Goal: Book appointment/travel/reservation

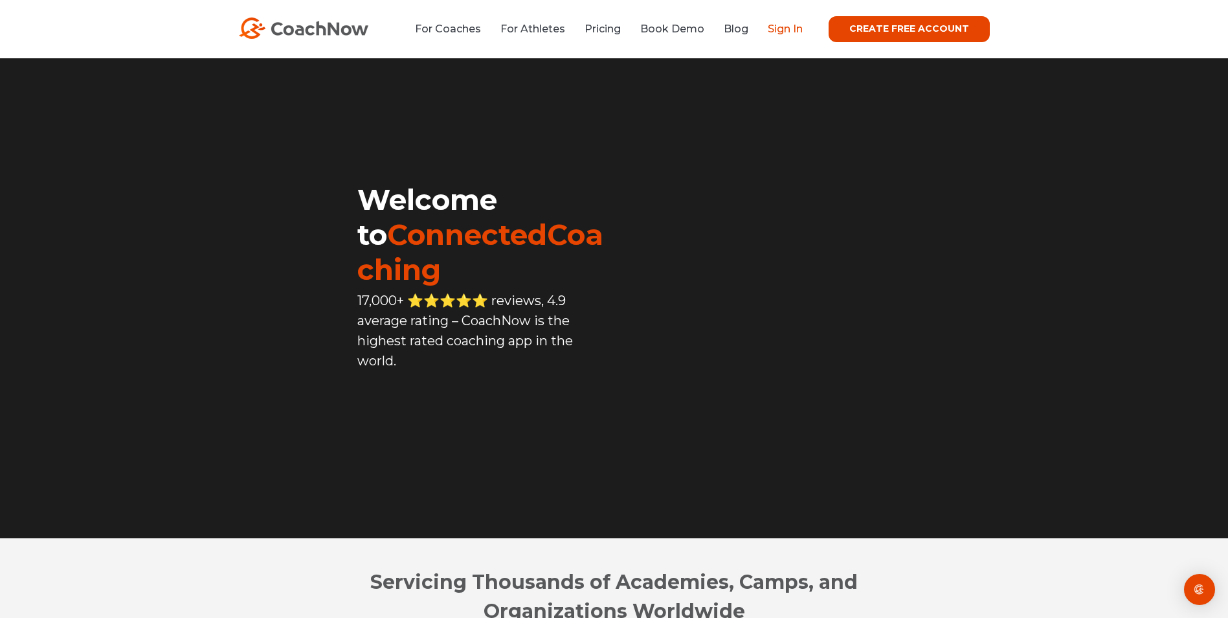
click at [783, 27] on link "Sign In" at bounding box center [785, 29] width 35 height 12
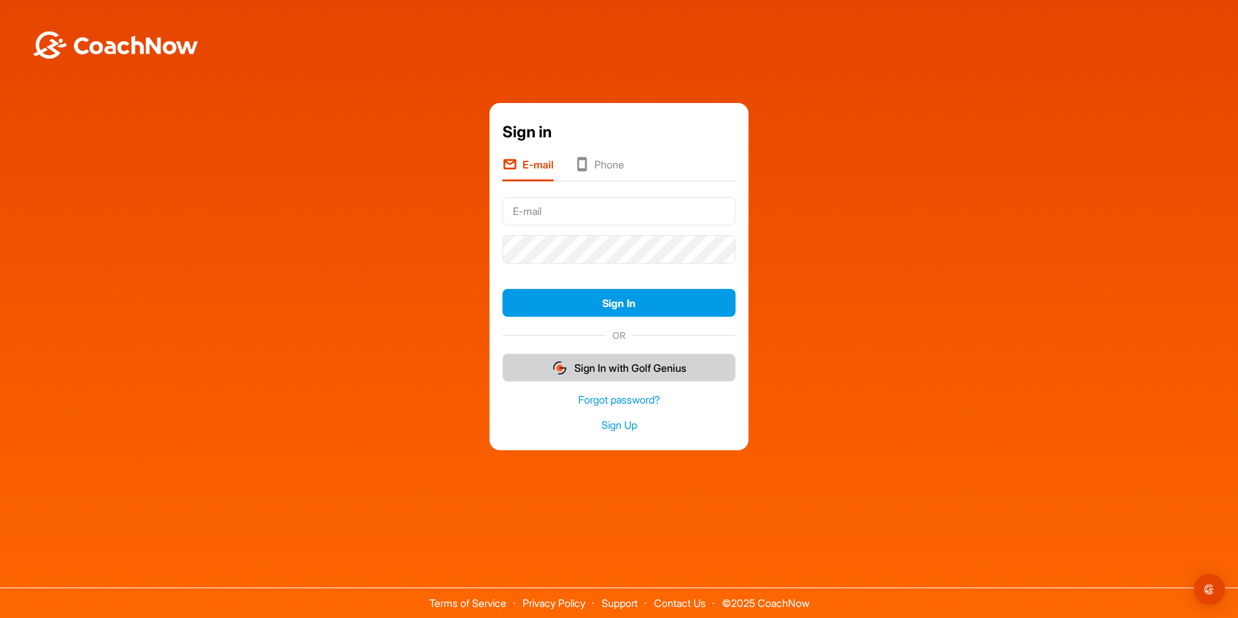
click at [645, 360] on button "Sign In with Golf Genius" at bounding box center [618, 368] width 233 height 28
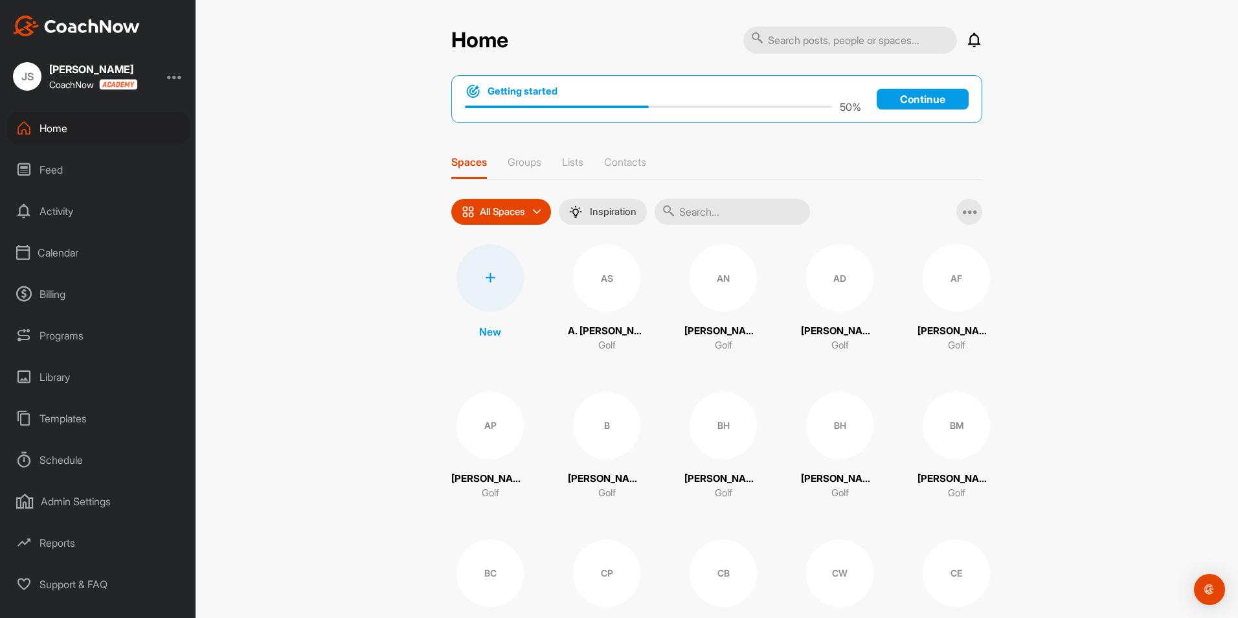
click at [73, 458] on div "Schedule" at bounding box center [98, 460] width 183 height 32
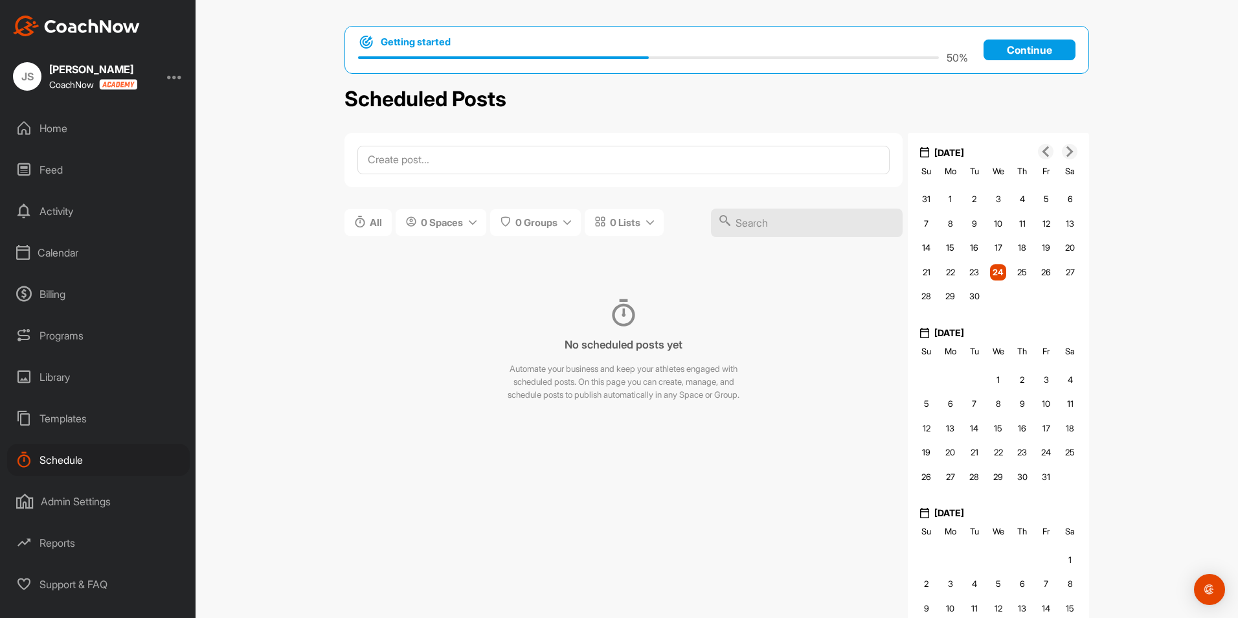
click at [102, 505] on div "Admin Settings" at bounding box center [98, 501] width 183 height 32
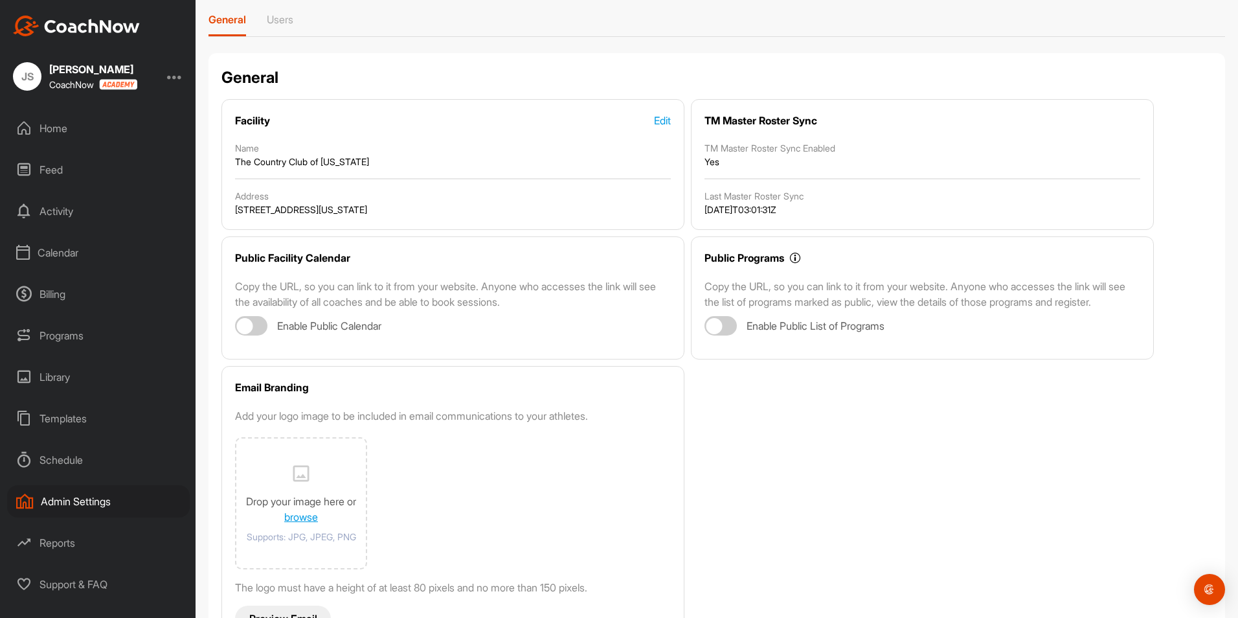
scroll to position [115, 0]
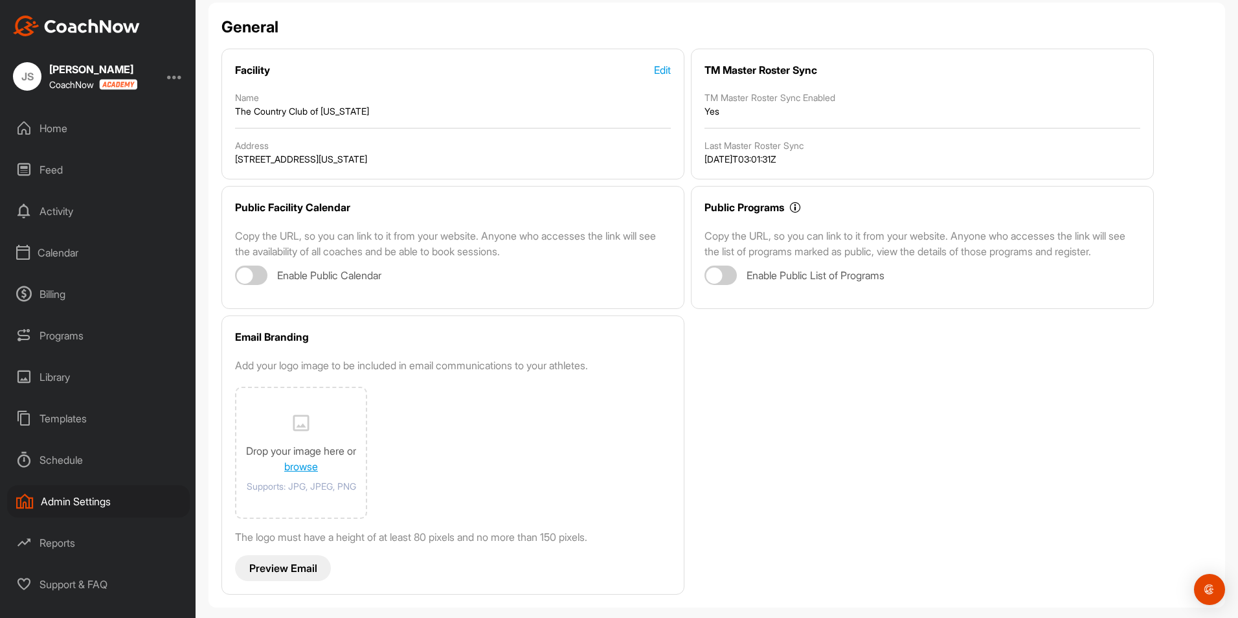
click at [69, 578] on div "Support & FAQ" at bounding box center [98, 584] width 183 height 32
click at [56, 377] on div "Library" at bounding box center [98, 377] width 183 height 32
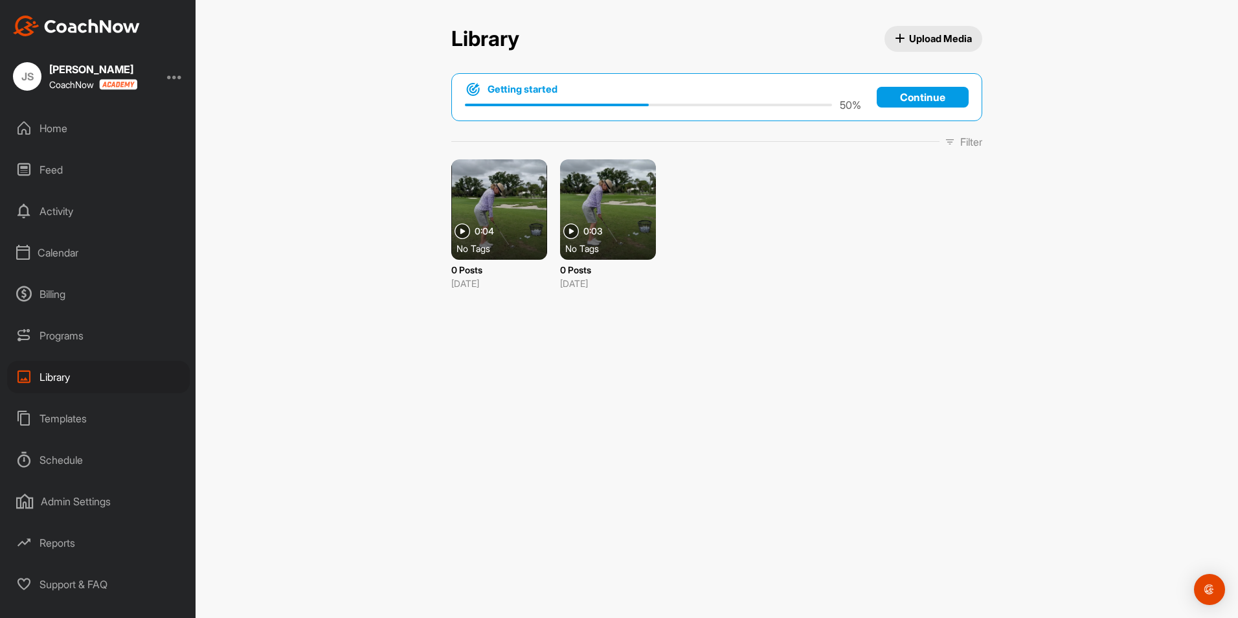
click at [57, 346] on div "Programs" at bounding box center [98, 335] width 183 height 32
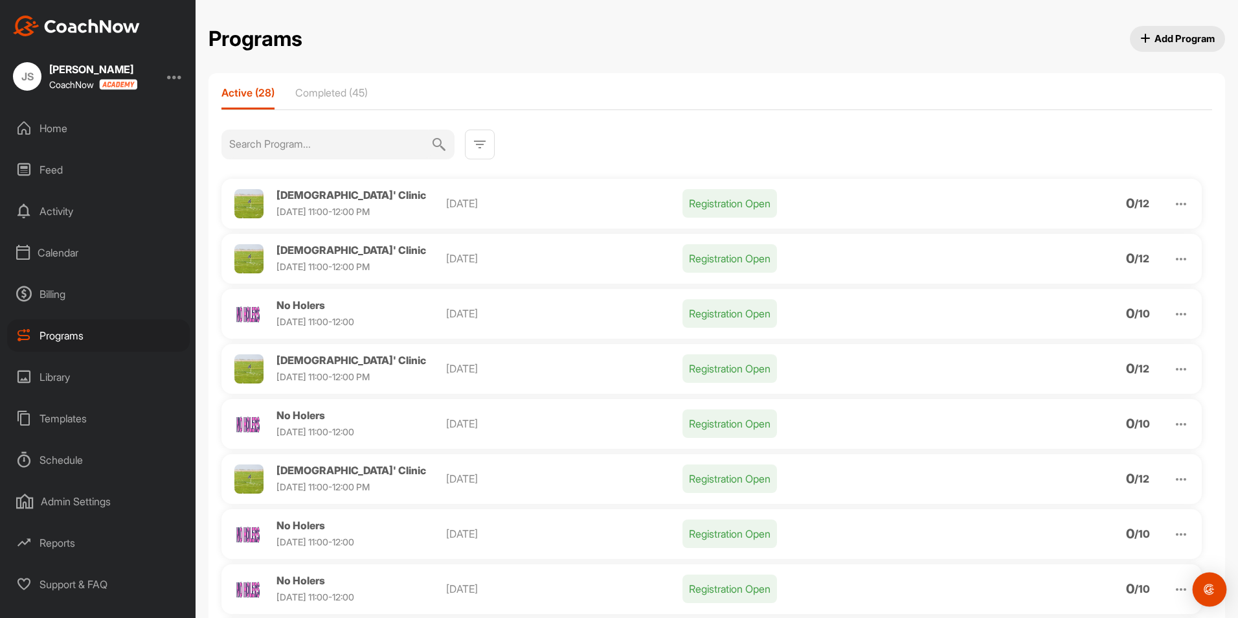
click at [1213, 589] on img "Open Intercom Messenger" at bounding box center [1209, 589] width 17 height 17
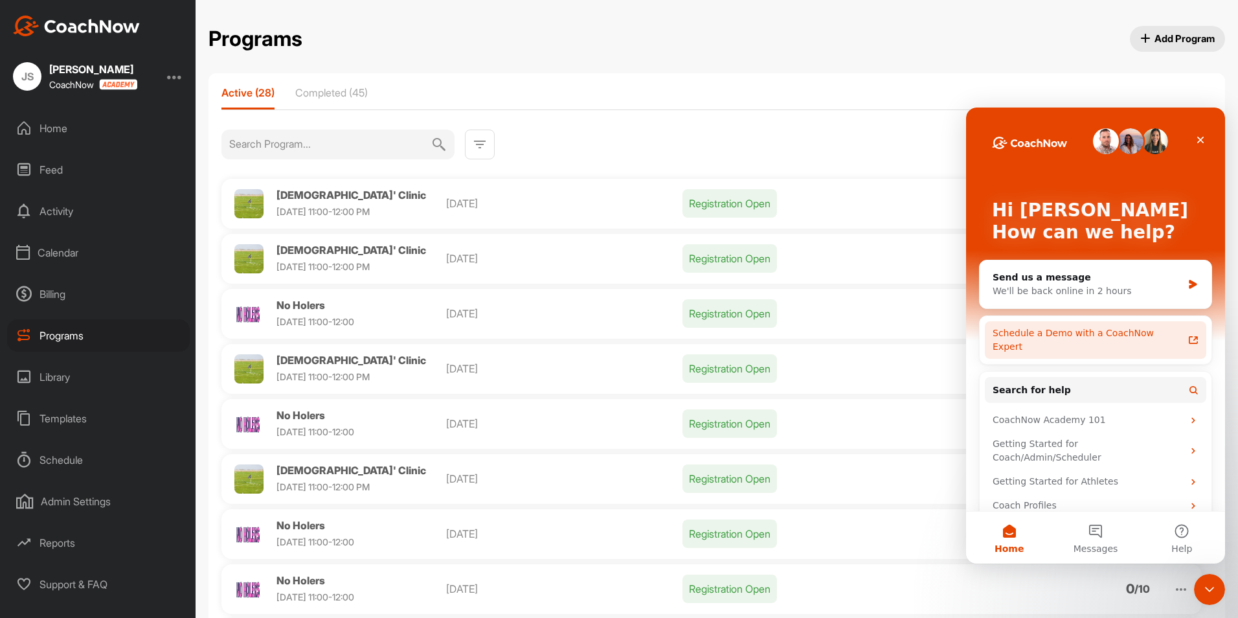
click at [1085, 333] on div "Schedule a Demo with a CoachNow Expert" at bounding box center [1088, 339] width 190 height 27
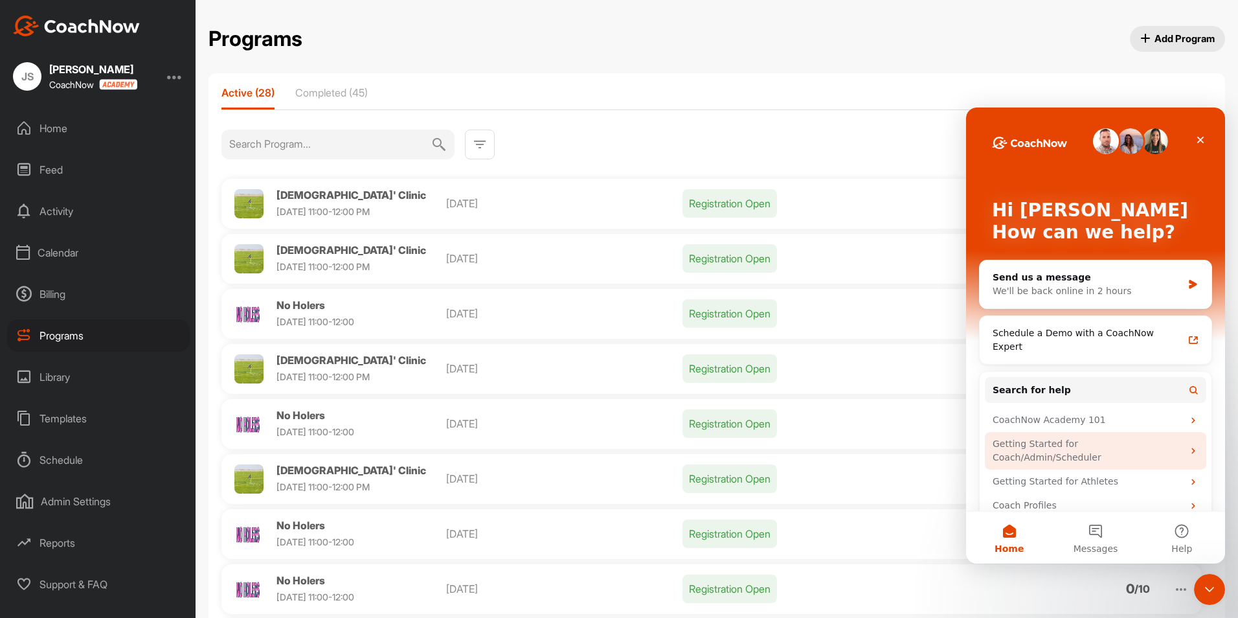
click at [1099, 437] on div "Getting Started for Coach/Admin/Scheduler" at bounding box center [1088, 450] width 190 height 27
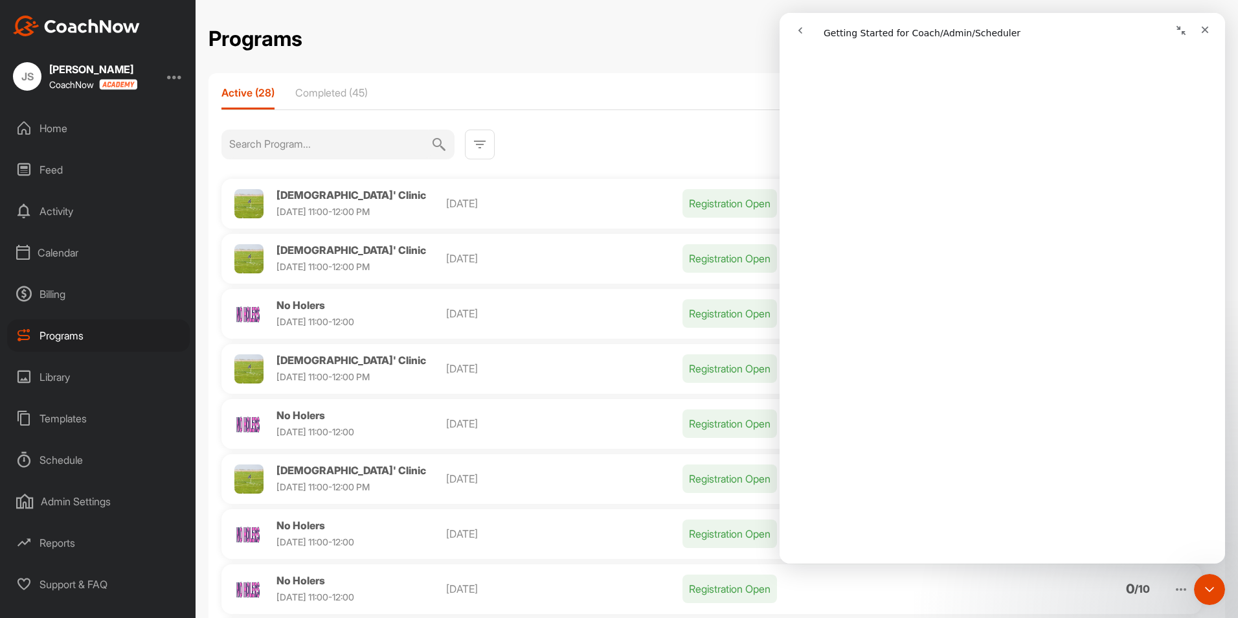
scroll to position [194, 0]
drag, startPoint x: 1206, startPoint y: 32, endPoint x: 1200, endPoint y: 38, distance: 8.2
click at [1200, 38] on div "Close" at bounding box center [1204, 29] width 23 height 23
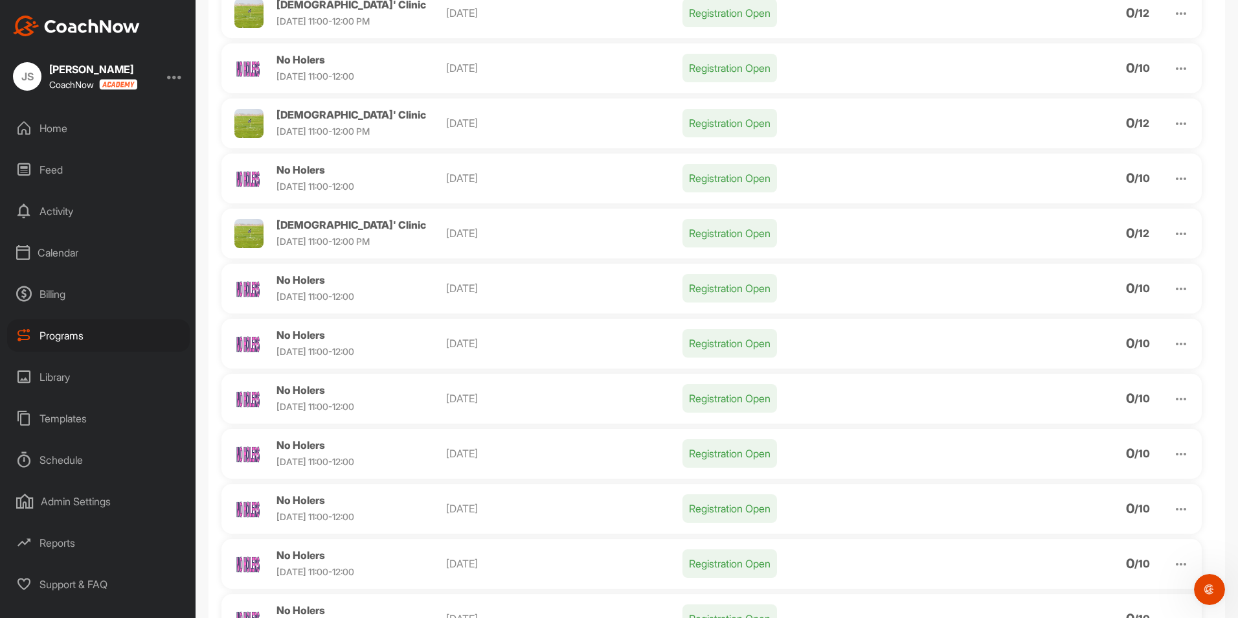
scroll to position [324, 0]
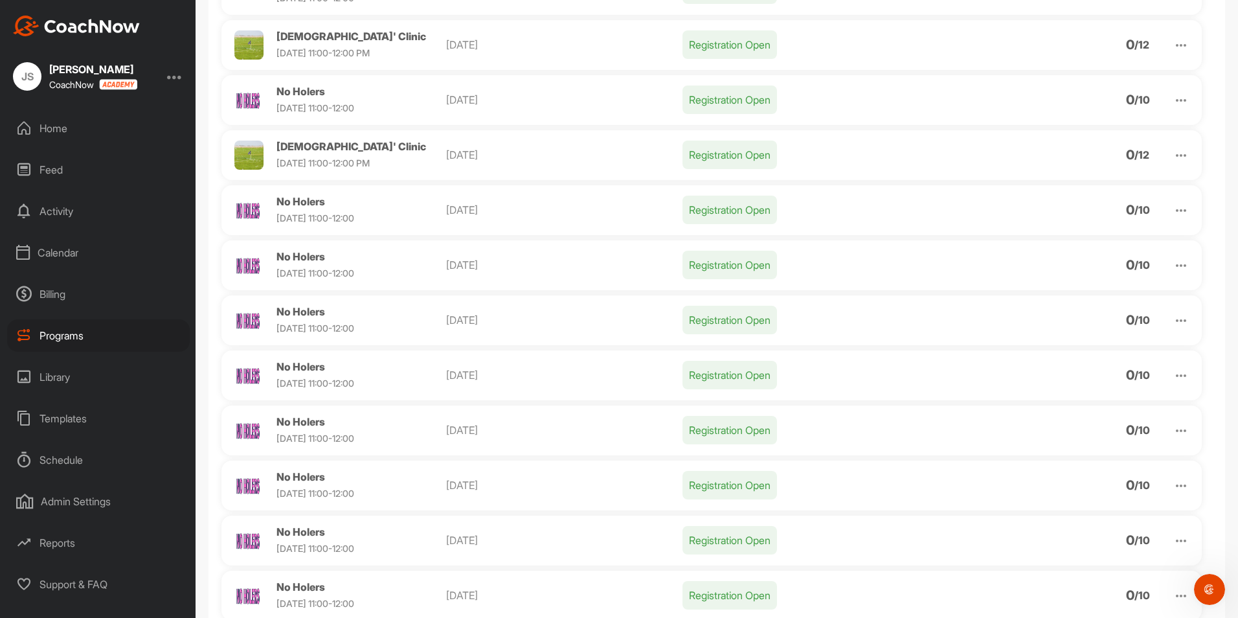
click at [346, 163] on span "[DATE] 11:00-12:00 PM" at bounding box center [322, 162] width 93 height 11
click at [1173, 152] on img at bounding box center [1181, 156] width 16 height 16
click at [1059, 191] on li "View" at bounding box center [1107, 189] width 159 height 21
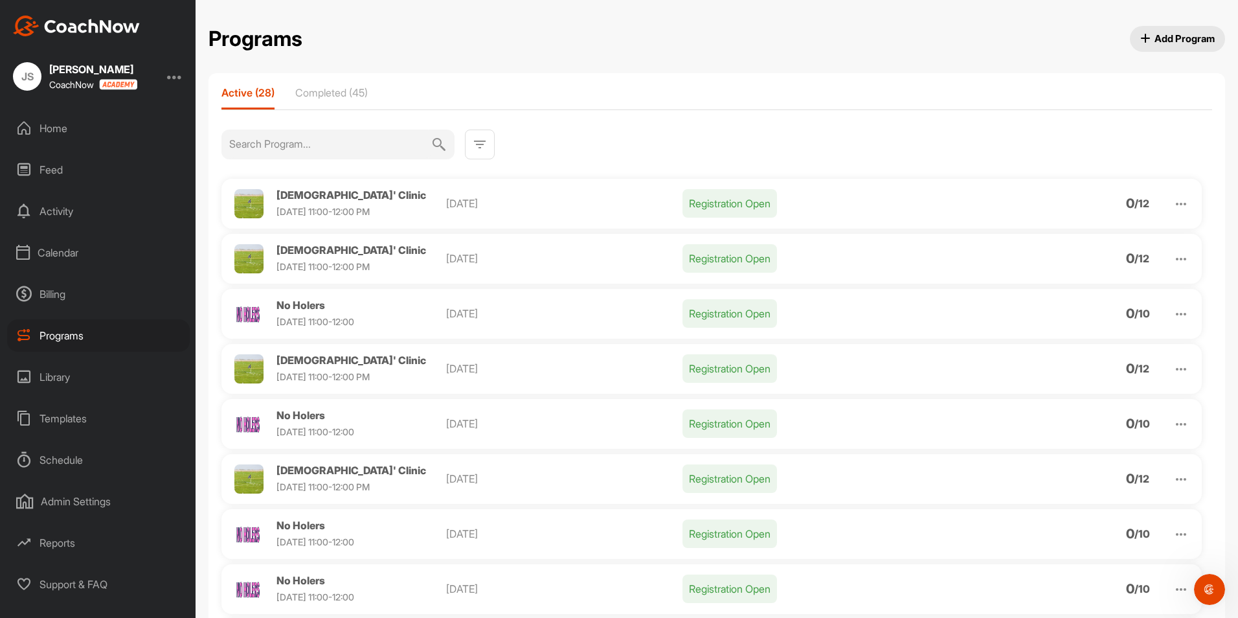
click at [1173, 205] on img at bounding box center [1181, 204] width 16 height 16
click at [1088, 233] on li "View" at bounding box center [1107, 237] width 159 height 21
click at [1176, 256] on img at bounding box center [1181, 259] width 16 height 16
click at [1084, 291] on li "View" at bounding box center [1107, 292] width 159 height 21
click at [1175, 367] on img at bounding box center [1181, 369] width 16 height 16
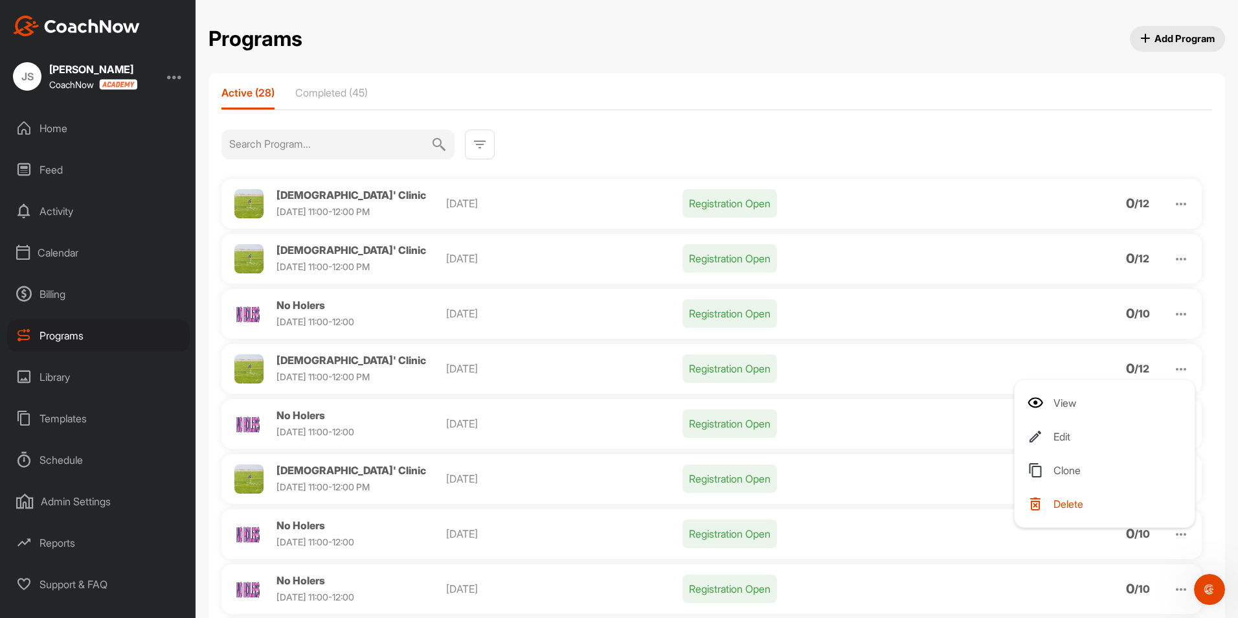
click at [1046, 403] on li "View" at bounding box center [1107, 402] width 159 height 21
click at [1173, 475] on img at bounding box center [1181, 479] width 16 height 16
click at [1083, 512] on li "View" at bounding box center [1107, 512] width 159 height 21
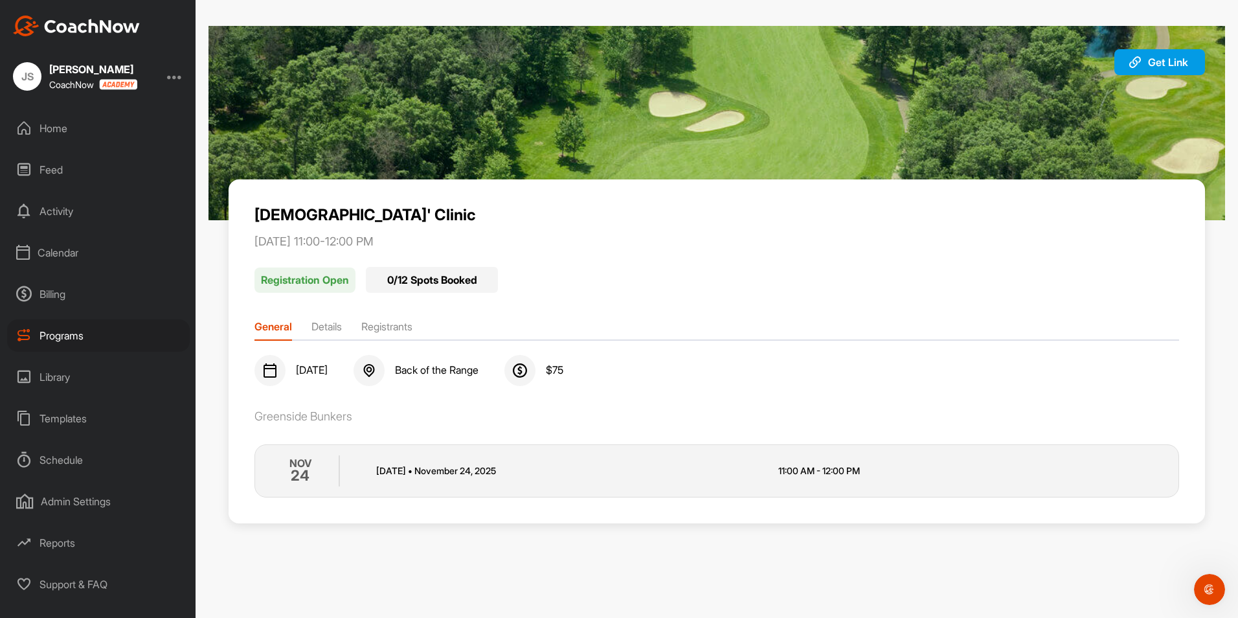
click at [80, 142] on div "Home" at bounding box center [98, 128] width 183 height 32
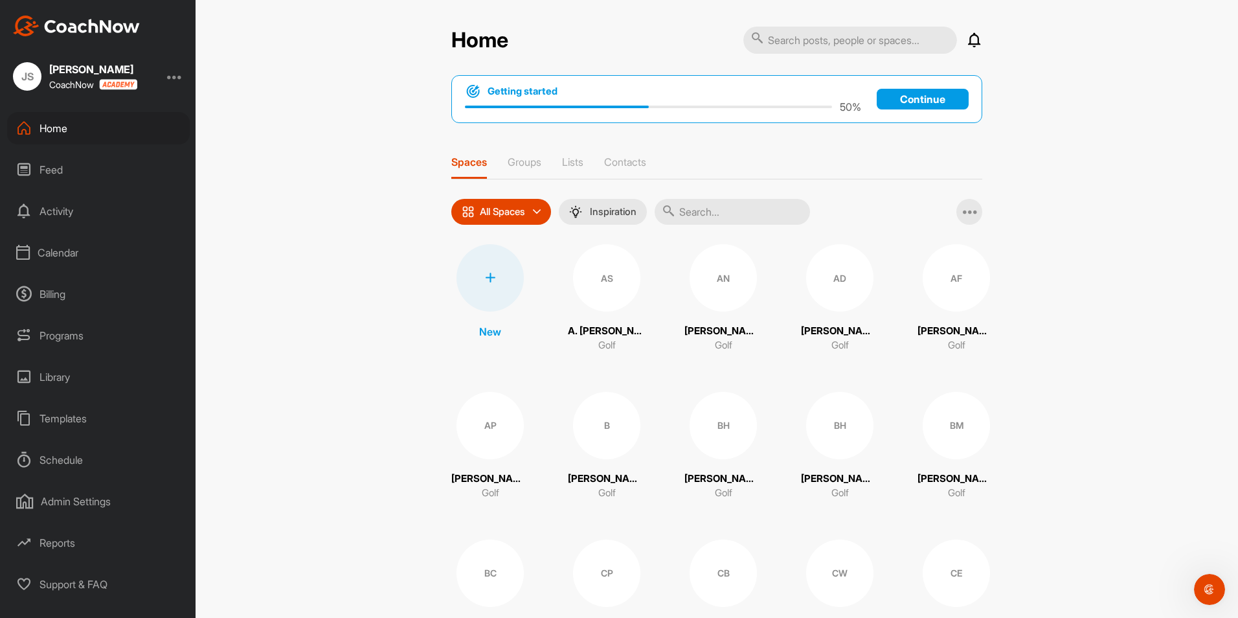
click at [65, 246] on div "Calendar" at bounding box center [98, 252] width 183 height 32
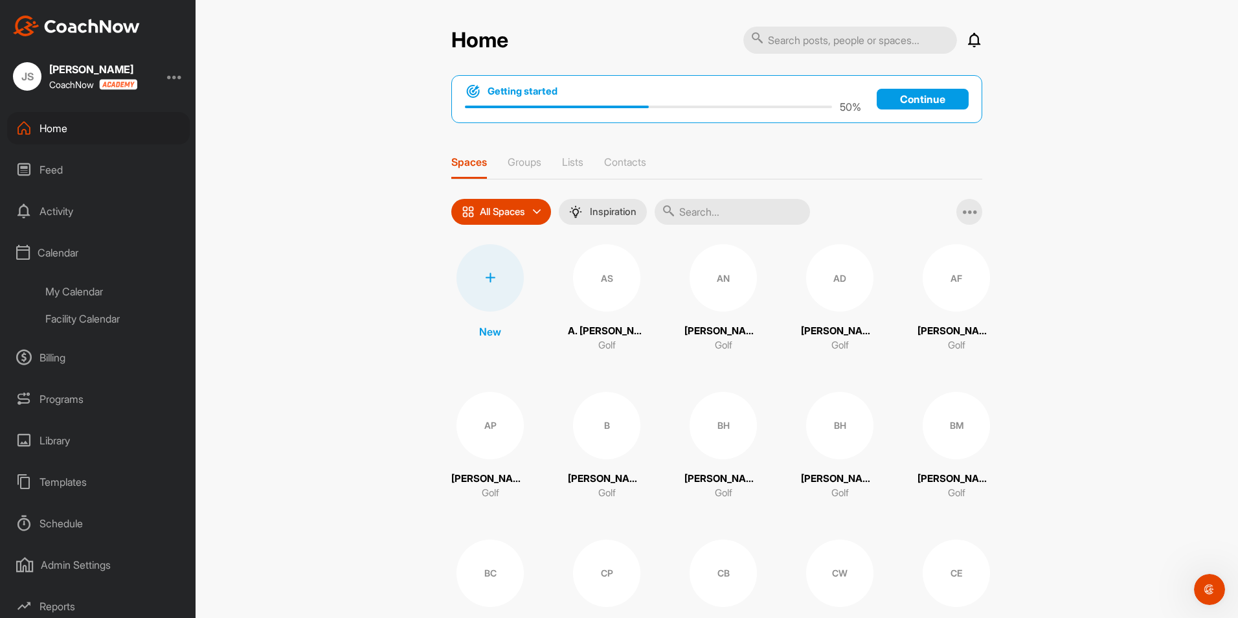
click at [99, 287] on div "My Calendar" at bounding box center [112, 291] width 153 height 27
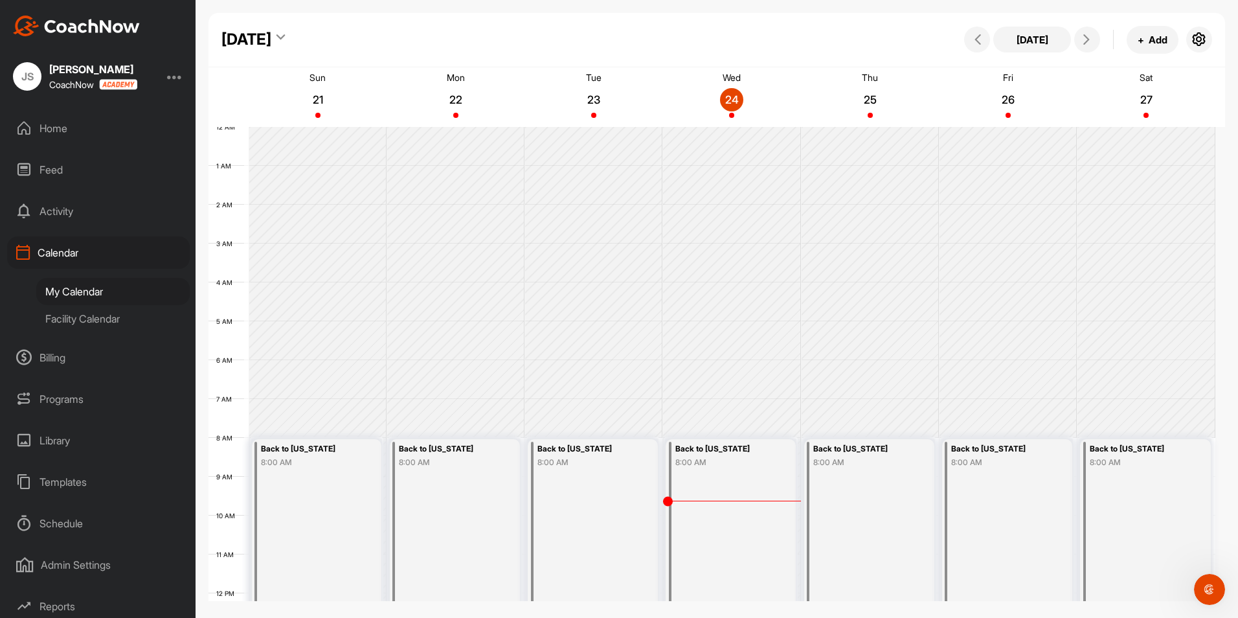
scroll to position [224, 0]
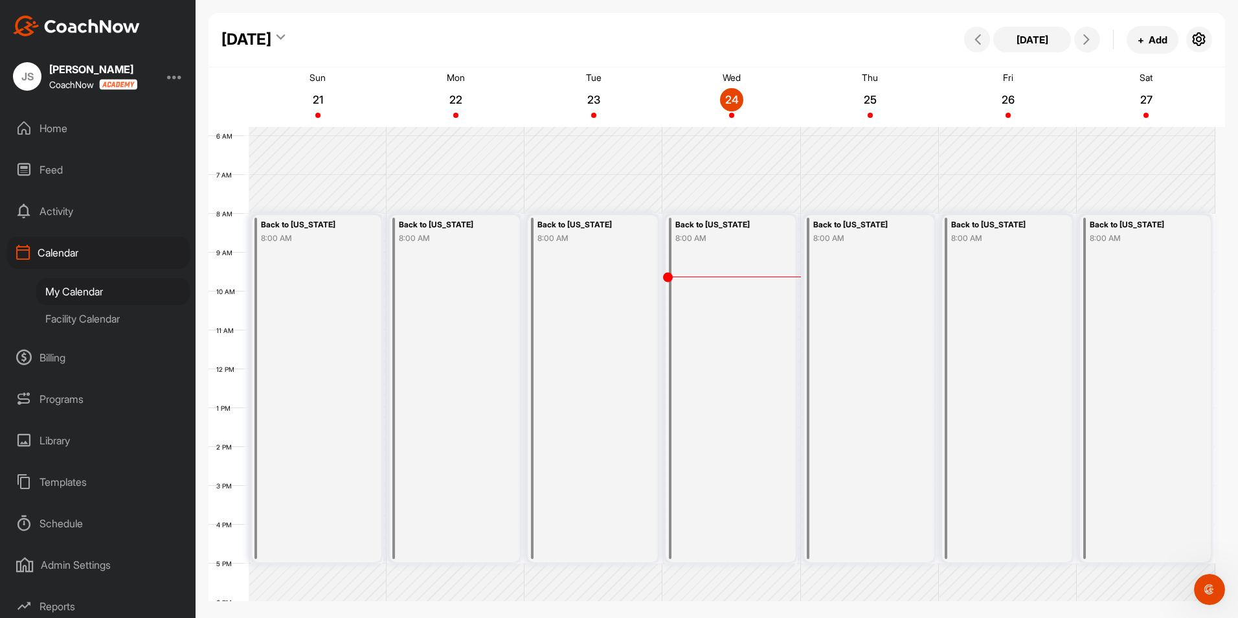
click at [271, 30] on div "[DATE]" at bounding box center [246, 39] width 50 height 23
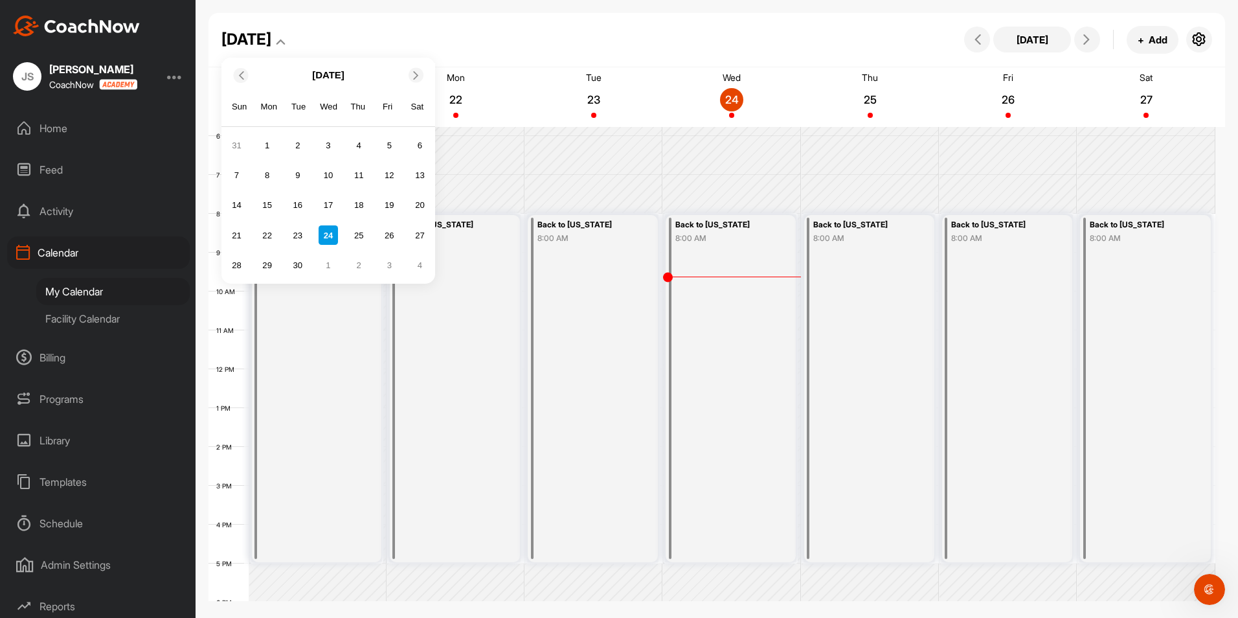
click at [412, 81] on div at bounding box center [416, 75] width 15 height 15
click at [425, 146] on div "1" at bounding box center [419, 145] width 19 height 19
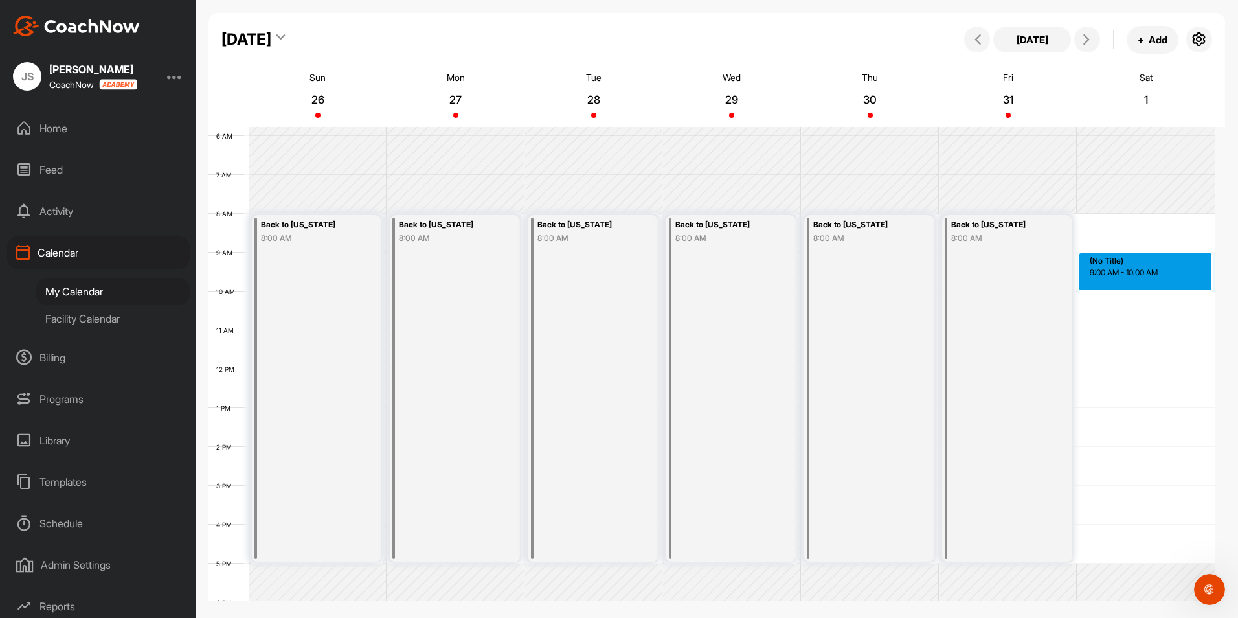
click at [1140, 255] on div "12 AM 1 AM 2 AM 3 AM 4 AM 5 AM 6 AM 7 AM 8 AM 9 AM 10 AM 11 AM 12 PM 1 PM 2 PM …" at bounding box center [711, 369] width 1007 height 932
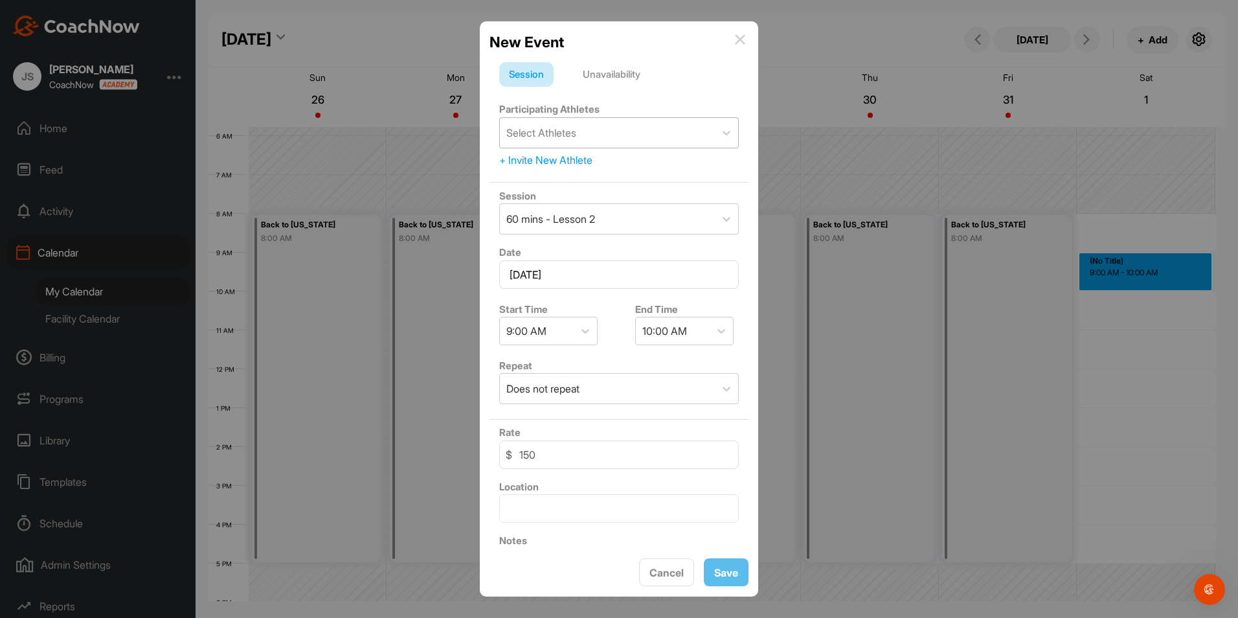
click at [626, 125] on div "Select Athletes" at bounding box center [607, 133] width 215 height 30
type input "lutti"
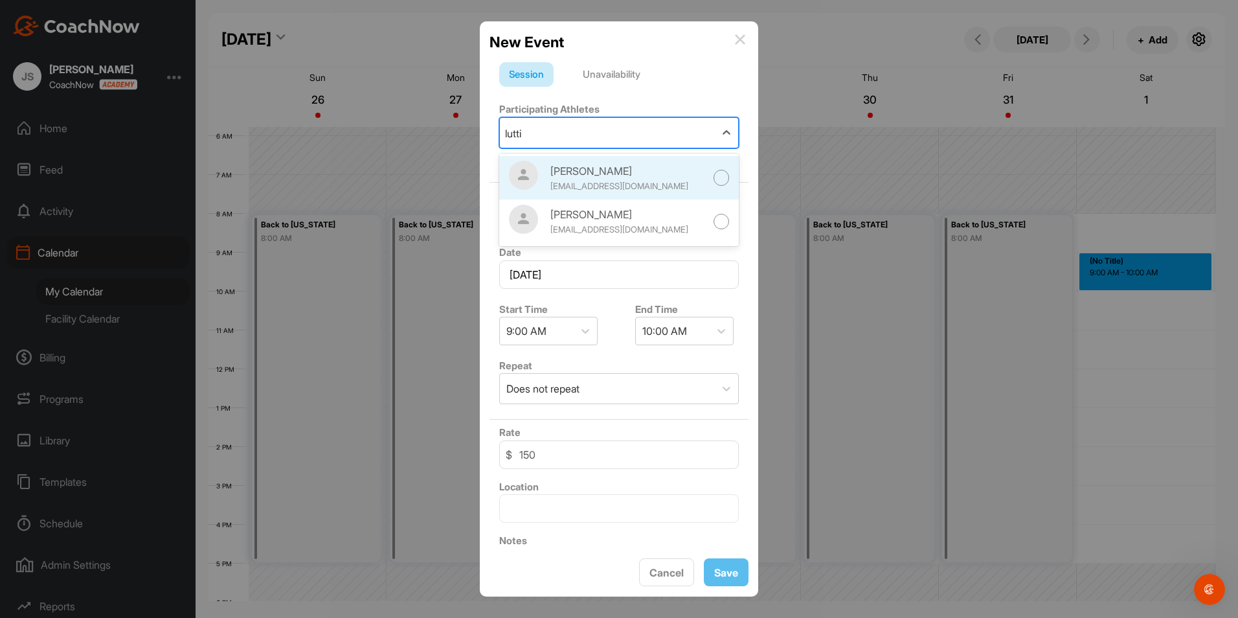
click at [624, 162] on div "[PERSON_NAME] [EMAIL_ADDRESS][DOMAIN_NAME]" at bounding box center [607, 178] width 197 height 34
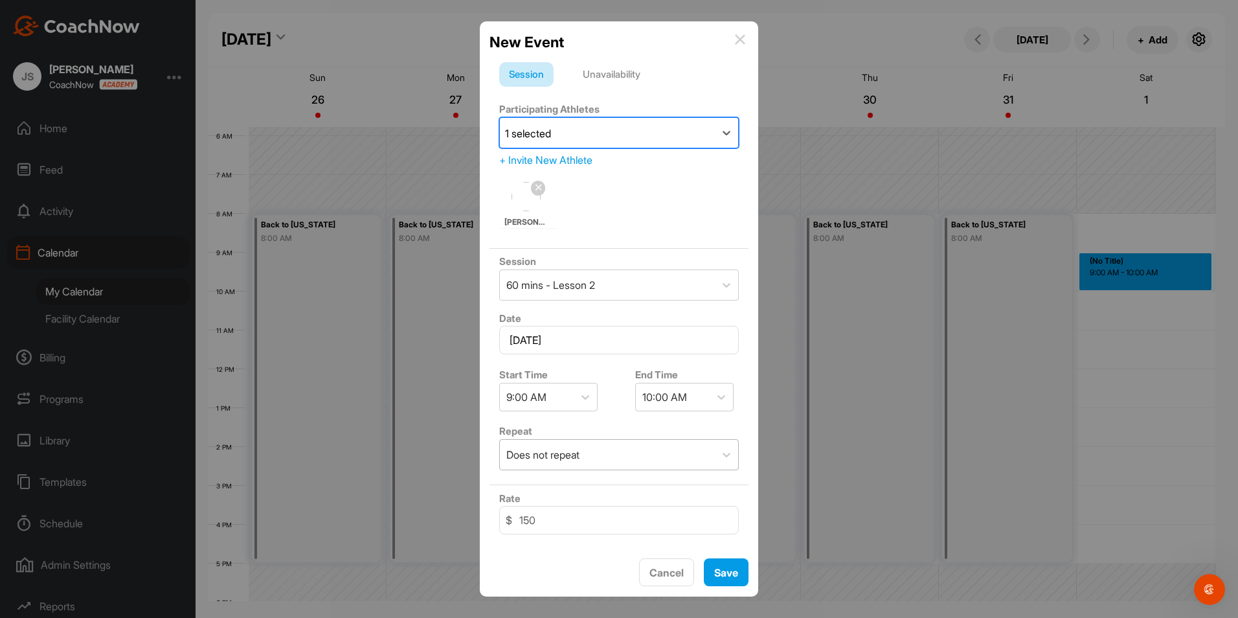
click at [659, 453] on div "Does not repeat" at bounding box center [607, 455] width 215 height 30
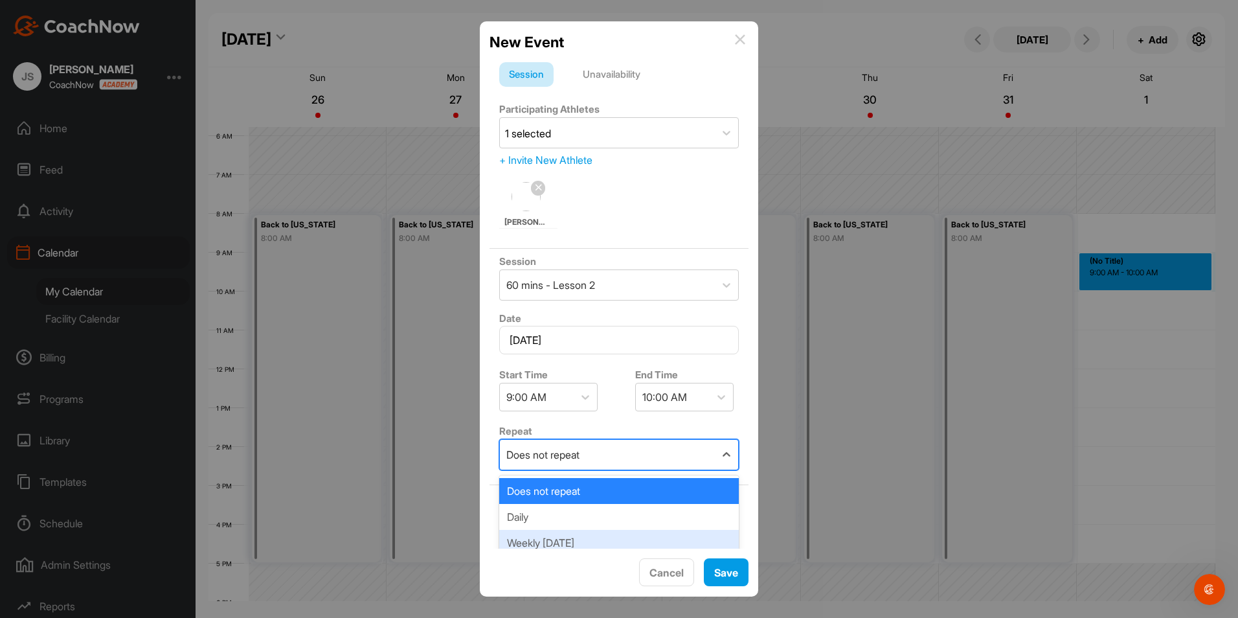
click at [597, 539] on div "Weekly [DATE]" at bounding box center [619, 543] width 240 height 26
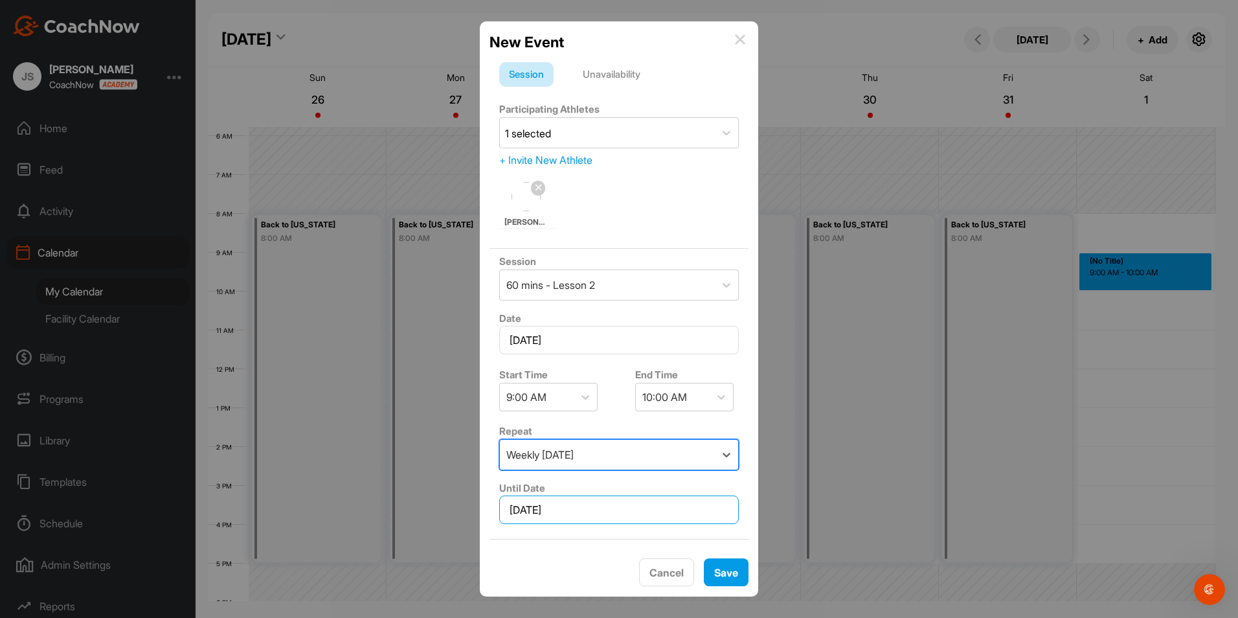
click at [603, 513] on input "[DATE]" at bounding box center [619, 509] width 240 height 28
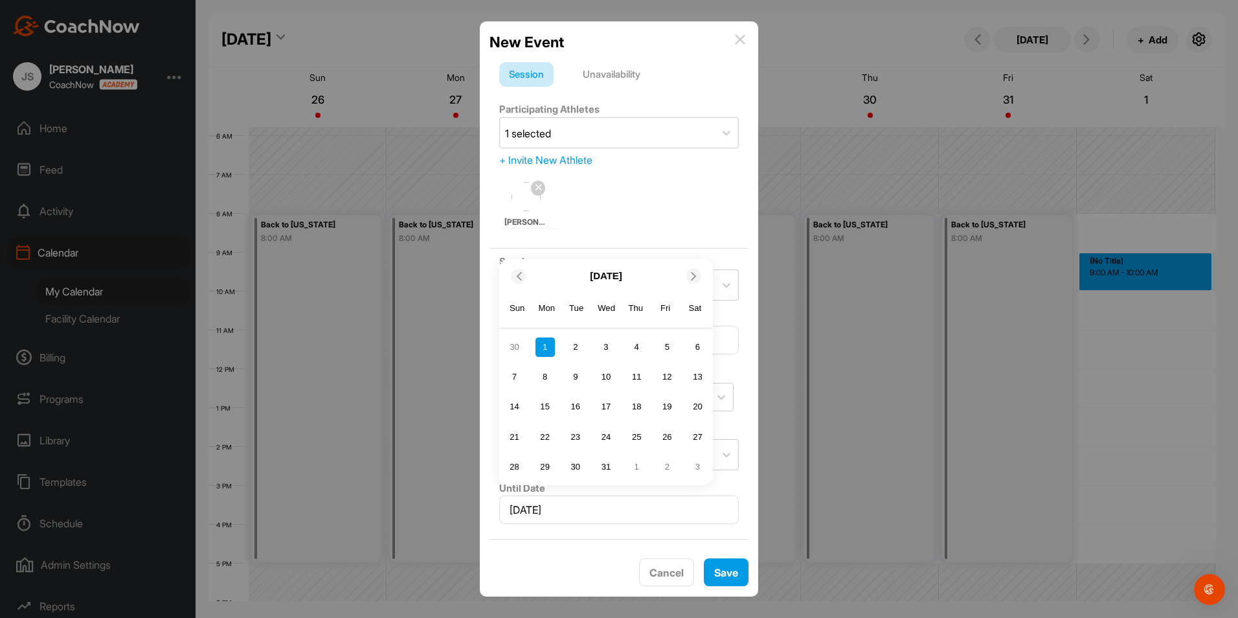
click at [700, 274] on span at bounding box center [694, 276] width 13 height 8
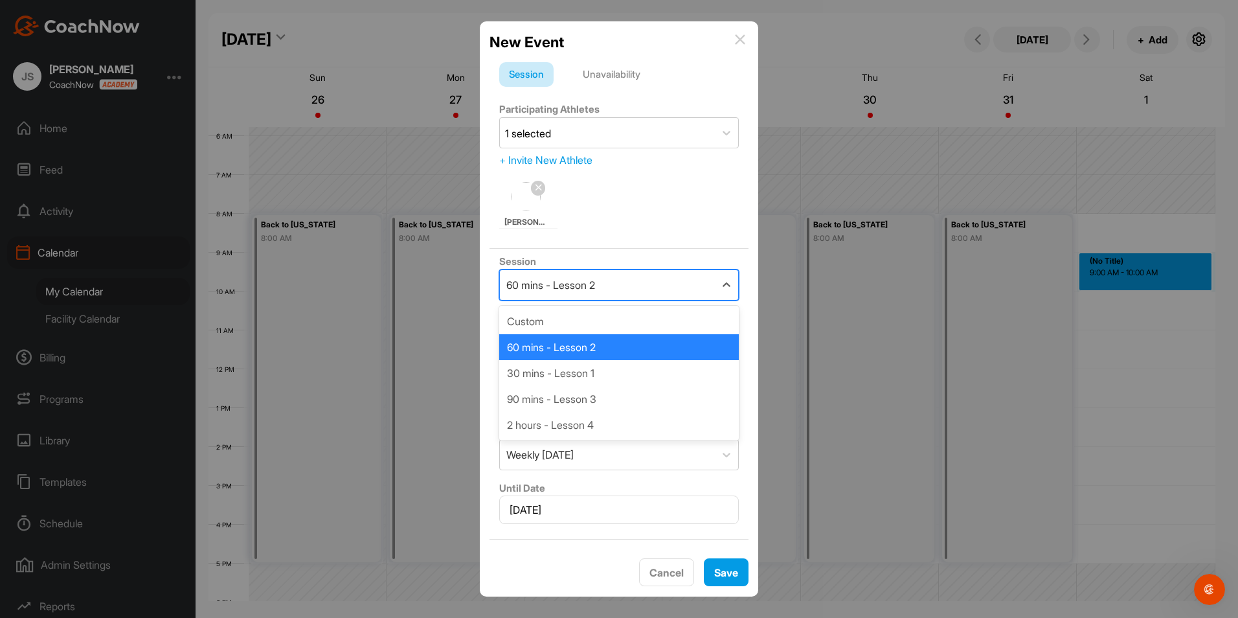
click at [700, 274] on div "60 mins - Lesson 2" at bounding box center [607, 285] width 215 height 30
click at [682, 346] on div "60 mins - Lesson 2" at bounding box center [619, 347] width 240 height 26
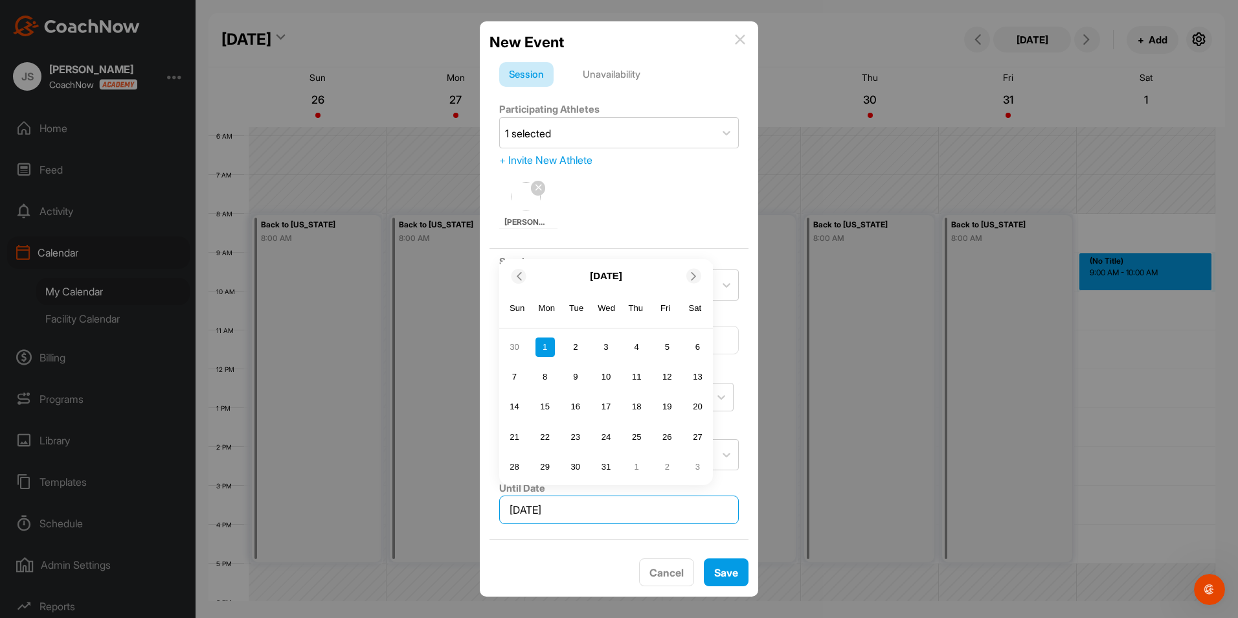
click at [679, 509] on input "[DATE]" at bounding box center [619, 509] width 240 height 28
click at [694, 271] on div at bounding box center [693, 276] width 15 height 15
click at [694, 272] on icon at bounding box center [694, 276] width 8 height 8
click at [694, 305] on icon at bounding box center [694, 306] width 8 height 8
click at [699, 278] on span at bounding box center [694, 276] width 13 height 8
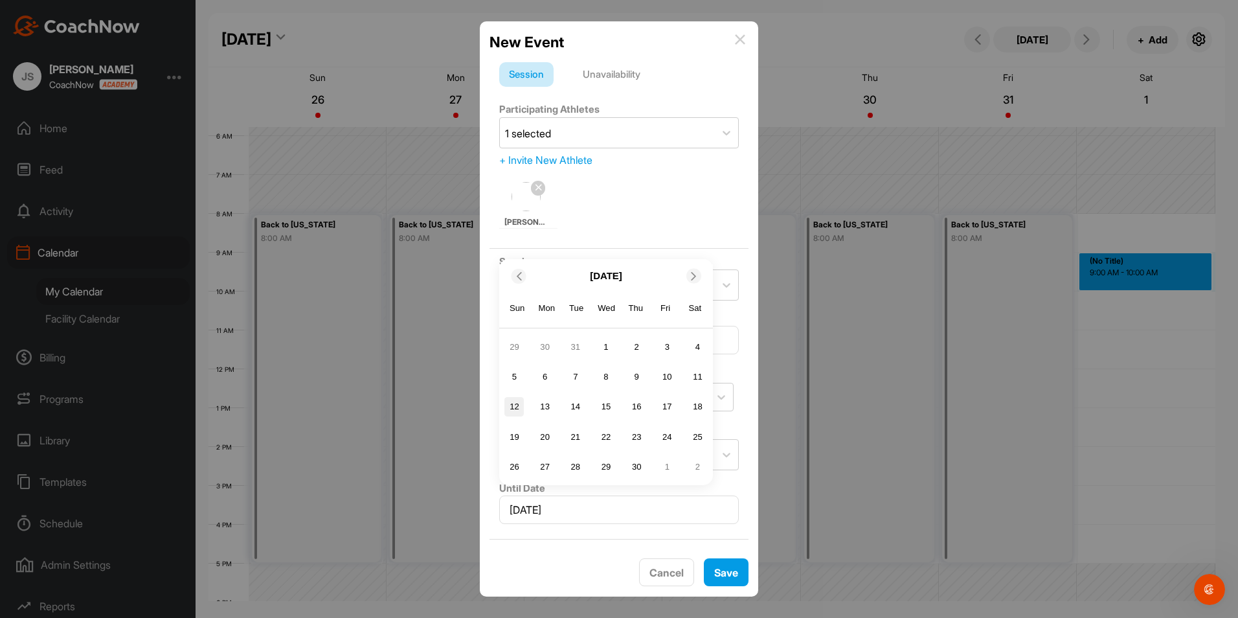
click at [522, 407] on div "12" at bounding box center [513, 406] width 19 height 19
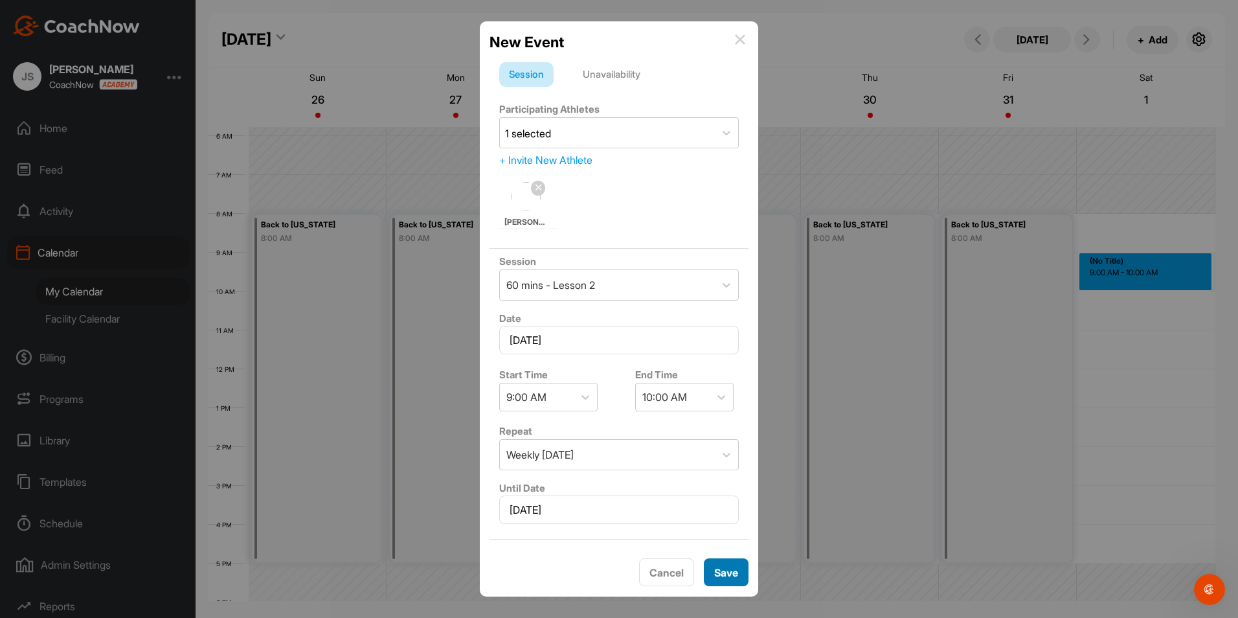
click at [723, 567] on span "Save" at bounding box center [726, 572] width 24 height 13
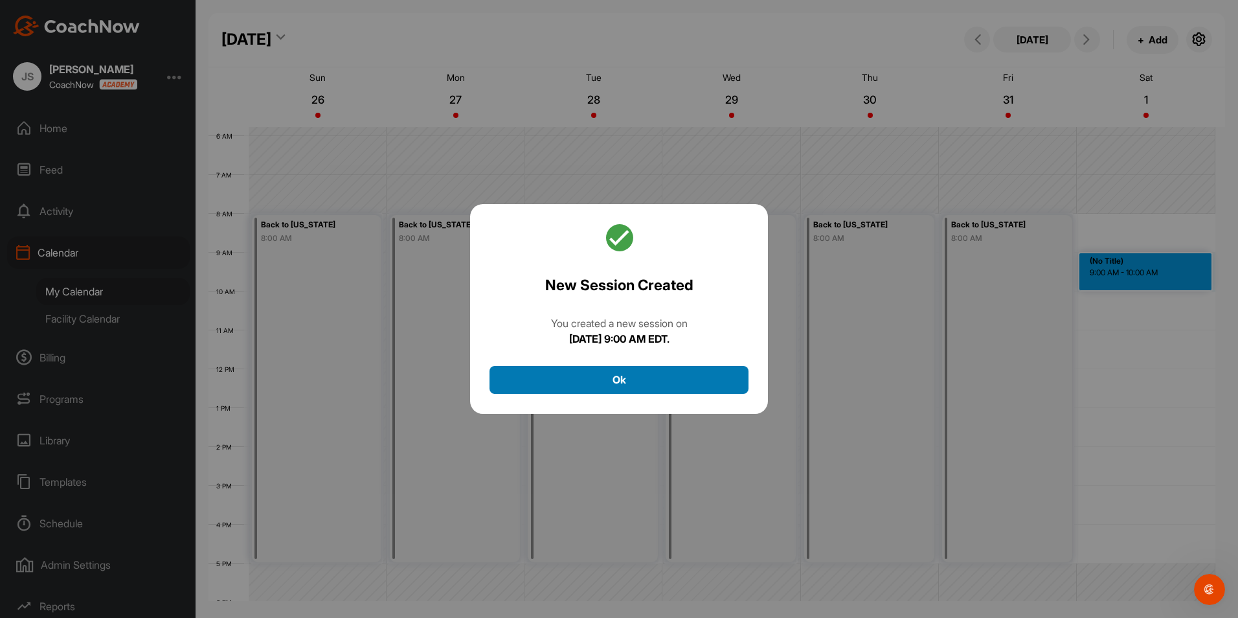
click at [714, 385] on button "Ok" at bounding box center [618, 380] width 259 height 28
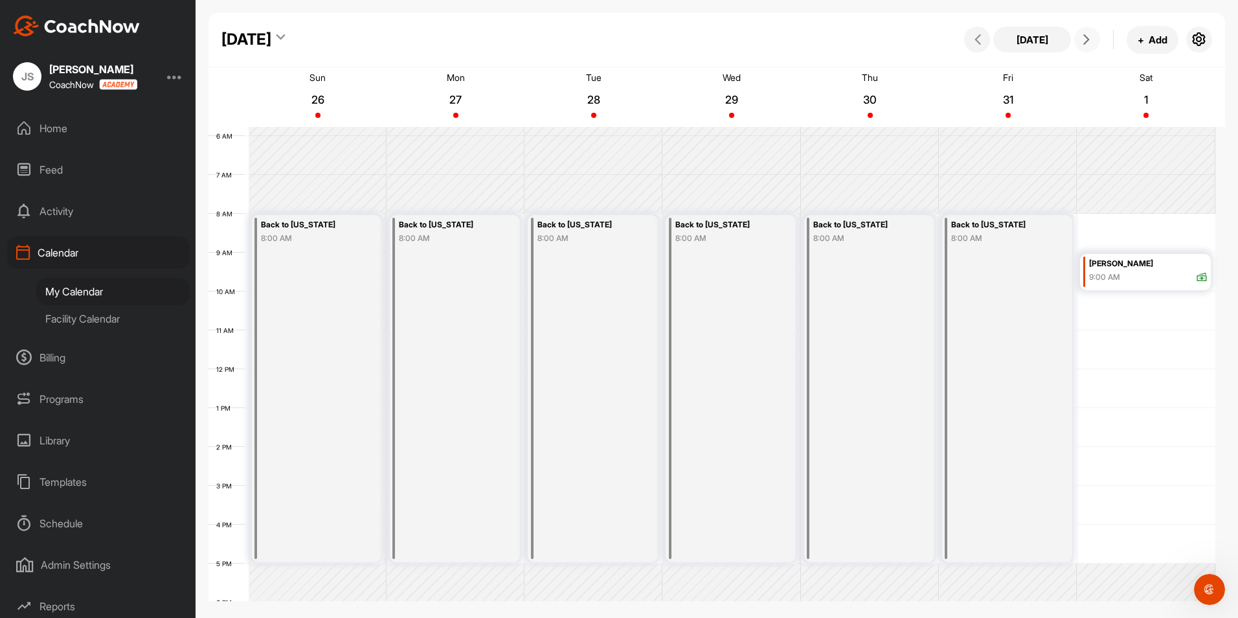
click at [1085, 37] on icon at bounding box center [1086, 39] width 10 height 10
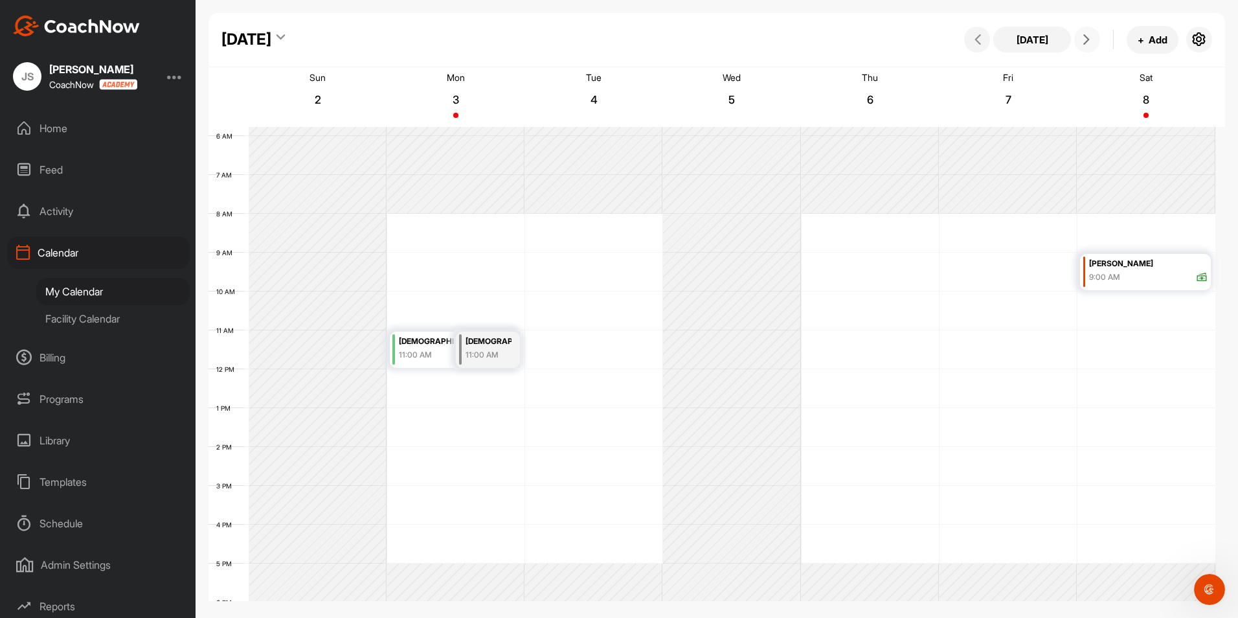
click at [479, 345] on div "[DEMOGRAPHIC_DATA]’ Clinic" at bounding box center [489, 341] width 47 height 15
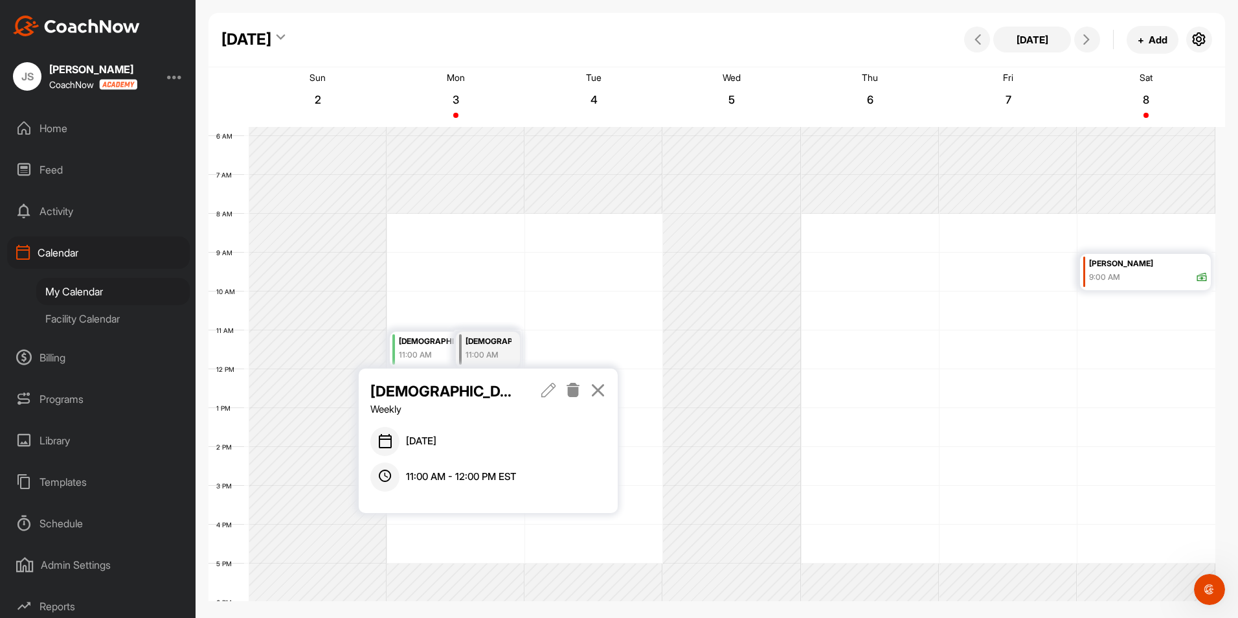
click at [573, 388] on icon at bounding box center [573, 390] width 15 height 14
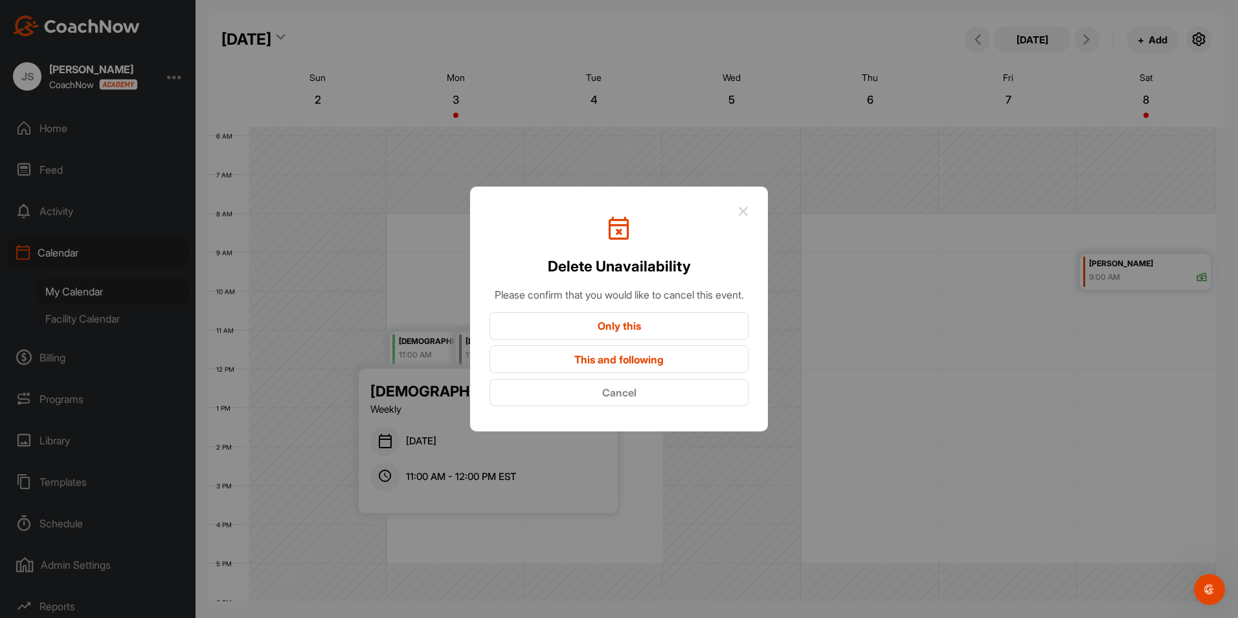
click at [613, 337] on button "Only this" at bounding box center [618, 326] width 259 height 28
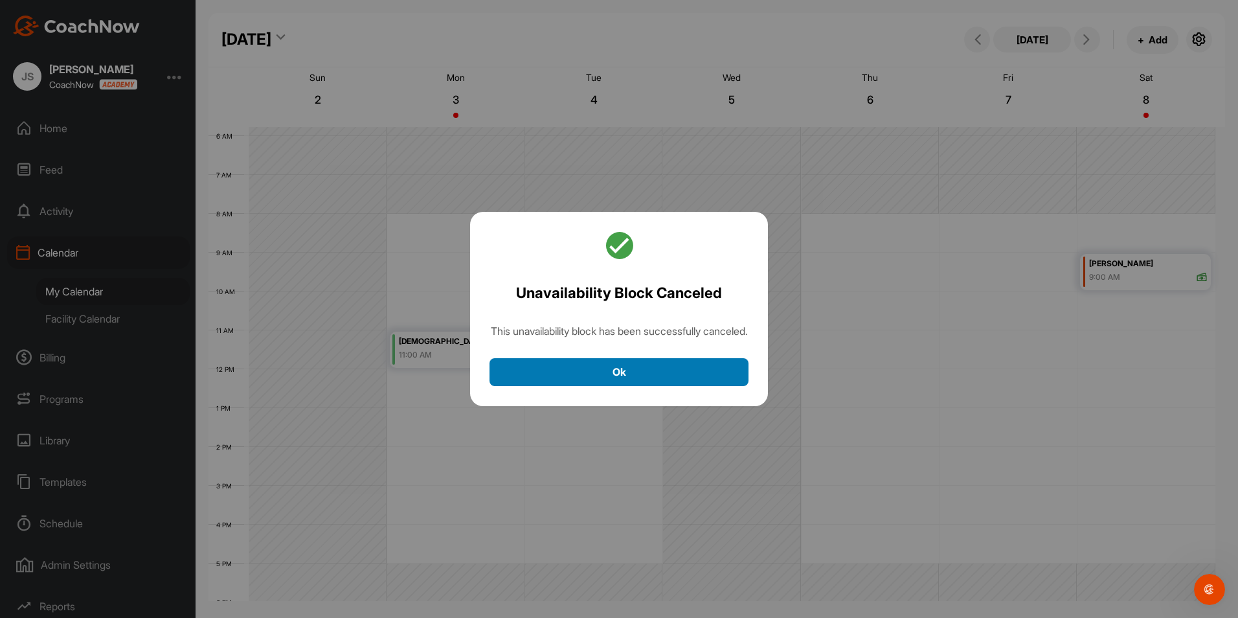
click at [600, 386] on button "Ok" at bounding box center [618, 372] width 259 height 28
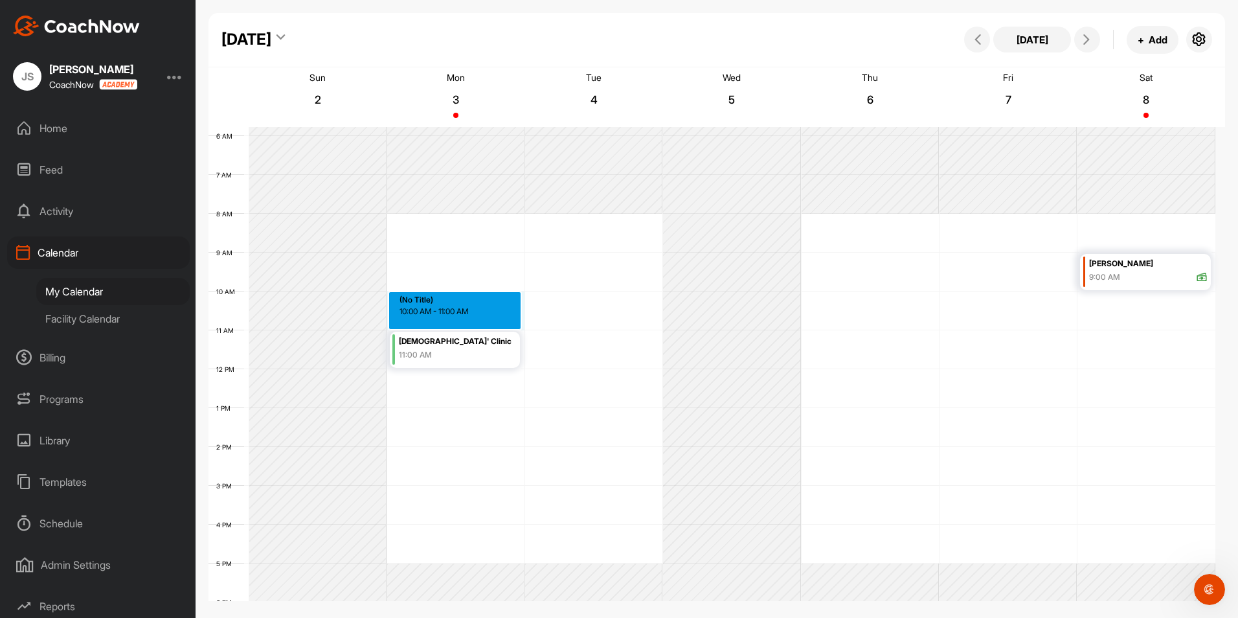
drag, startPoint x: 407, startPoint y: 295, endPoint x: 409, endPoint y: 304, distance: 9.3
click at [409, 304] on div "12 AM 1 AM 2 AM 3 AM 4 AM 5 AM 6 AM 7 AM 8 AM 9 AM 10 AM 11 AM 12 PM 1 PM 2 PM …" at bounding box center [711, 369] width 1007 height 932
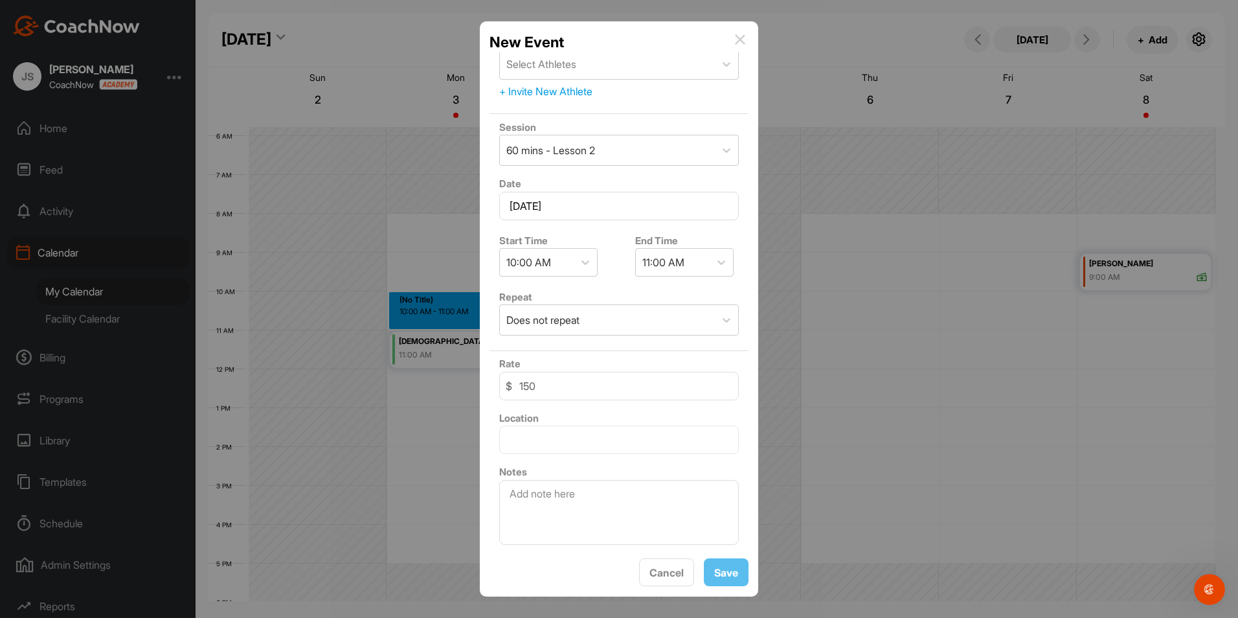
scroll to position [69, 0]
click at [675, 568] on span "Cancel" at bounding box center [666, 572] width 34 height 13
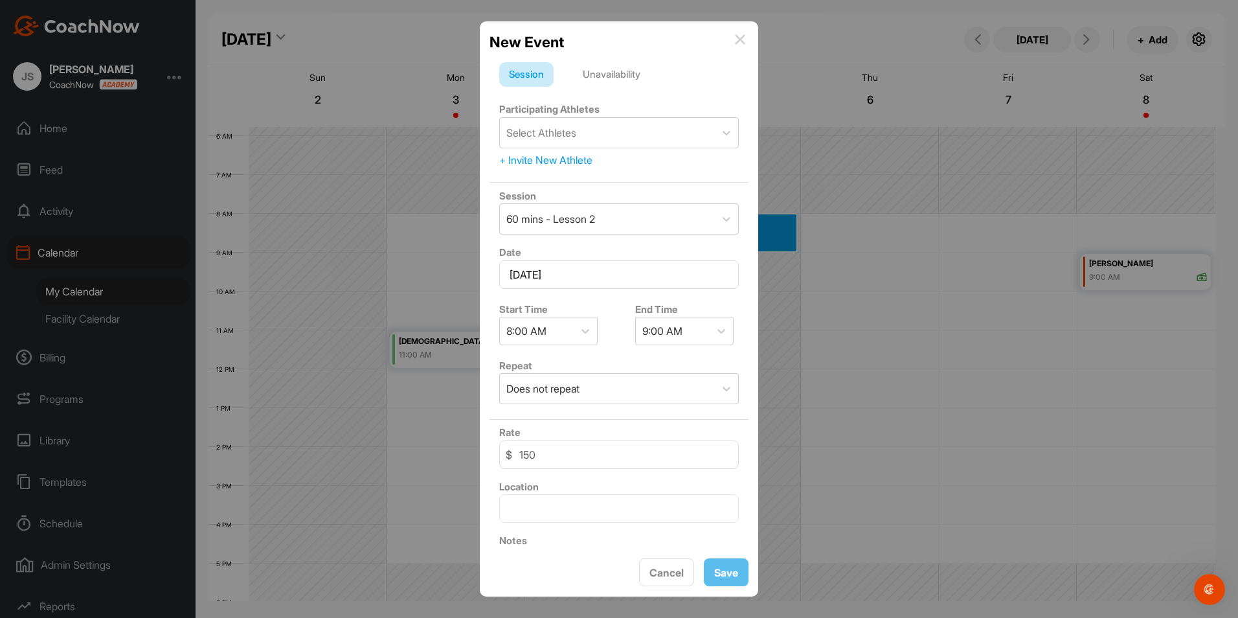
click at [632, 73] on div "Unavailability" at bounding box center [611, 74] width 77 height 25
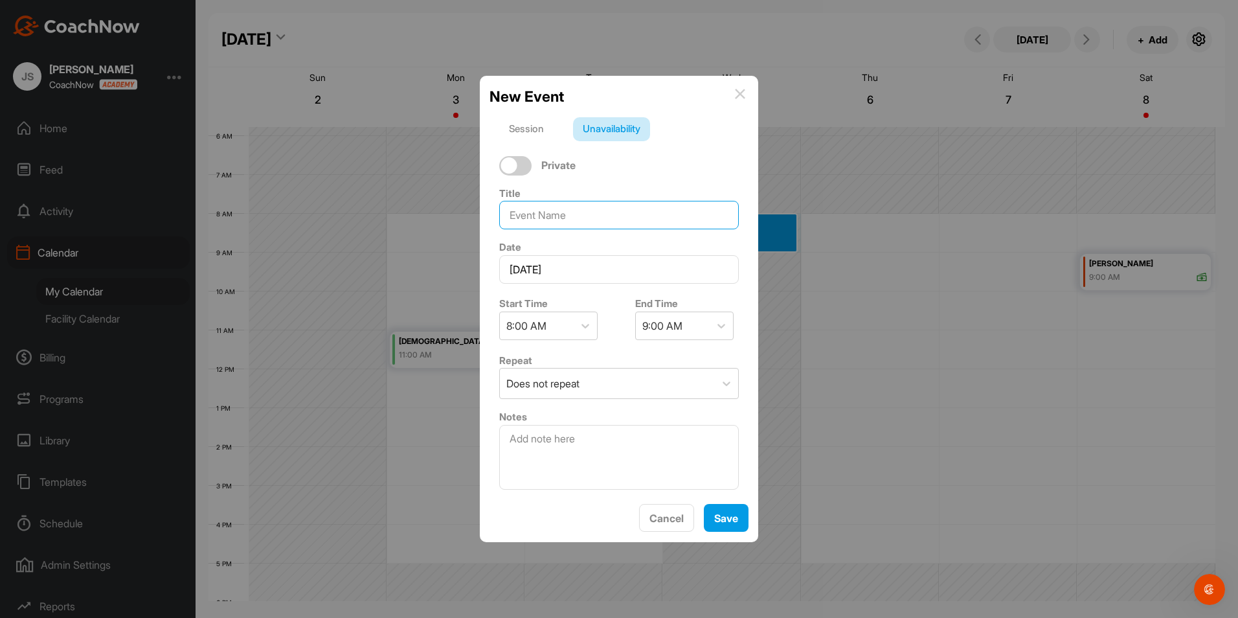
click at [548, 219] on input at bounding box center [619, 215] width 240 height 28
type input "OFF"
click at [673, 322] on div "9:00 AM" at bounding box center [662, 326] width 40 height 16
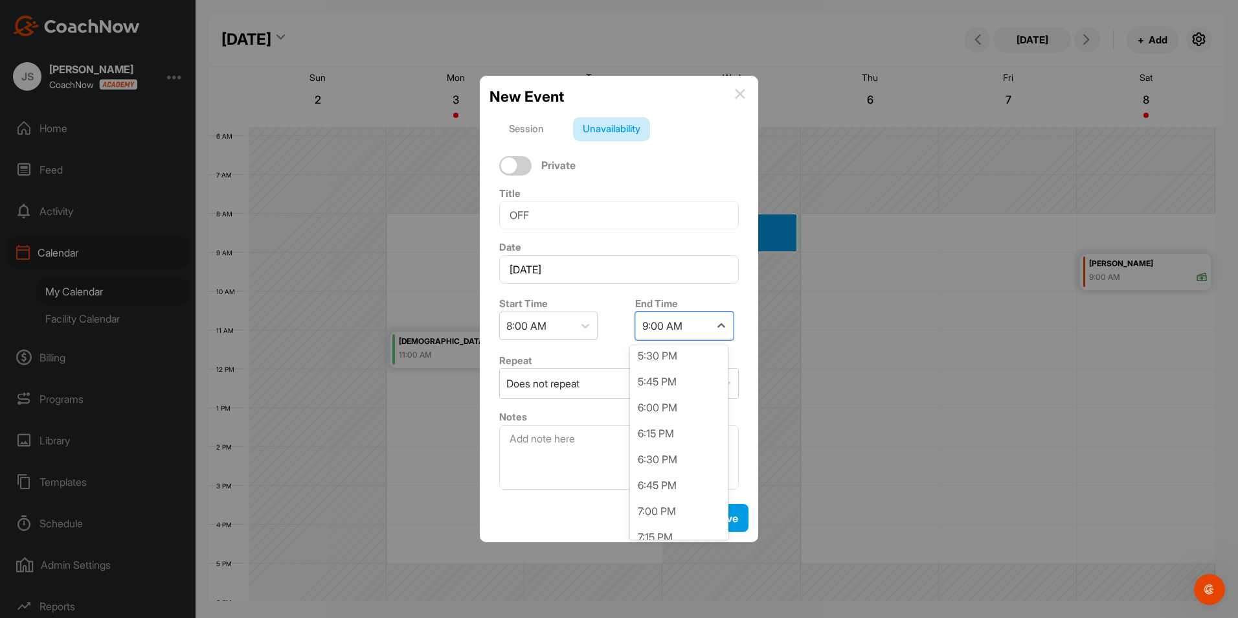
scroll to position [971, 0]
click at [674, 494] on div "7:00 PM" at bounding box center [679, 503] width 98 height 26
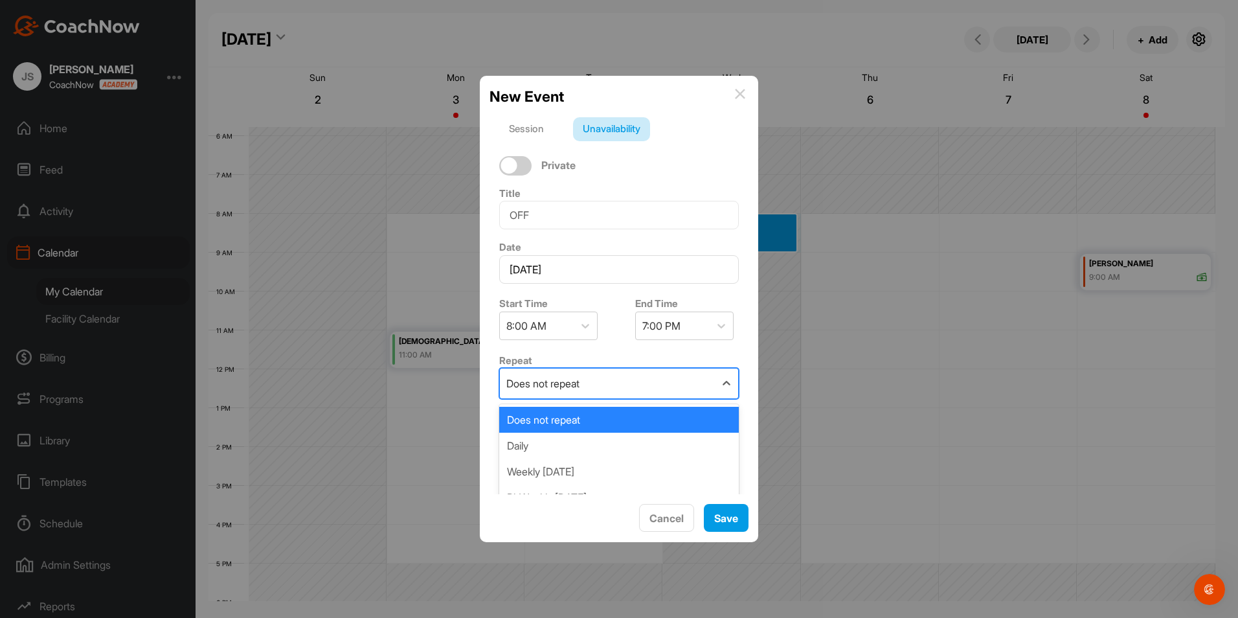
click at [654, 387] on div "Does not repeat" at bounding box center [607, 383] width 215 height 30
click at [633, 473] on div "Weekly [DATE]" at bounding box center [619, 471] width 240 height 26
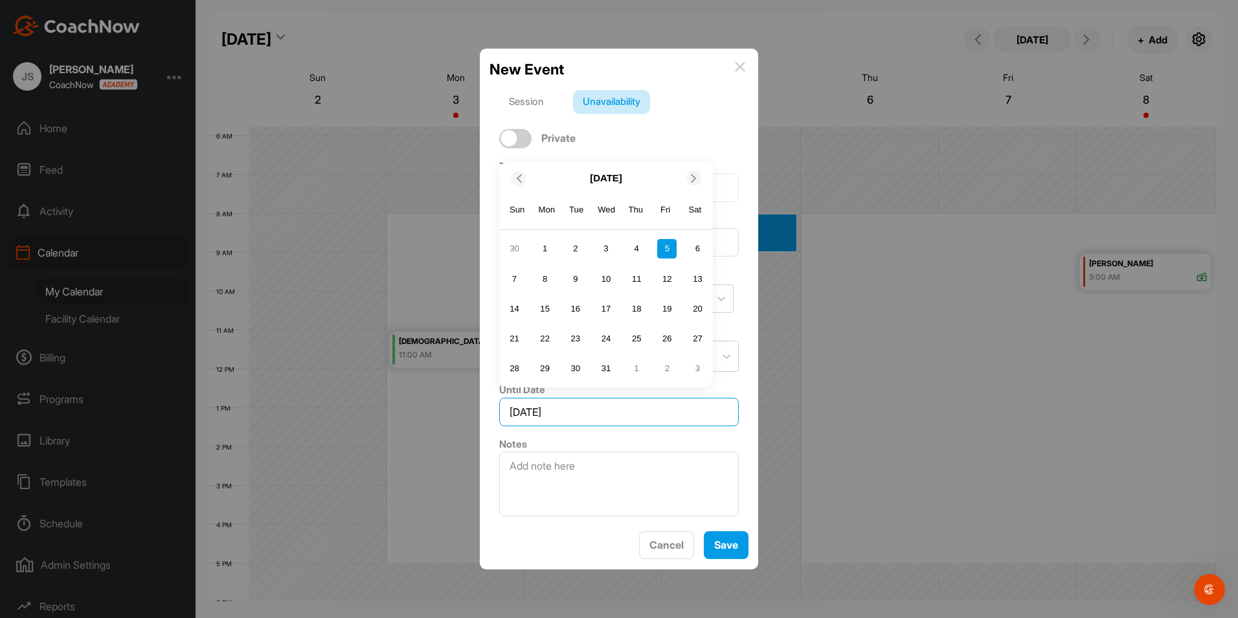
click at [634, 414] on input "[DATE]" at bounding box center [619, 412] width 240 height 28
click at [692, 177] on icon at bounding box center [694, 178] width 8 height 8
click at [696, 213] on div at bounding box center [693, 208] width 15 height 15
click at [695, 174] on icon at bounding box center [694, 178] width 8 height 8
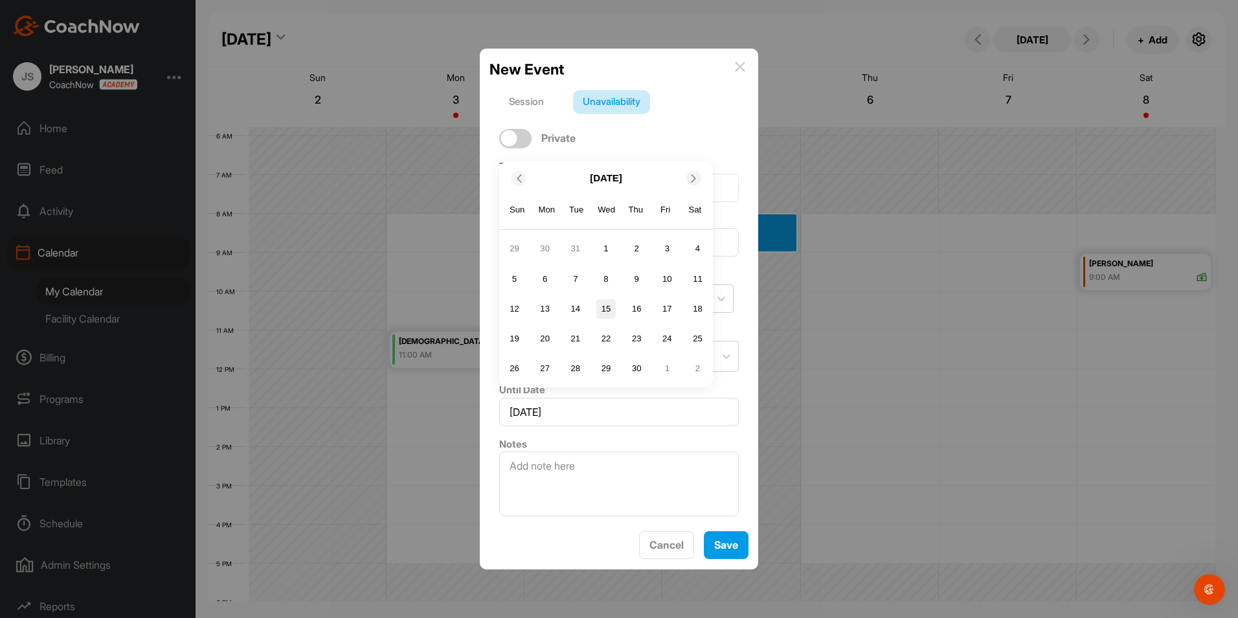
click at [609, 311] on div "15" at bounding box center [605, 308] width 19 height 19
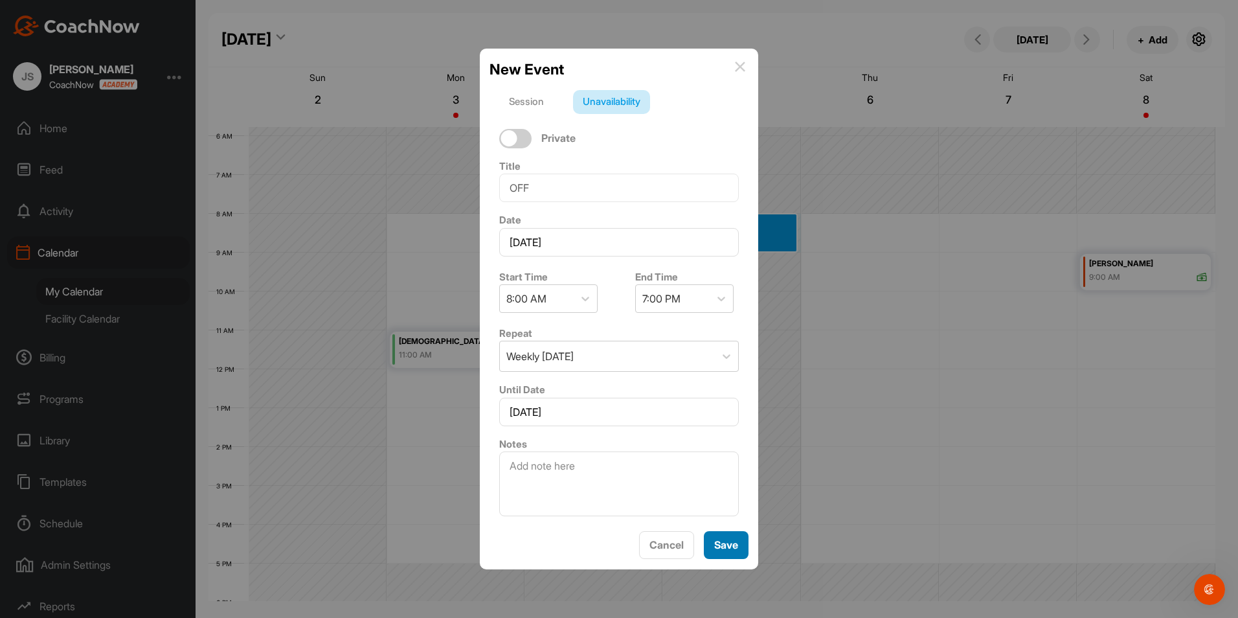
click at [727, 548] on span "Save" at bounding box center [726, 544] width 24 height 13
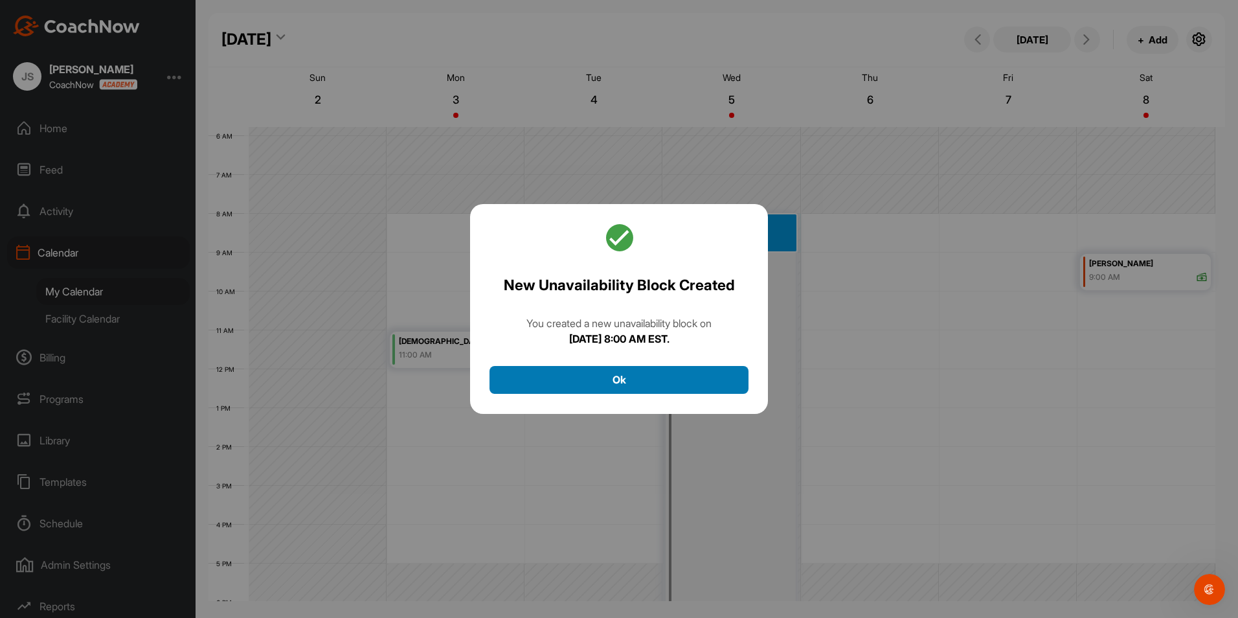
click at [686, 383] on button "Ok" at bounding box center [618, 380] width 259 height 28
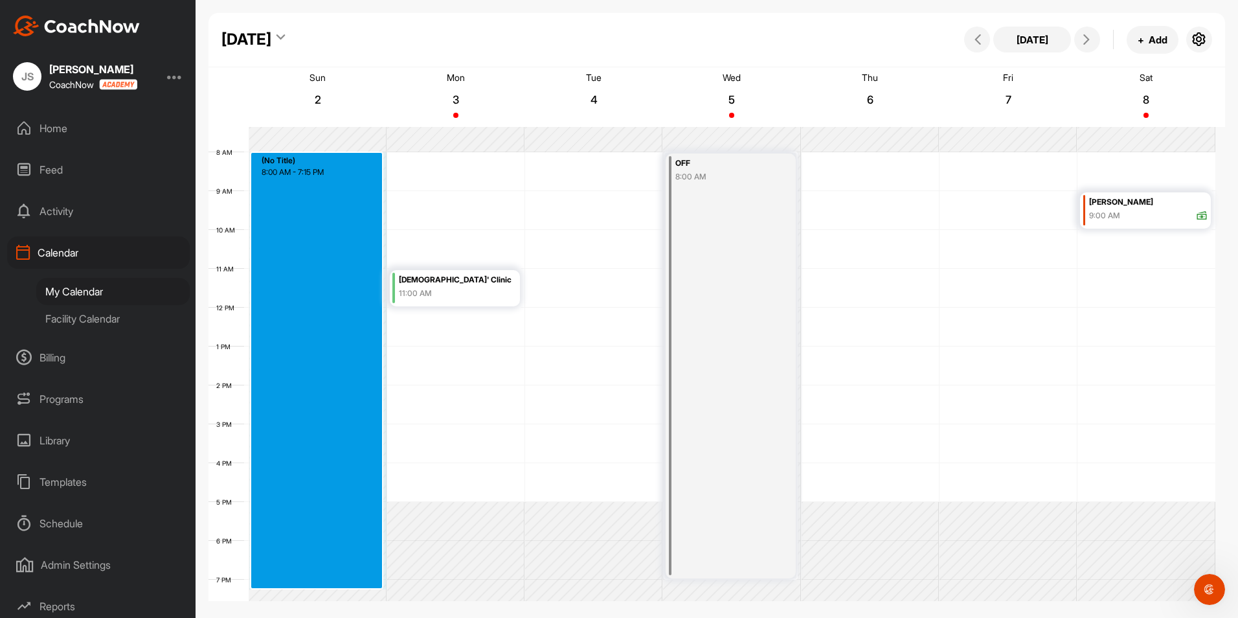
drag, startPoint x: 341, startPoint y: 218, endPoint x: 344, endPoint y: 581, distance: 363.2
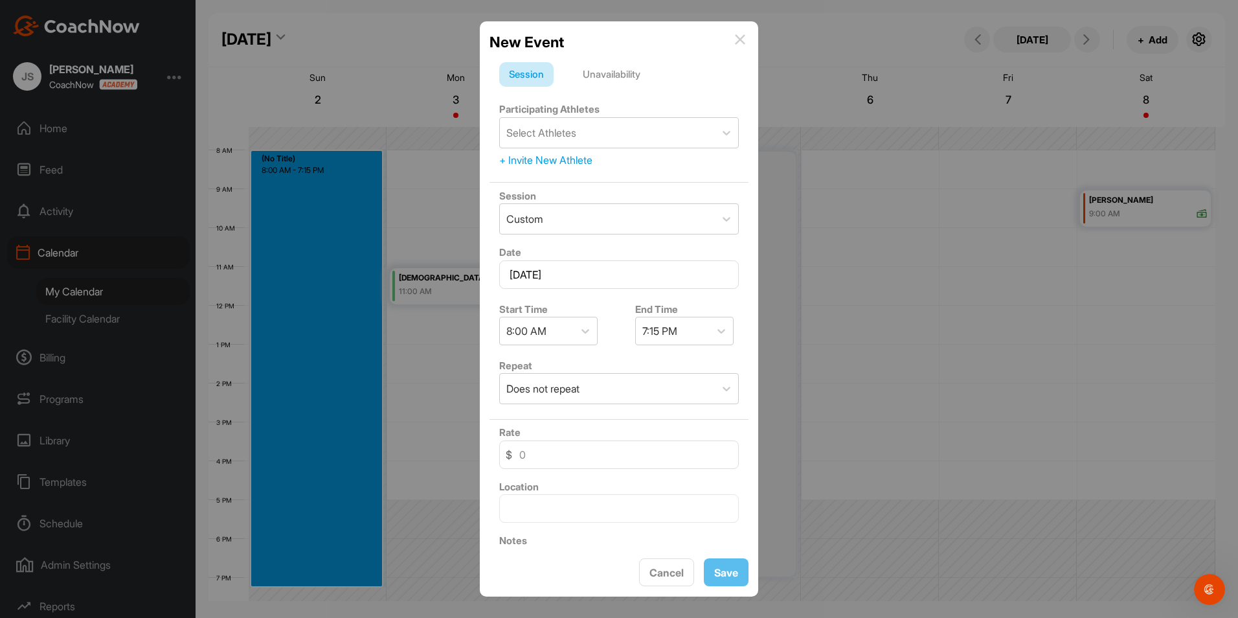
click at [597, 69] on div "Unavailability" at bounding box center [611, 74] width 77 height 25
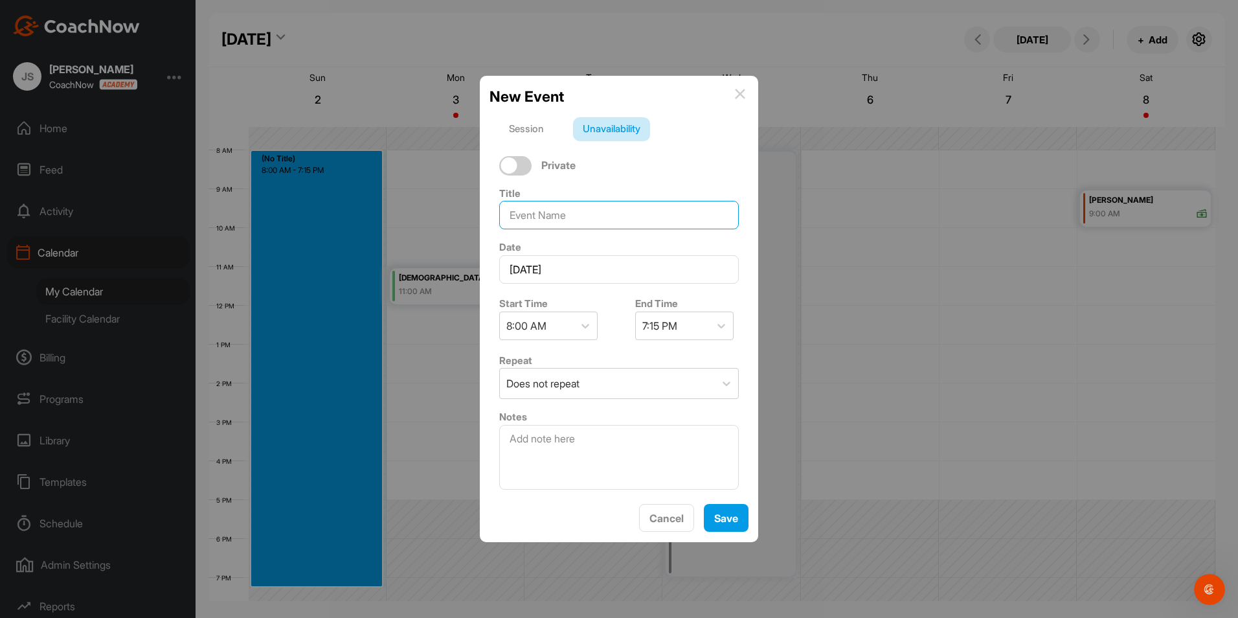
click at [554, 225] on input at bounding box center [619, 215] width 240 height 28
type input "OFF"
click at [566, 375] on div "Does not repeat" at bounding box center [607, 383] width 215 height 30
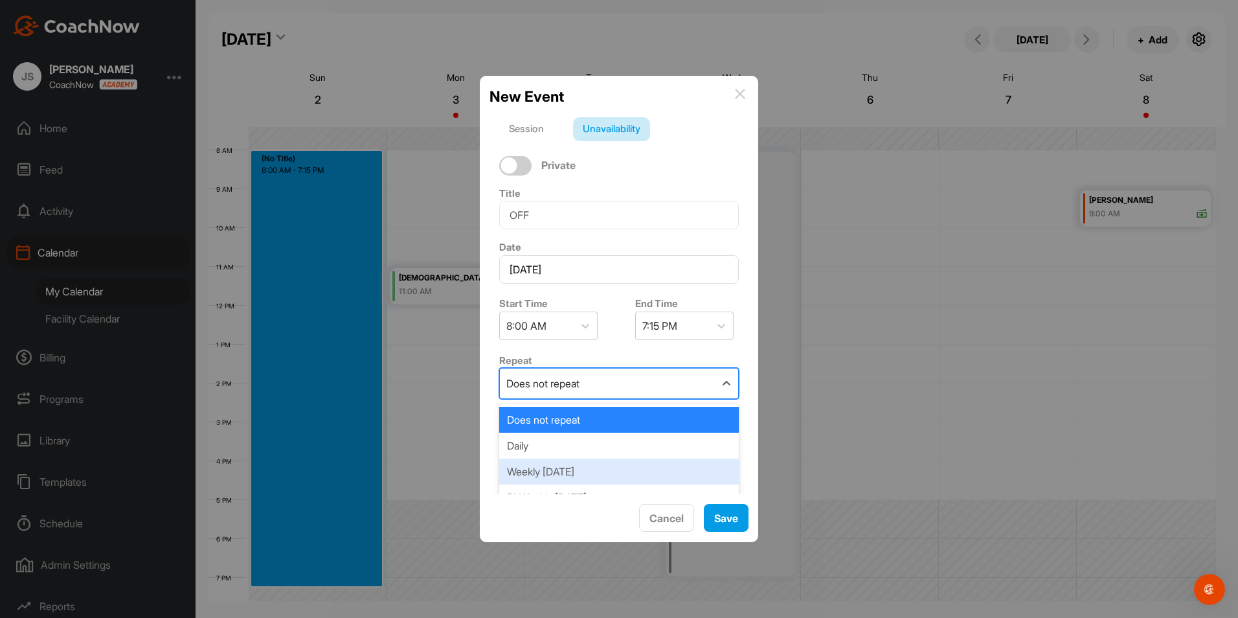
click at [558, 473] on div "Weekly [DATE]" at bounding box center [619, 471] width 240 height 26
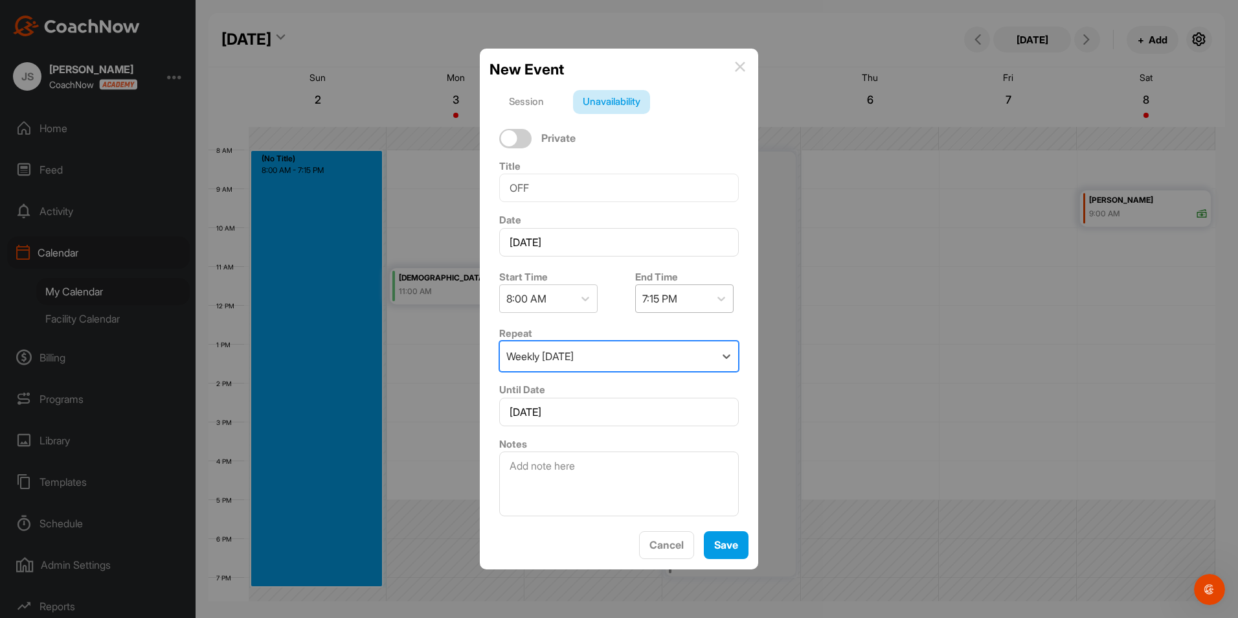
click at [683, 312] on div "7:15 PM" at bounding box center [673, 298] width 74 height 27
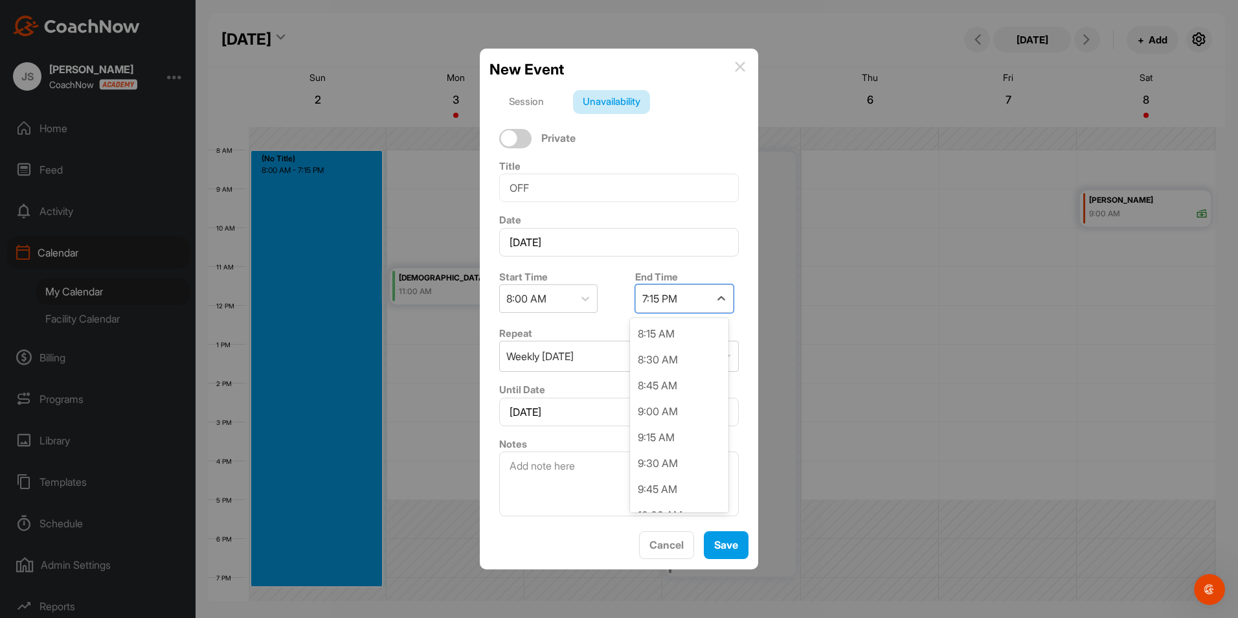
scroll to position [982, 0]
click at [667, 459] on div "7:00 PM" at bounding box center [679, 465] width 98 height 26
click at [648, 407] on input "[DATE]" at bounding box center [619, 412] width 240 height 28
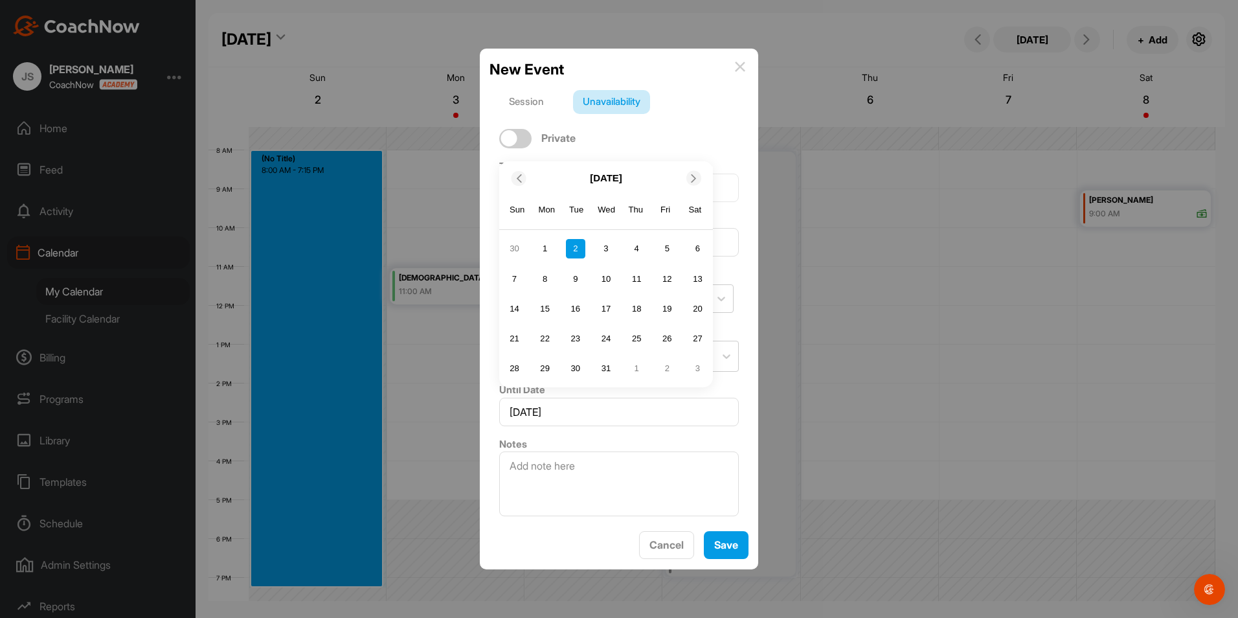
click at [692, 178] on icon at bounding box center [694, 178] width 8 height 8
click at [698, 212] on icon at bounding box center [694, 208] width 8 height 8
click at [692, 180] on icon at bounding box center [694, 178] width 8 height 8
click at [523, 306] on div "12" at bounding box center [513, 308] width 19 height 19
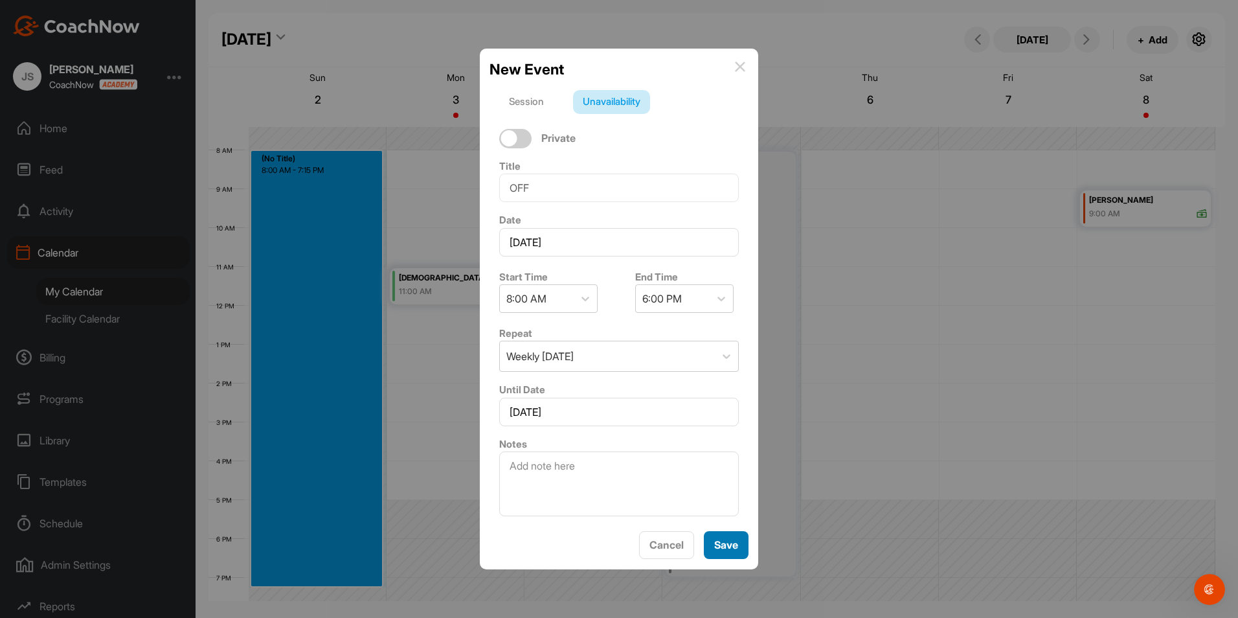
click at [721, 544] on span "Save" at bounding box center [726, 544] width 24 height 13
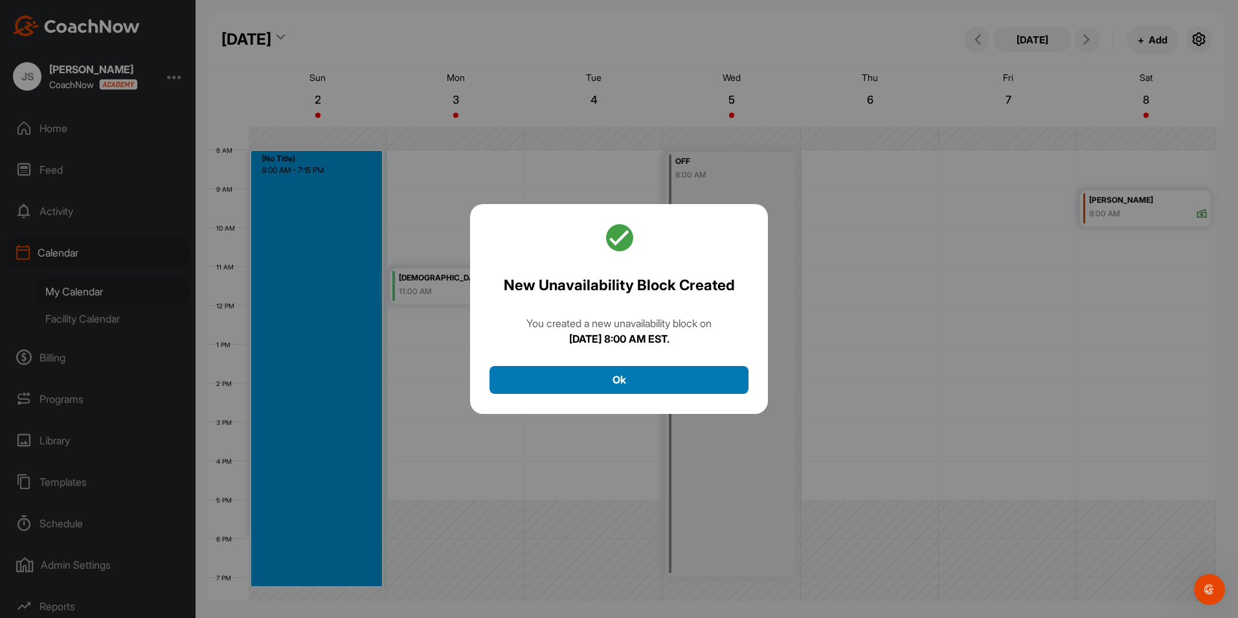
click at [708, 381] on button "Ok" at bounding box center [618, 380] width 259 height 28
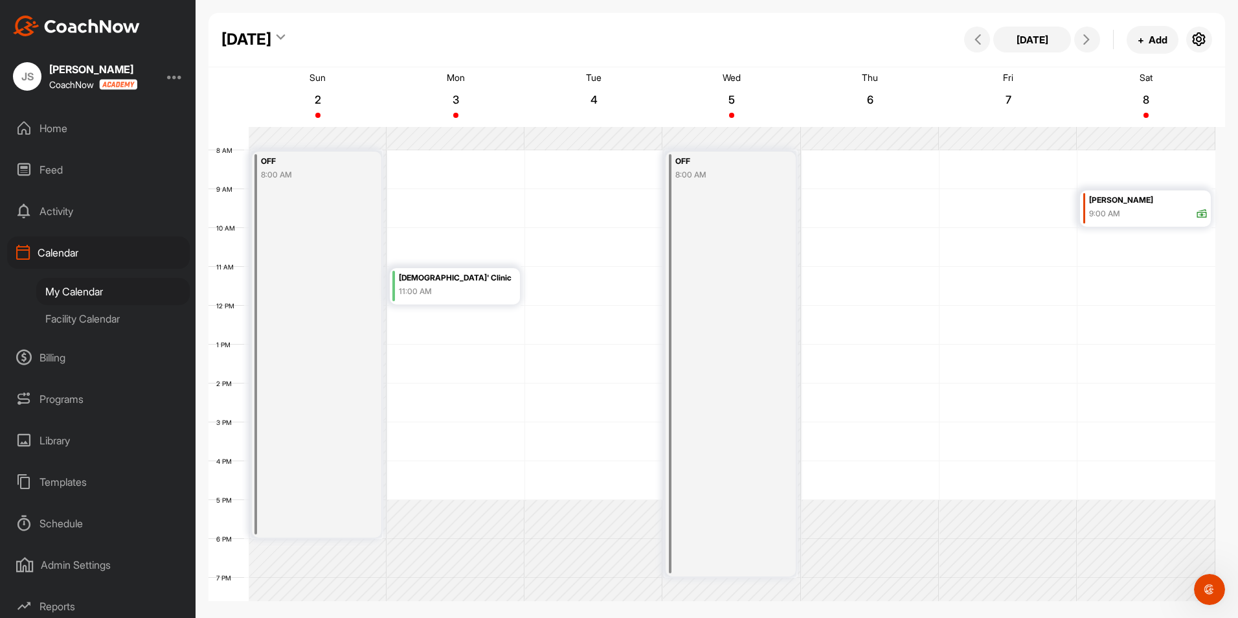
click at [300, 221] on div "OFF 8:00 AM" at bounding box center [317, 345] width 130 height 386
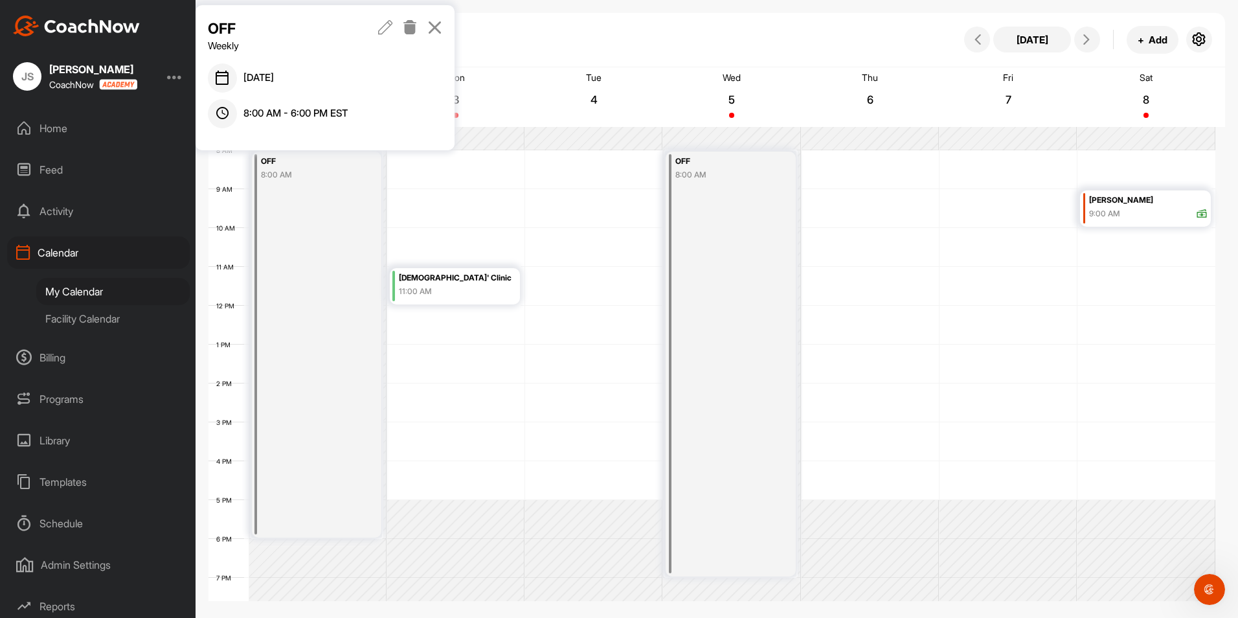
click at [381, 26] on icon at bounding box center [385, 27] width 15 height 14
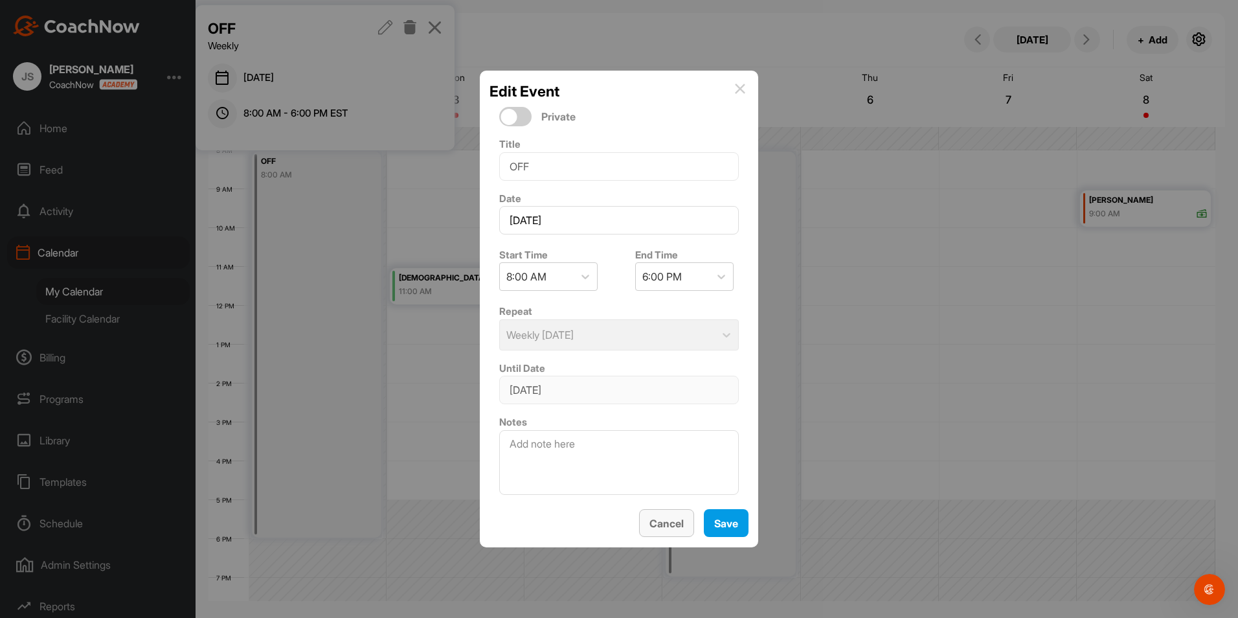
click at [664, 526] on span "Cancel" at bounding box center [666, 523] width 34 height 13
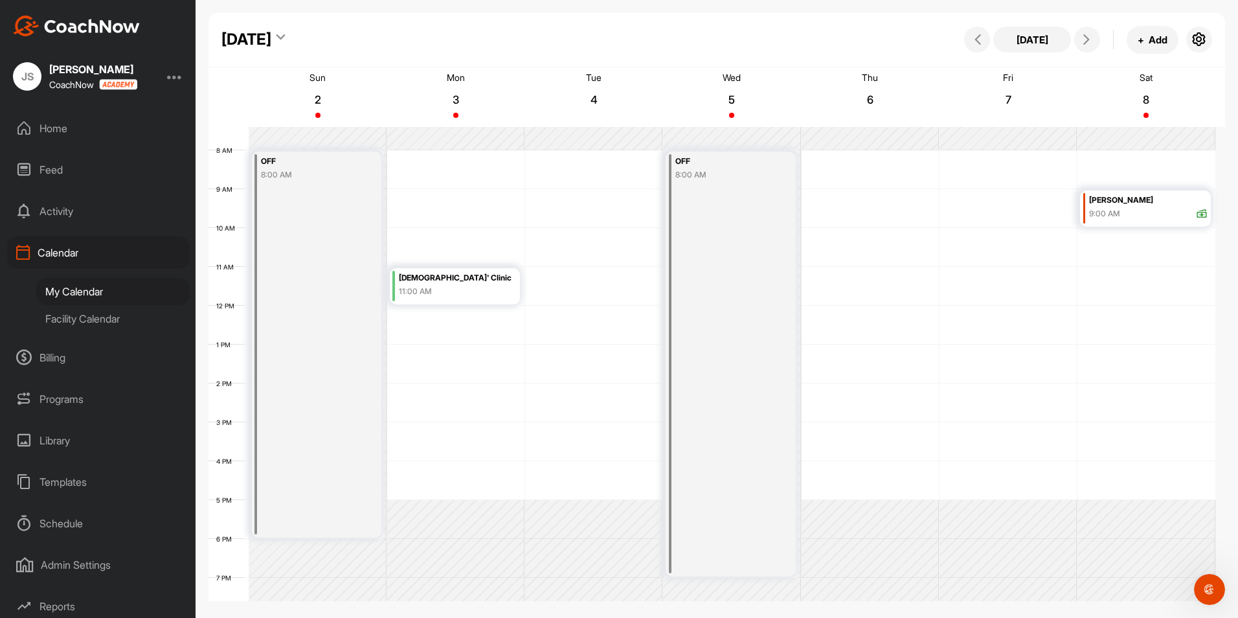
click at [702, 398] on div "OFF 8:00 AM" at bounding box center [731, 364] width 130 height 425
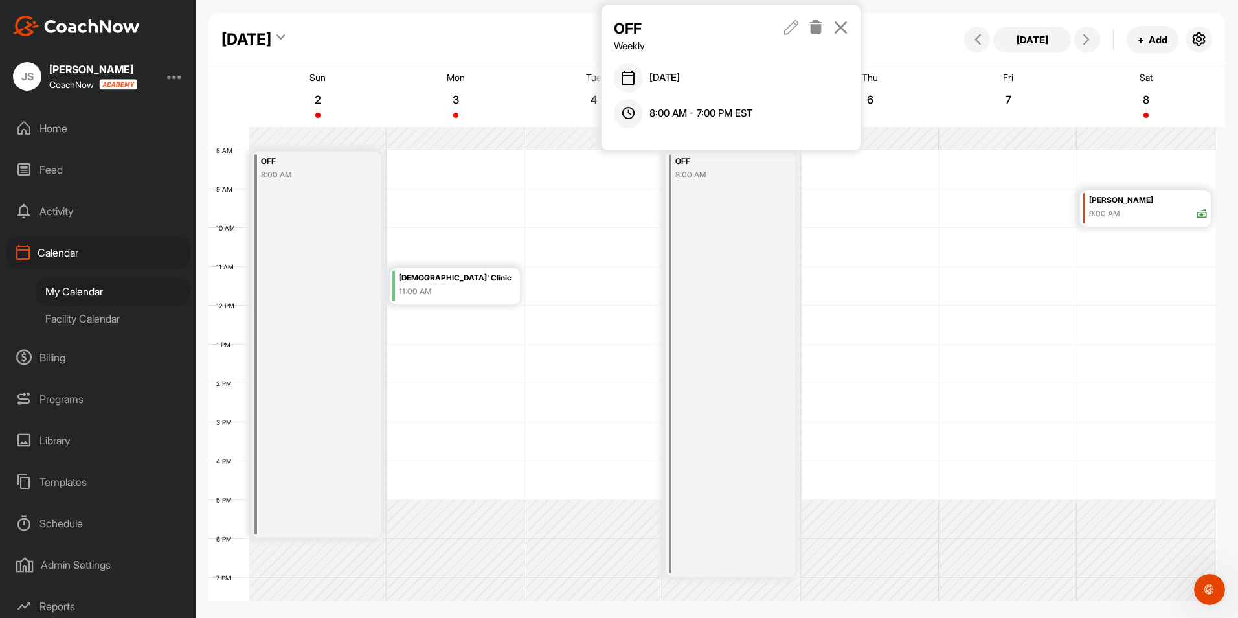
click at [294, 347] on div "OFF 8:00 AM" at bounding box center [317, 345] width 130 height 386
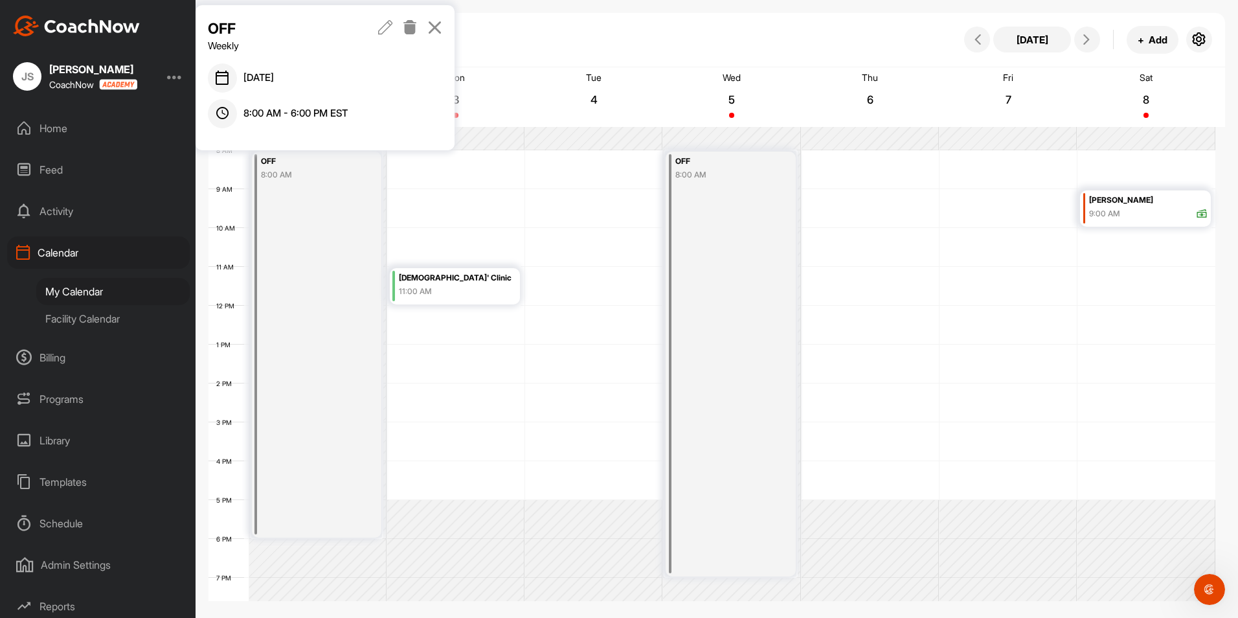
click at [383, 23] on icon at bounding box center [385, 27] width 15 height 14
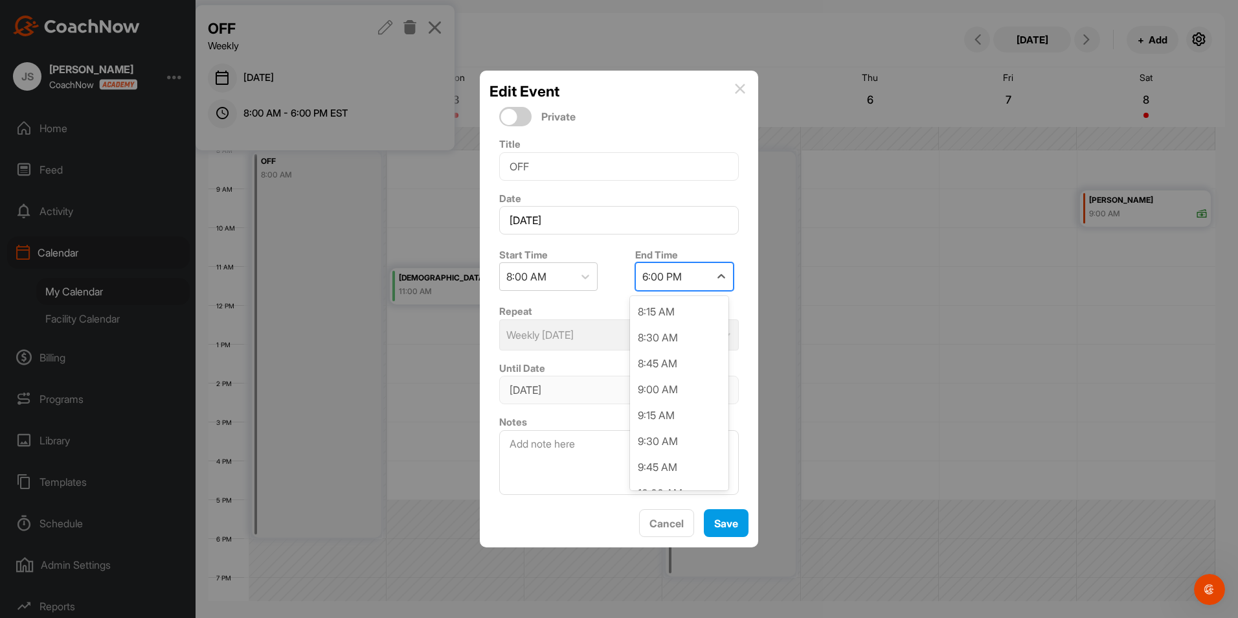
click at [645, 285] on div "6:00 PM" at bounding box center [673, 276] width 74 height 27
click at [660, 436] on div "7:00 PM" at bounding box center [679, 443] width 98 height 26
click at [723, 521] on span "Save" at bounding box center [726, 523] width 24 height 13
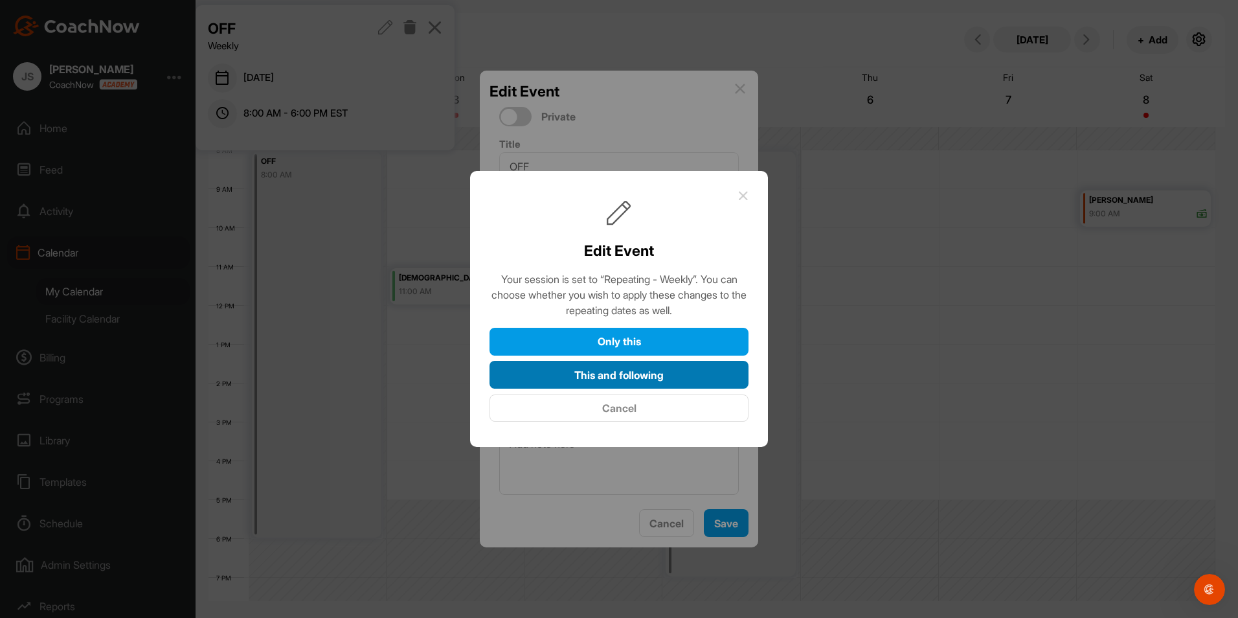
click at [661, 374] on button "This and following" at bounding box center [618, 375] width 259 height 28
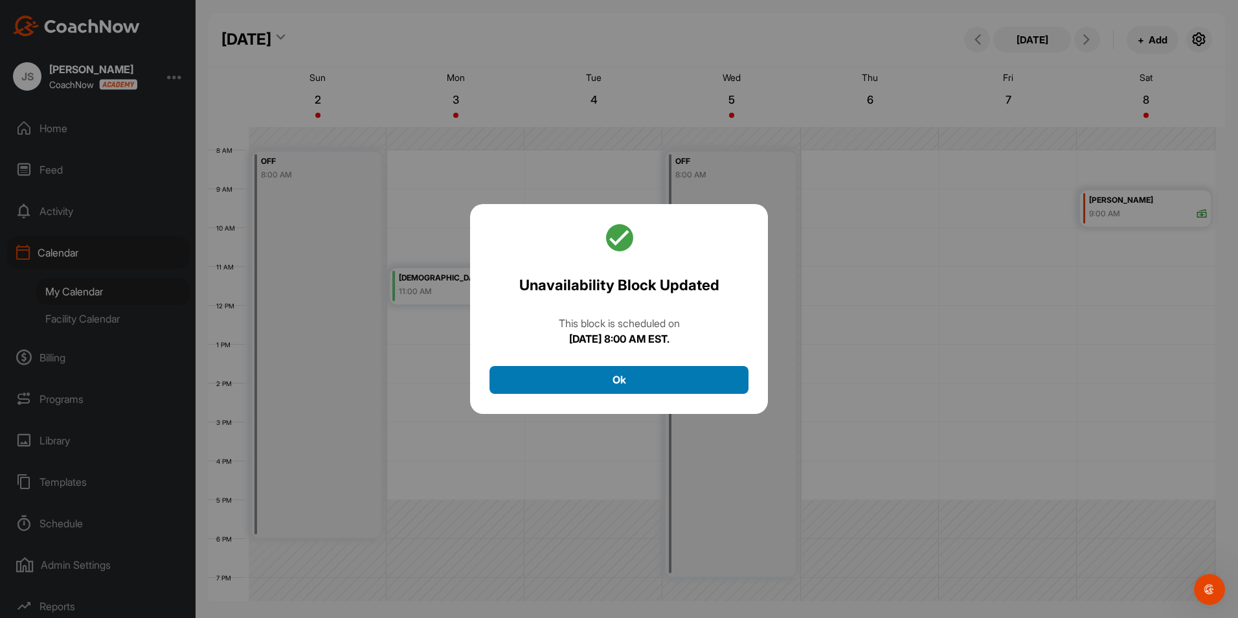
click at [661, 374] on button "Ok" at bounding box center [618, 380] width 259 height 28
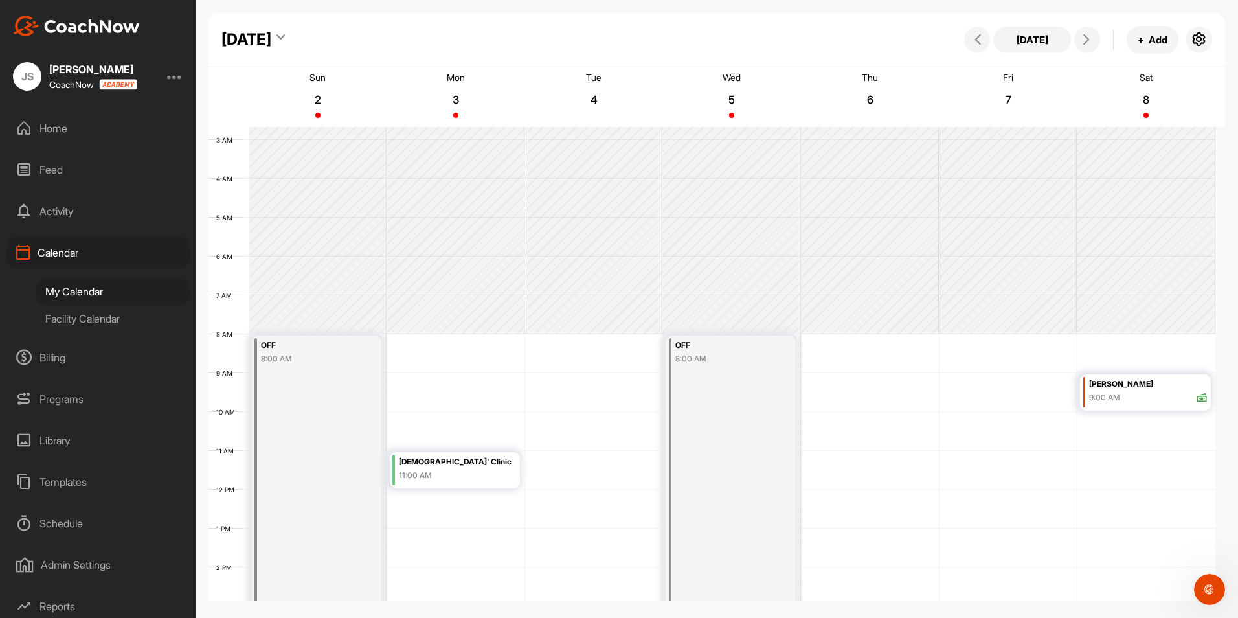
scroll to position [223, 0]
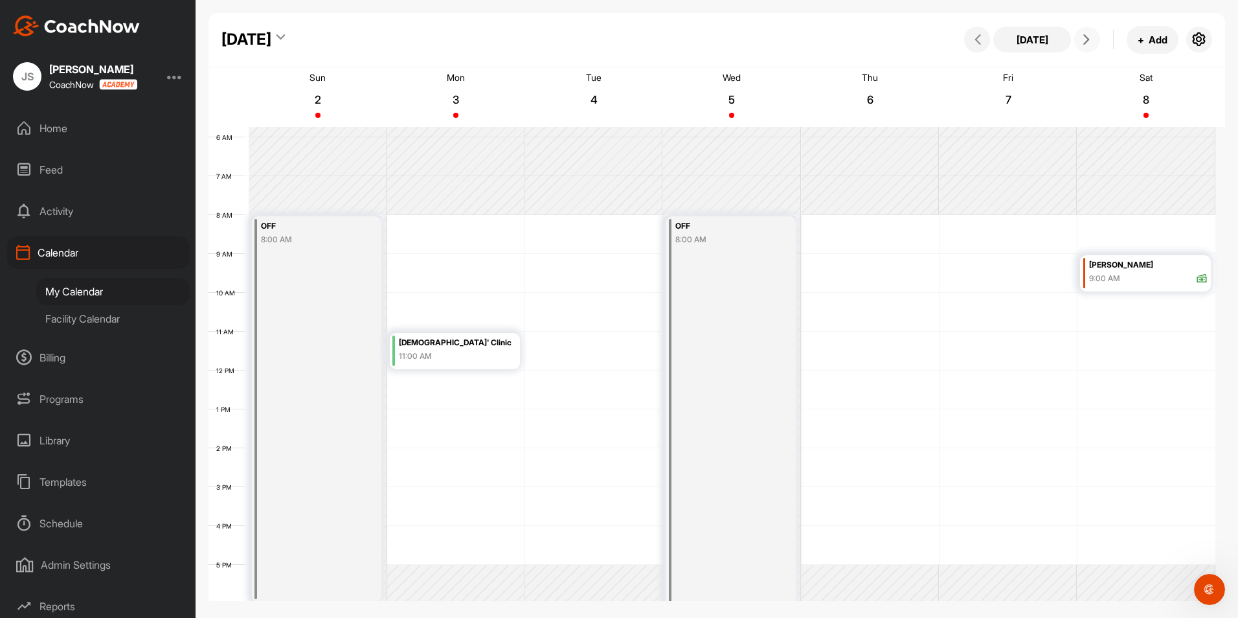
click at [1087, 41] on icon at bounding box center [1086, 39] width 10 height 10
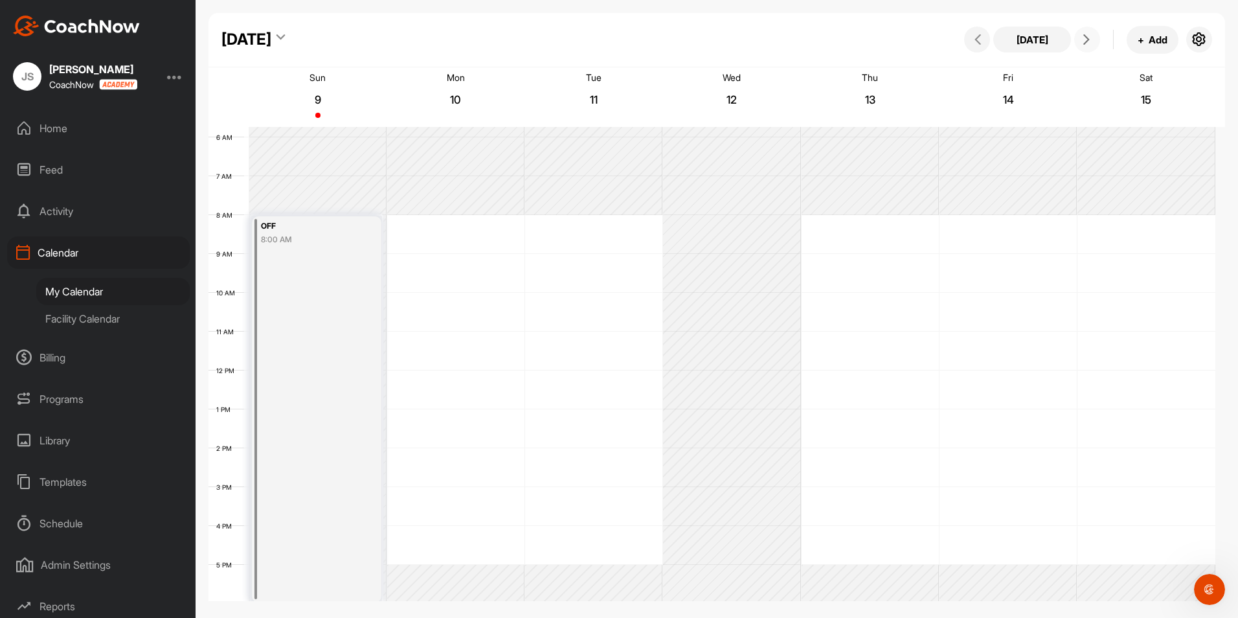
scroll to position [224, 0]
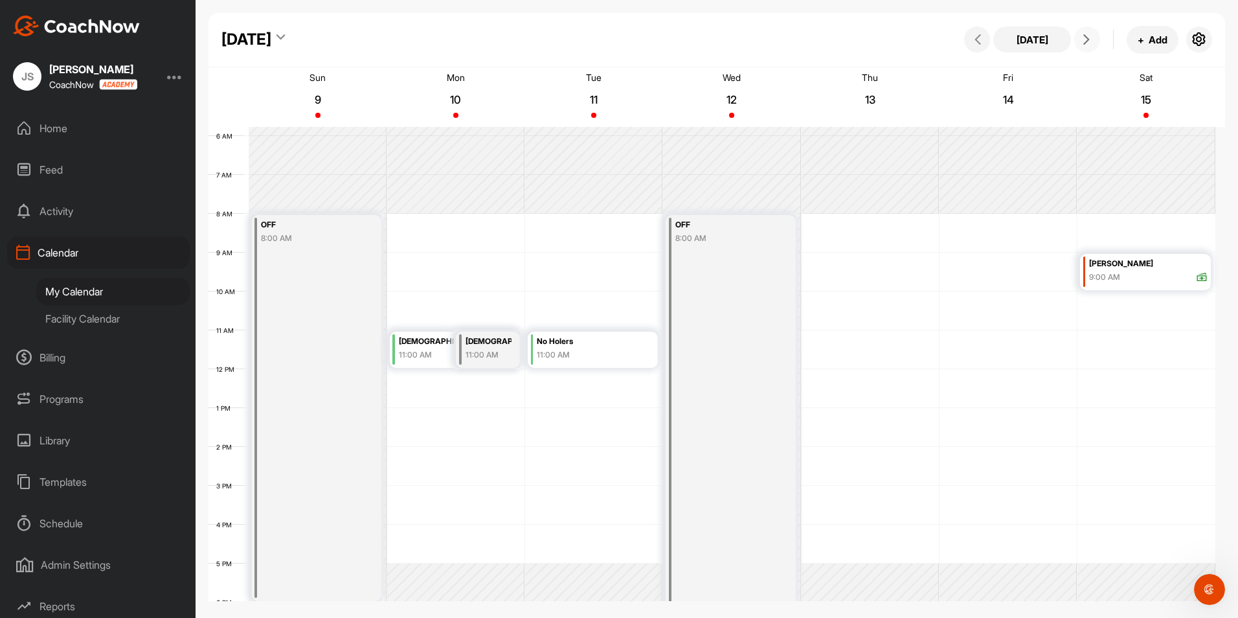
click at [1088, 43] on icon at bounding box center [1086, 39] width 10 height 10
click at [980, 36] on icon at bounding box center [978, 39] width 10 height 10
click at [1085, 46] on button at bounding box center [1087, 40] width 26 height 26
click at [980, 262] on div "12 AM 1 AM 2 AM 3 AM 4 AM 5 AM 6 AM 7 AM 8 AM 9 AM 10 AM 11 AM 12 PM 1 PM 2 PM …" at bounding box center [711, 369] width 1007 height 932
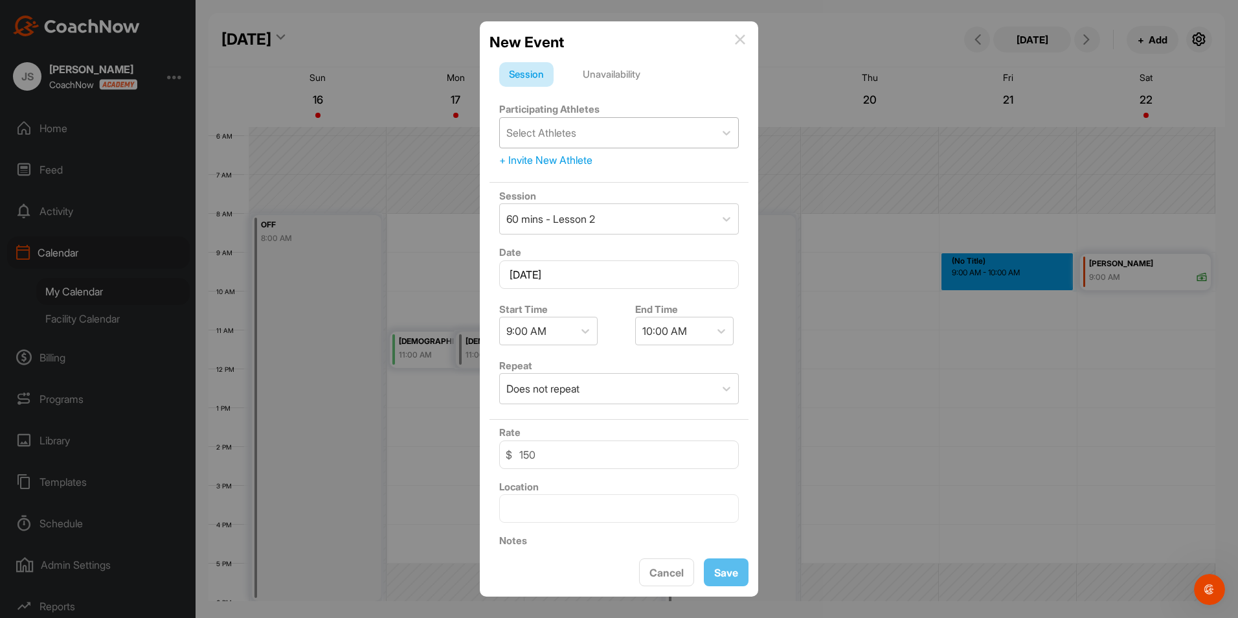
click at [654, 131] on div "Select Athletes" at bounding box center [607, 133] width 215 height 30
type input "sad"
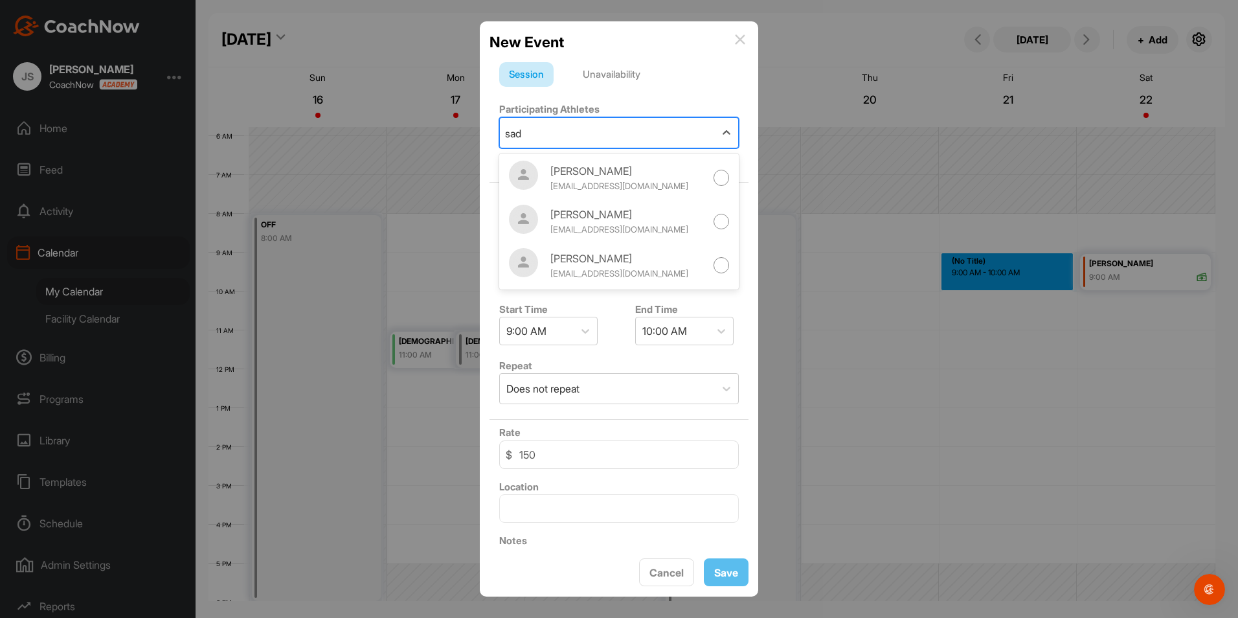
click at [714, 267] on div at bounding box center [722, 265] width 16 height 16
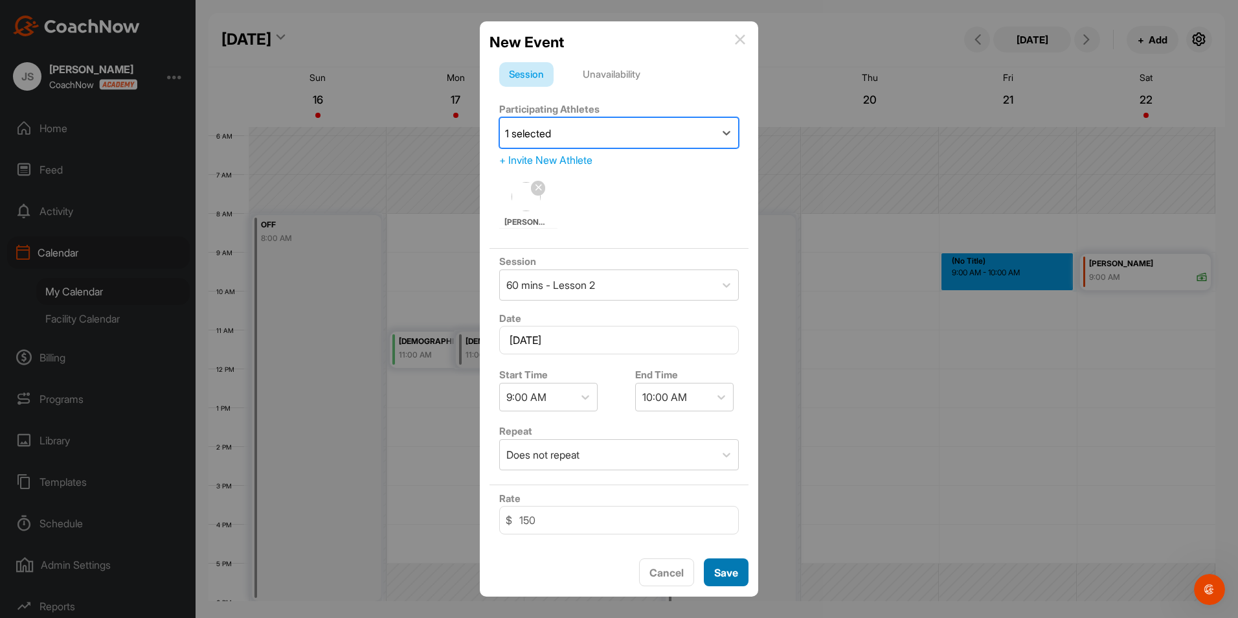
click at [727, 568] on span "Save" at bounding box center [726, 572] width 24 height 13
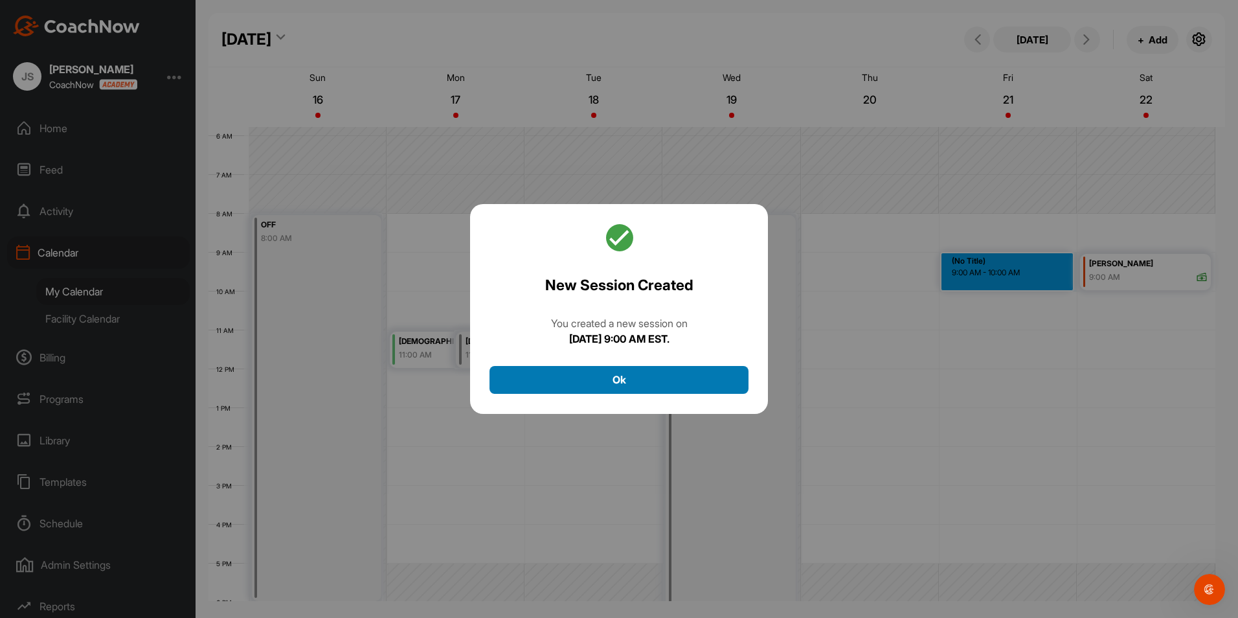
click at [708, 383] on button "Ok" at bounding box center [618, 380] width 259 height 28
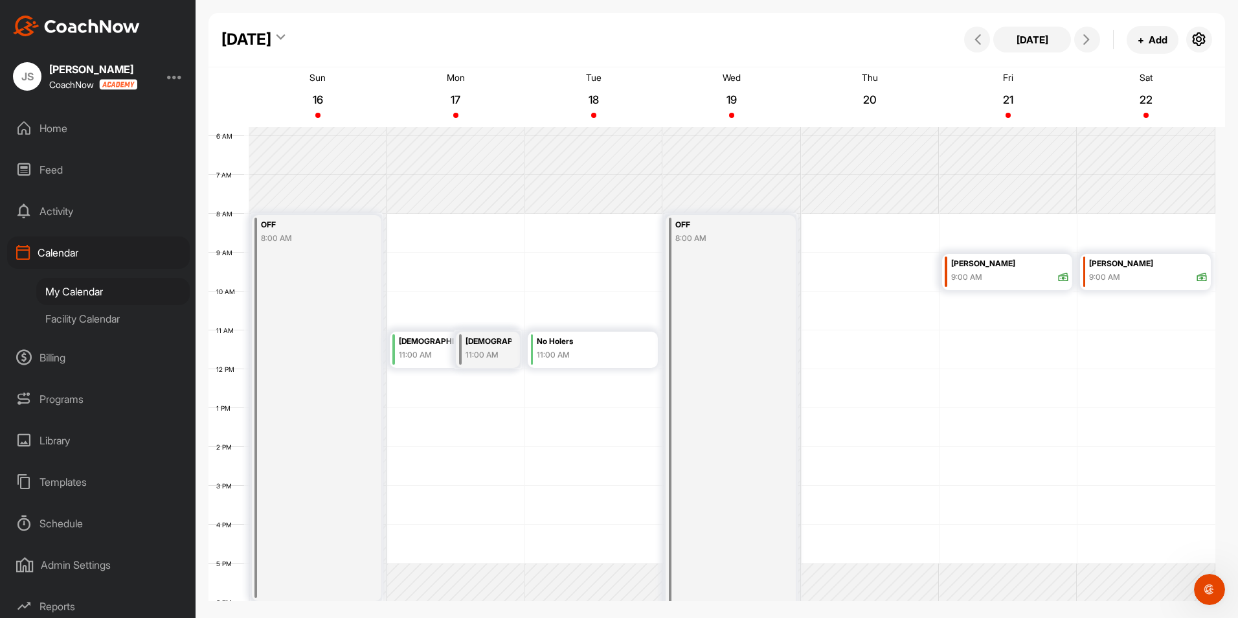
click at [285, 45] on div "[DATE]" at bounding box center [252, 39] width 63 height 23
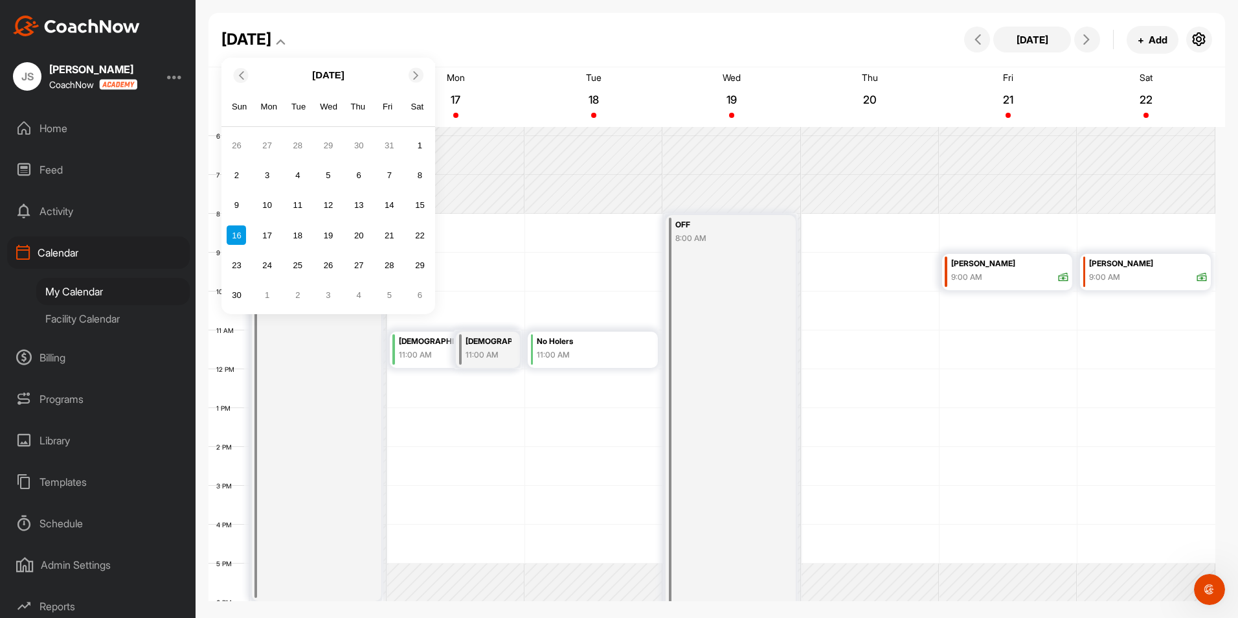
click at [418, 72] on icon at bounding box center [416, 75] width 8 height 8
click at [388, 205] on div "19" at bounding box center [388, 205] width 19 height 19
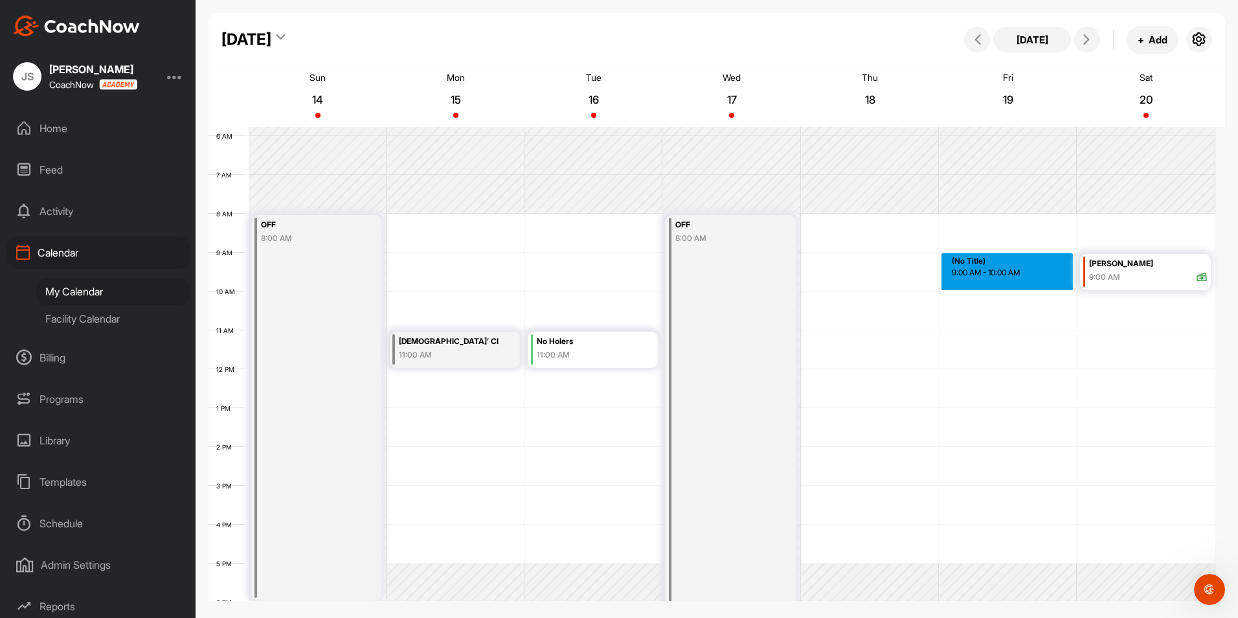
click at [989, 262] on div "12 AM 1 AM 2 AM 3 AM 4 AM 5 AM 6 AM 7 AM 8 AM 9 AM 10 AM 11 AM 12 PM 1 PM 2 PM …" at bounding box center [711, 369] width 1007 height 932
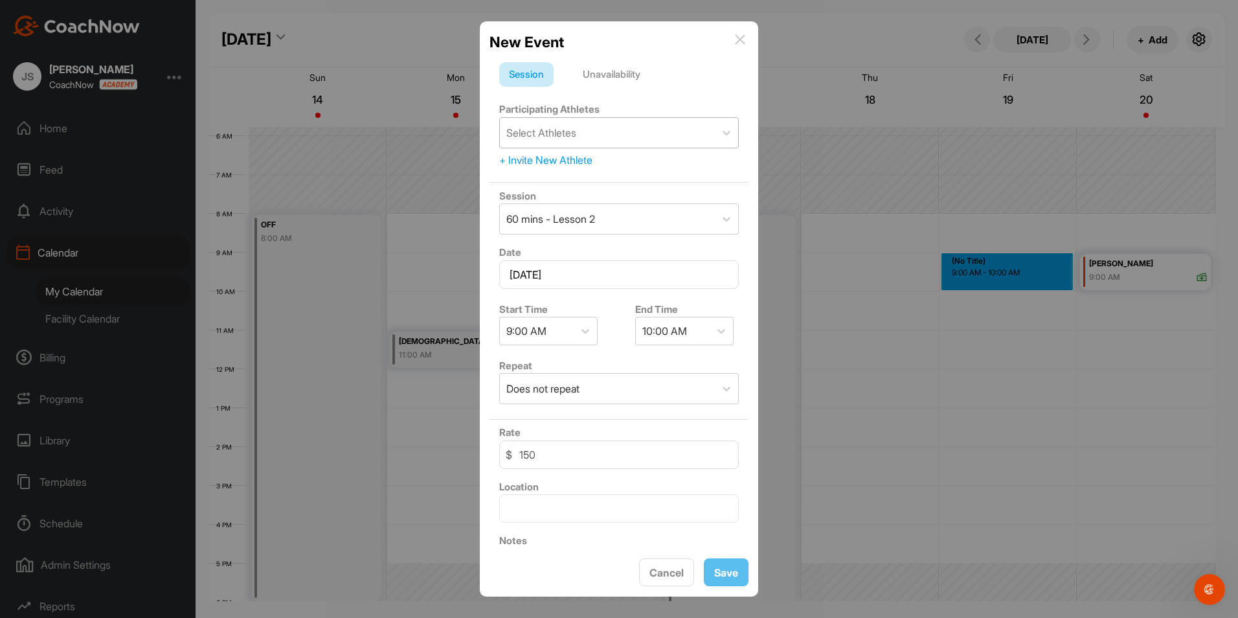
click at [629, 135] on div "Select Athletes" at bounding box center [607, 133] width 215 height 30
type input "sad"
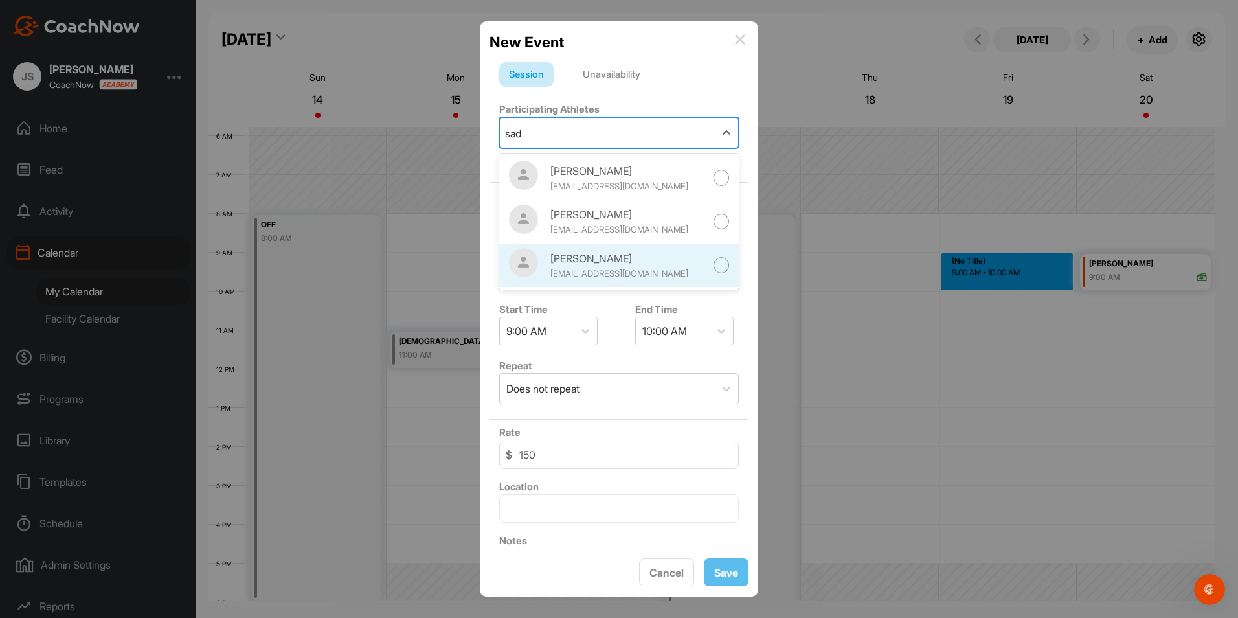
click at [684, 257] on div "[PERSON_NAME]" at bounding box center [627, 259] width 155 height 16
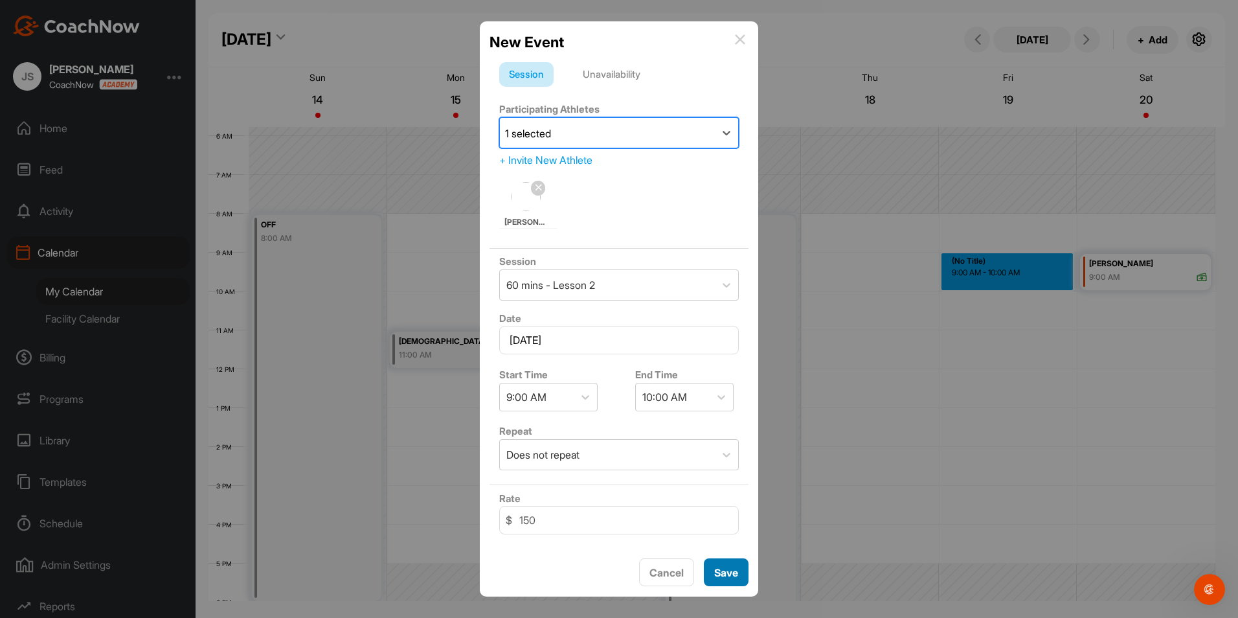
click at [731, 577] on span "Save" at bounding box center [726, 572] width 24 height 13
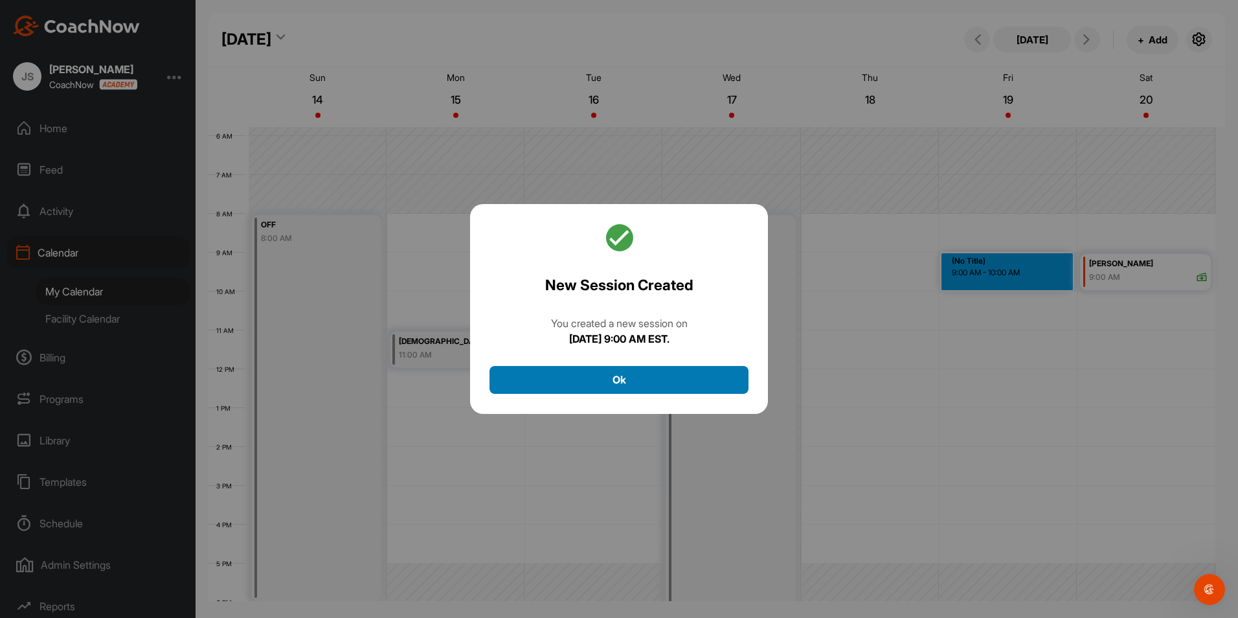
click at [709, 390] on button "Ok" at bounding box center [618, 380] width 259 height 28
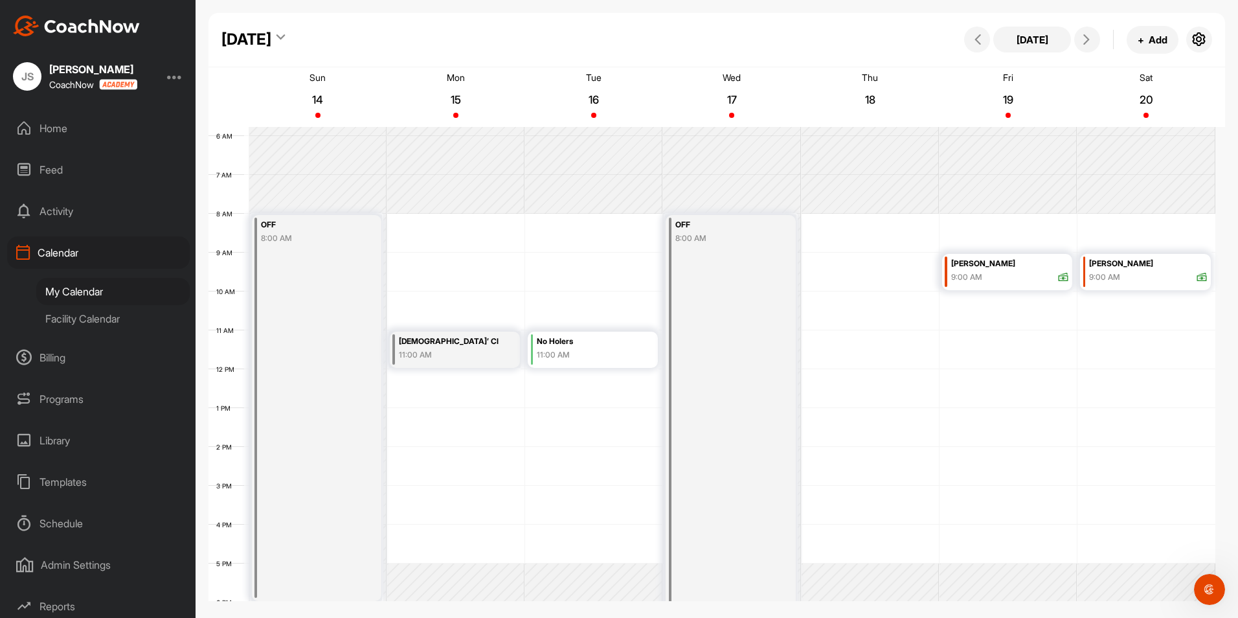
click at [285, 33] on div "[DATE]" at bounding box center [252, 39] width 63 height 23
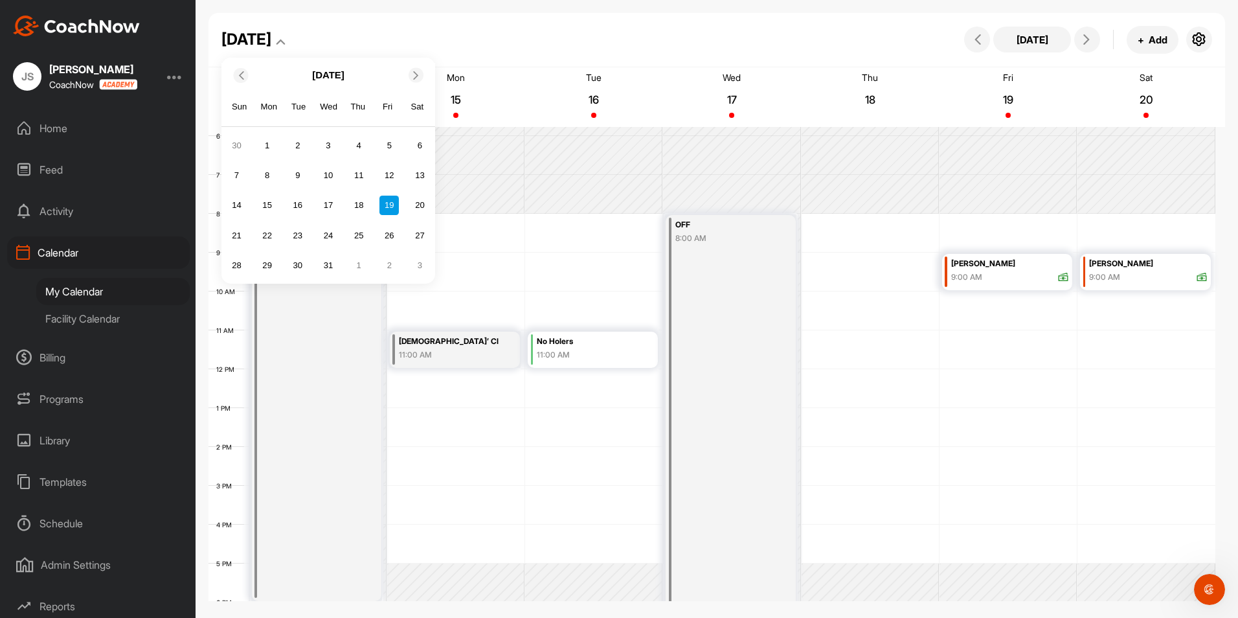
click at [415, 77] on icon at bounding box center [416, 75] width 8 height 8
click at [391, 172] on div "9" at bounding box center [388, 175] width 19 height 19
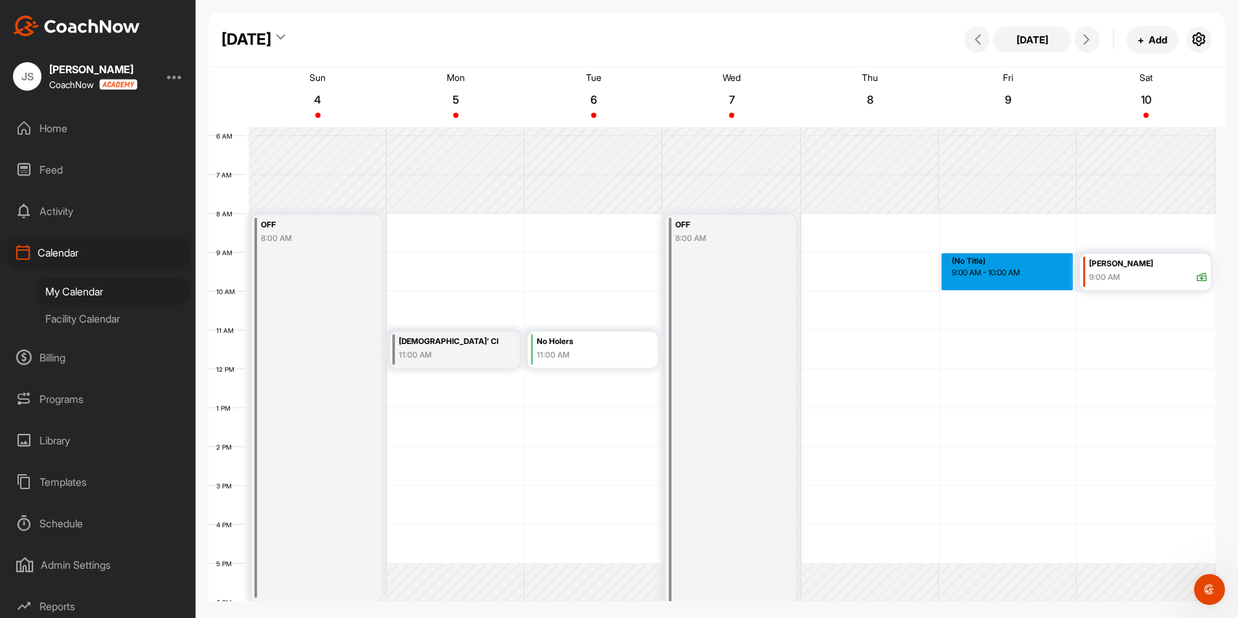
click at [968, 266] on div "12 AM 1 AM 2 AM 3 AM 4 AM 5 AM 6 AM 7 AM 8 AM 9 AM 10 AM 11 AM 12 PM 1 PM 2 PM …" at bounding box center [711, 369] width 1007 height 932
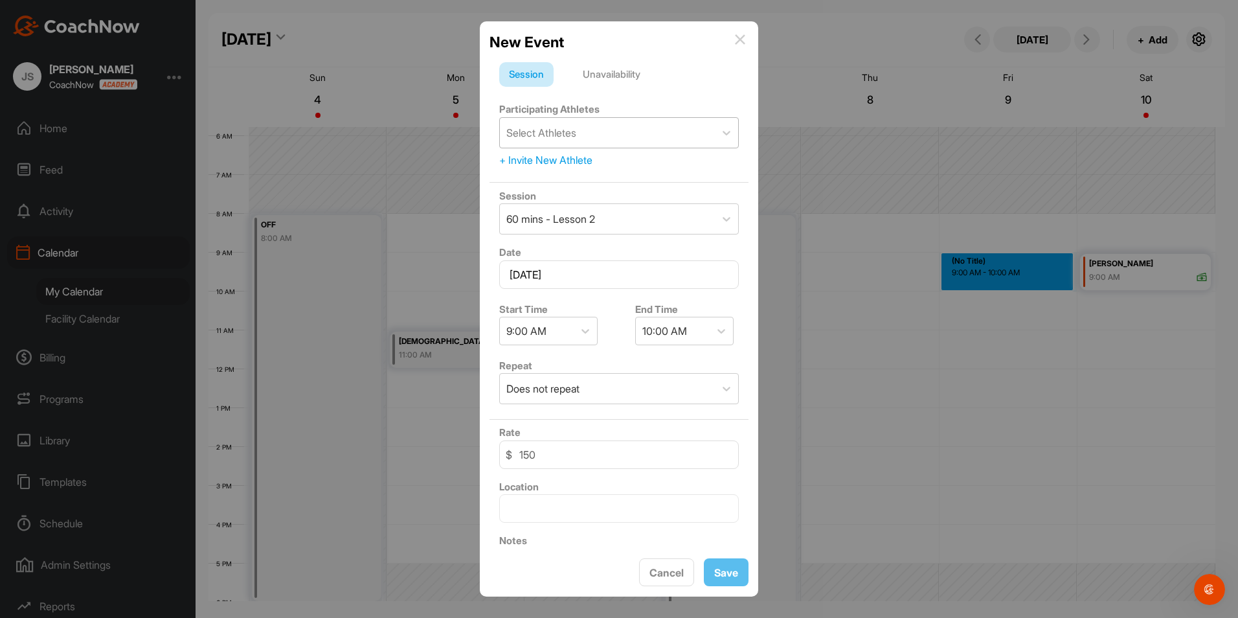
click at [622, 137] on div "Select Athletes" at bounding box center [607, 133] width 215 height 30
type input "sad"
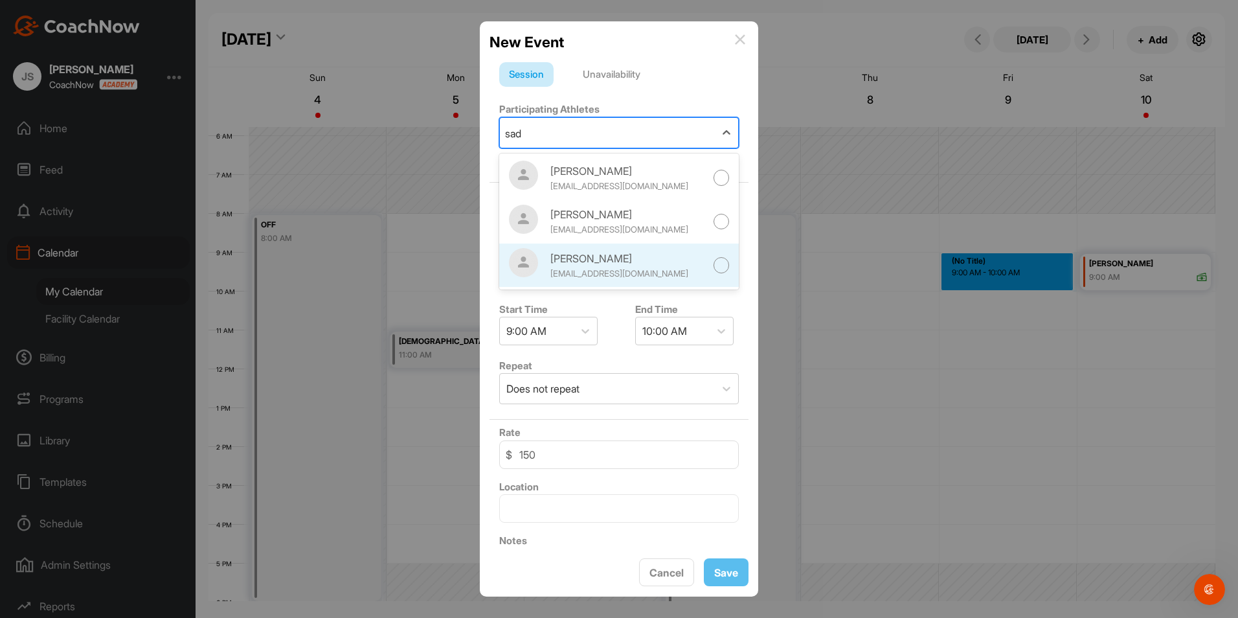
click at [619, 258] on div "[PERSON_NAME]" at bounding box center [627, 259] width 155 height 16
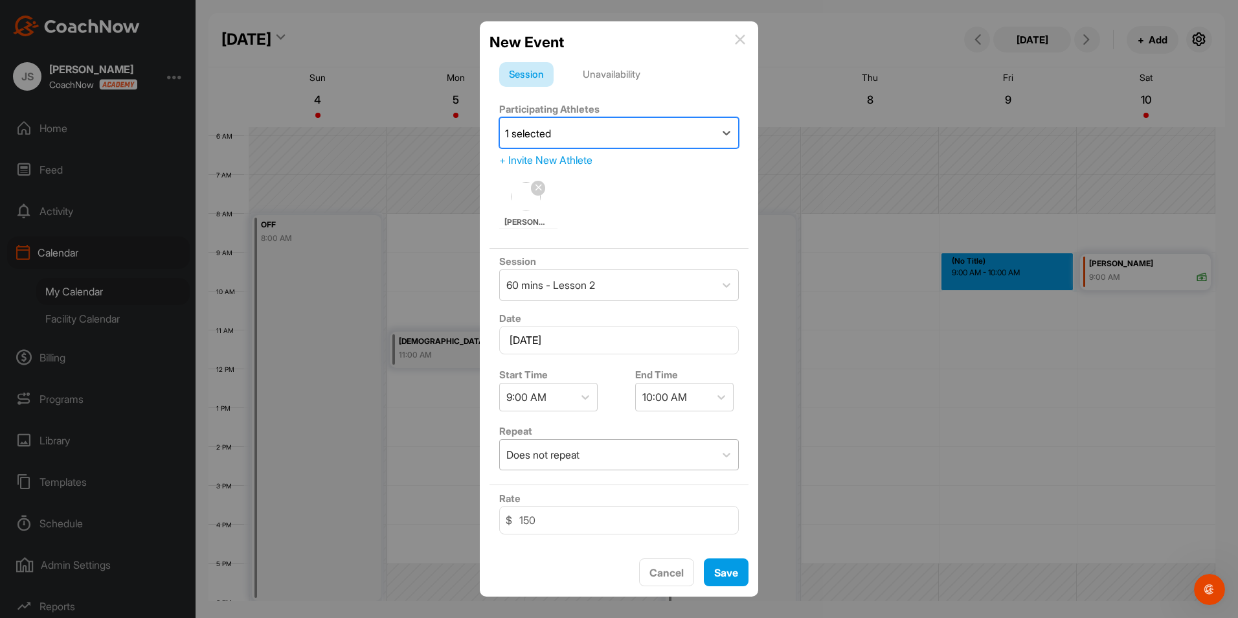
click at [627, 453] on div "Does not repeat" at bounding box center [607, 455] width 215 height 30
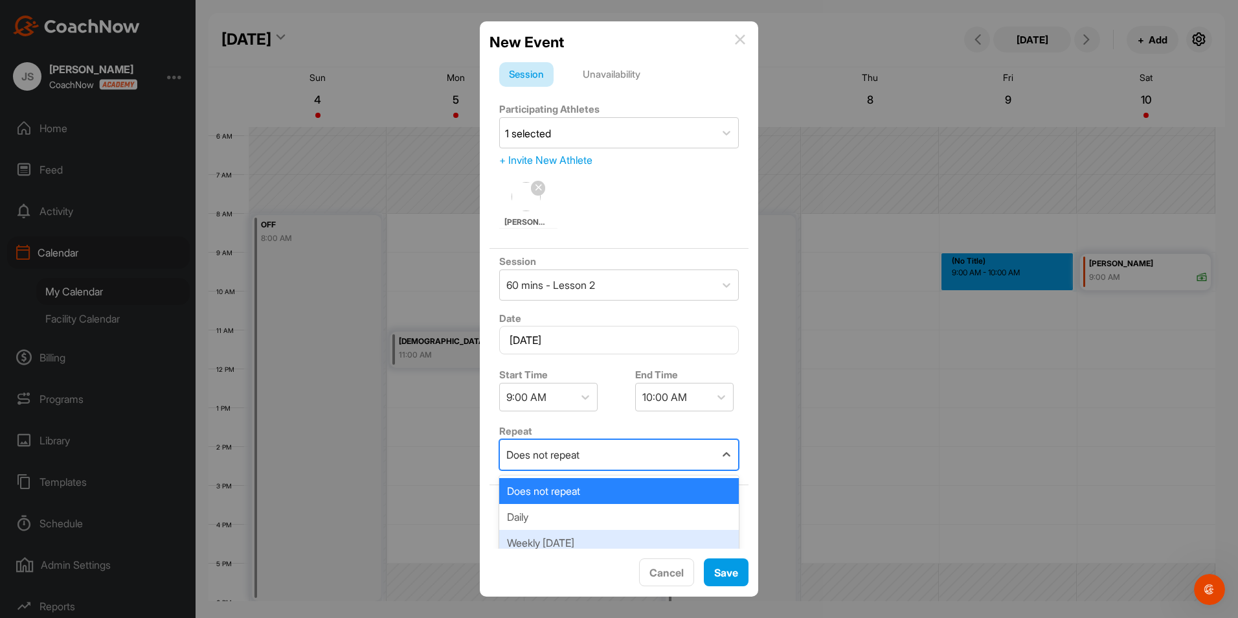
click at [617, 538] on div "Weekly [DATE]" at bounding box center [619, 543] width 240 height 26
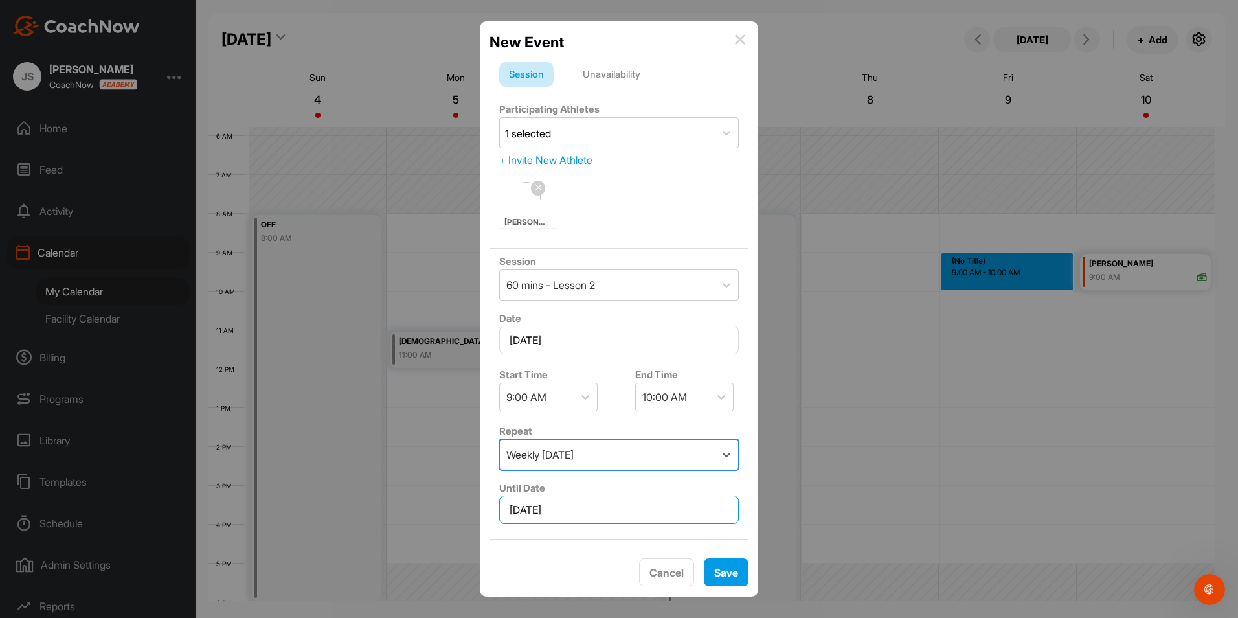
click at [616, 518] on input "[DATE]" at bounding box center [619, 509] width 240 height 28
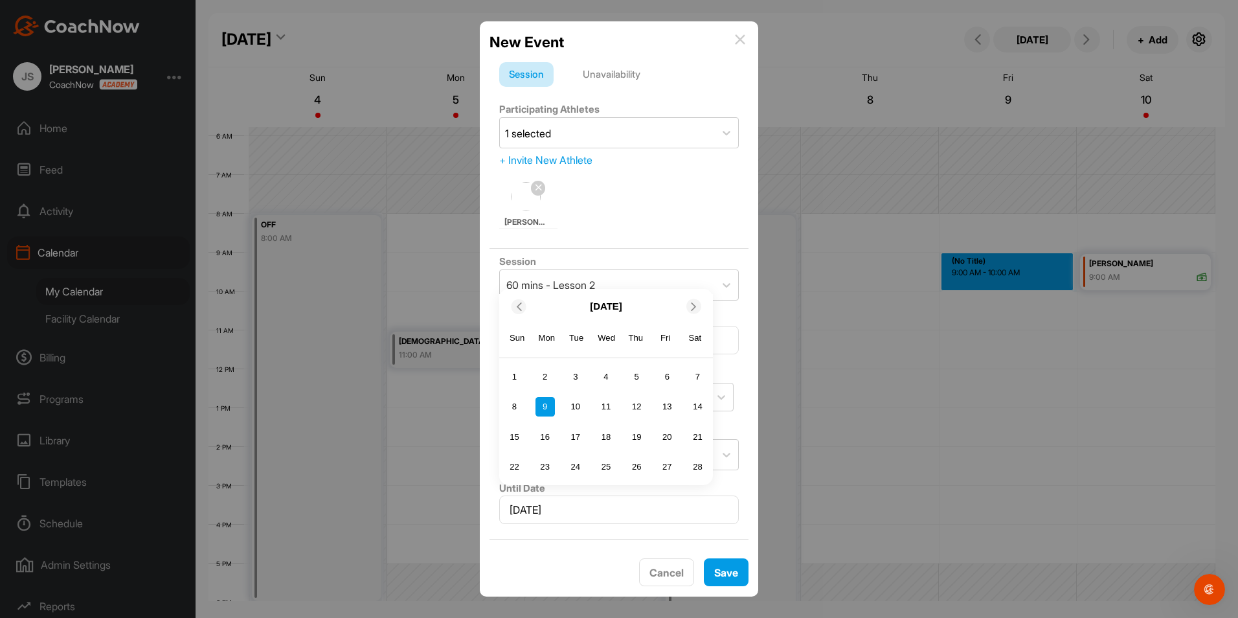
click at [693, 310] on icon at bounding box center [694, 306] width 8 height 8
click at [690, 275] on icon at bounding box center [694, 276] width 8 height 8
click at [552, 401] on div "13" at bounding box center [544, 406] width 19 height 19
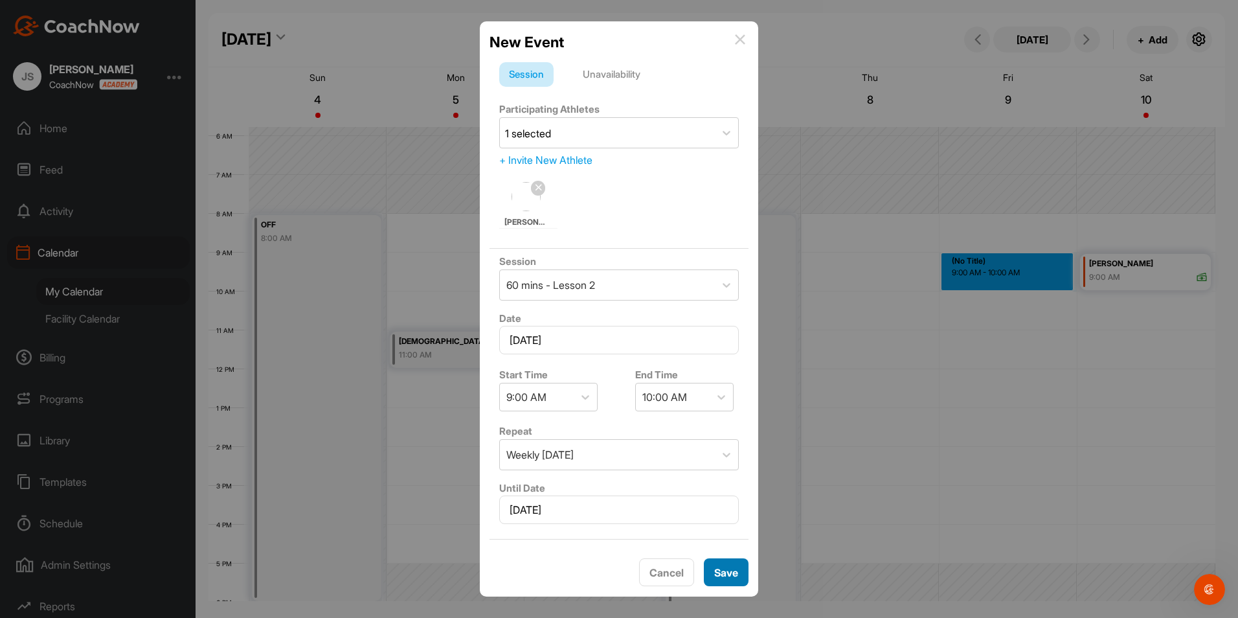
click at [732, 568] on span "Save" at bounding box center [726, 572] width 24 height 13
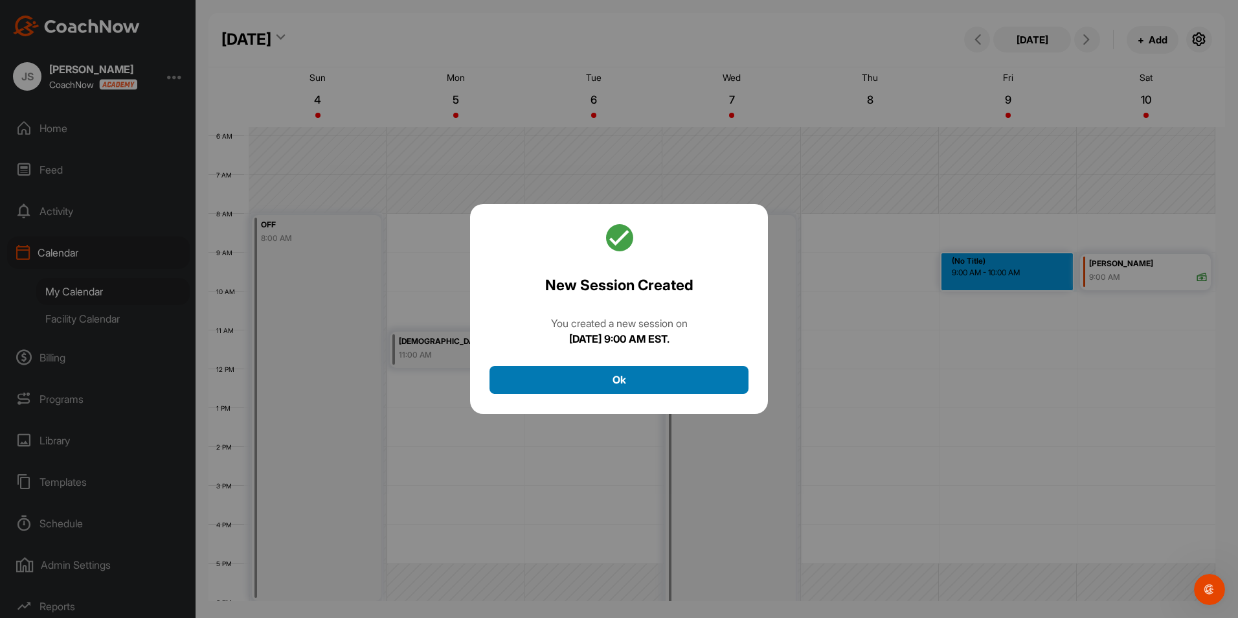
click at [705, 385] on button "Ok" at bounding box center [618, 380] width 259 height 28
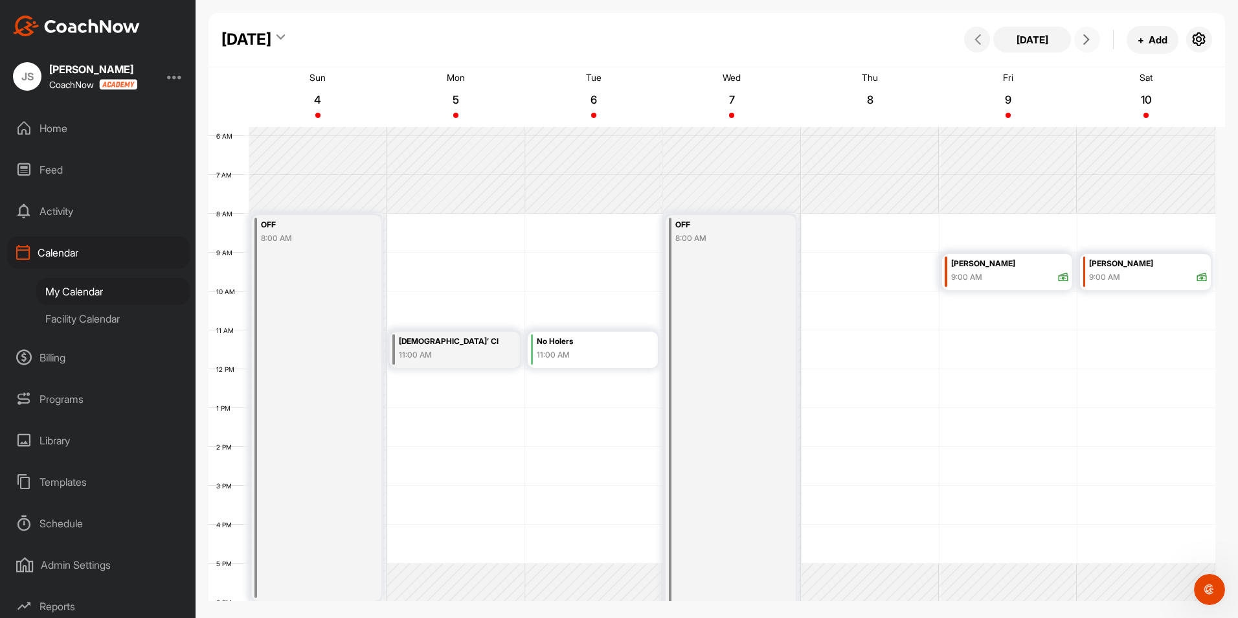
click at [1095, 40] on button at bounding box center [1087, 40] width 26 height 26
click at [1094, 40] on span at bounding box center [1087, 39] width 16 height 10
click at [265, 34] on div "[DATE]" at bounding box center [246, 39] width 50 height 23
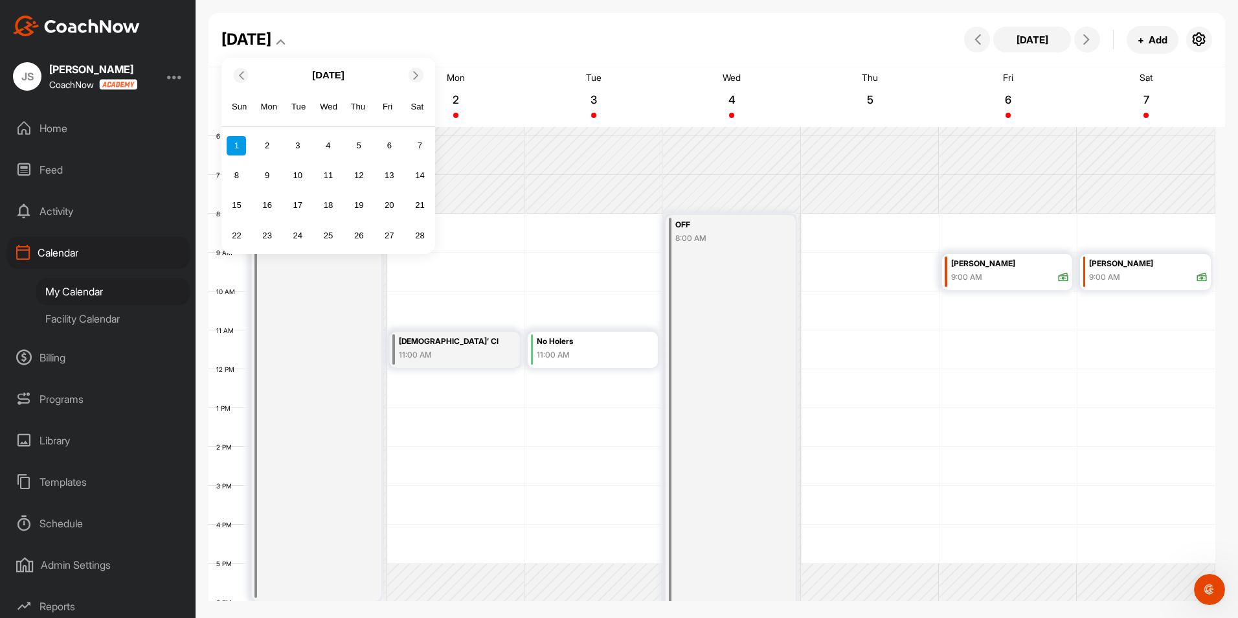
click at [243, 74] on icon at bounding box center [240, 75] width 8 height 8
click at [406, 79] on div "[DATE]" at bounding box center [328, 75] width 214 height 25
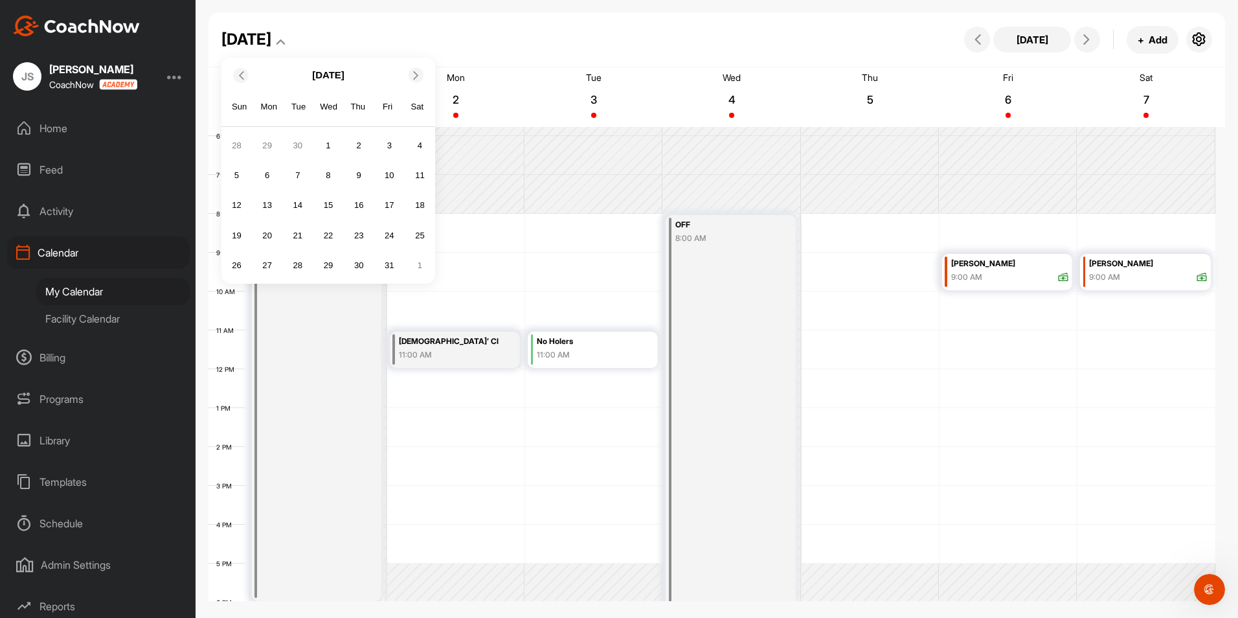
click at [414, 74] on icon at bounding box center [416, 75] width 8 height 8
click at [421, 145] on div "1" at bounding box center [419, 145] width 19 height 19
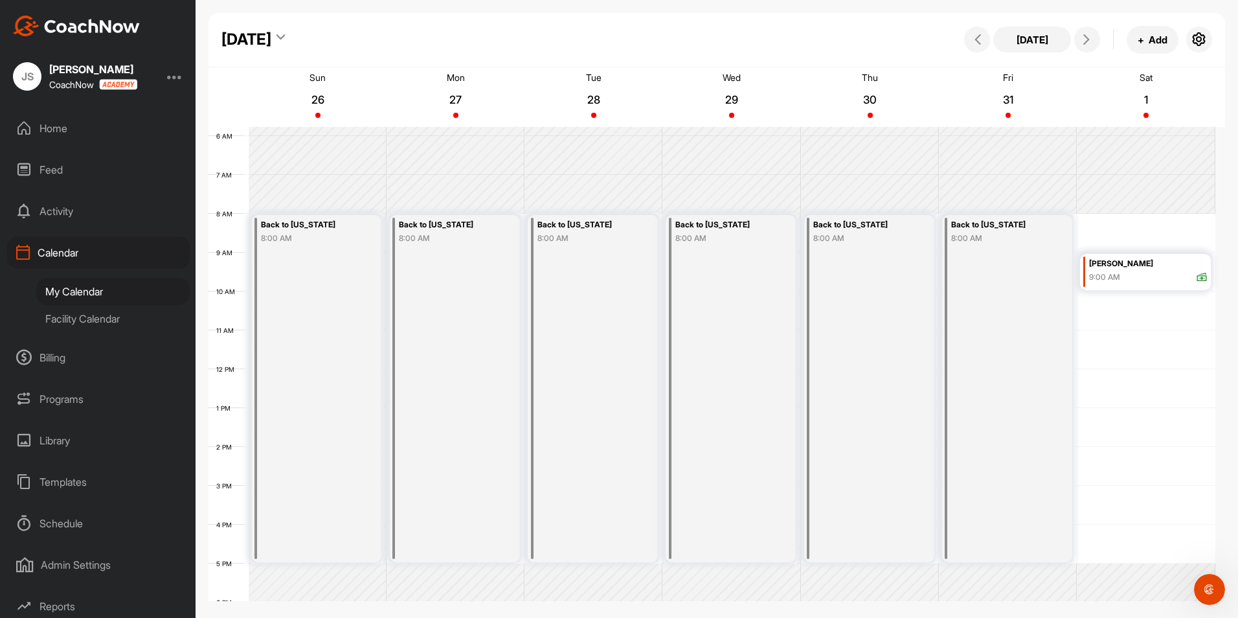
click at [271, 45] on div "[DATE]" at bounding box center [246, 39] width 50 height 23
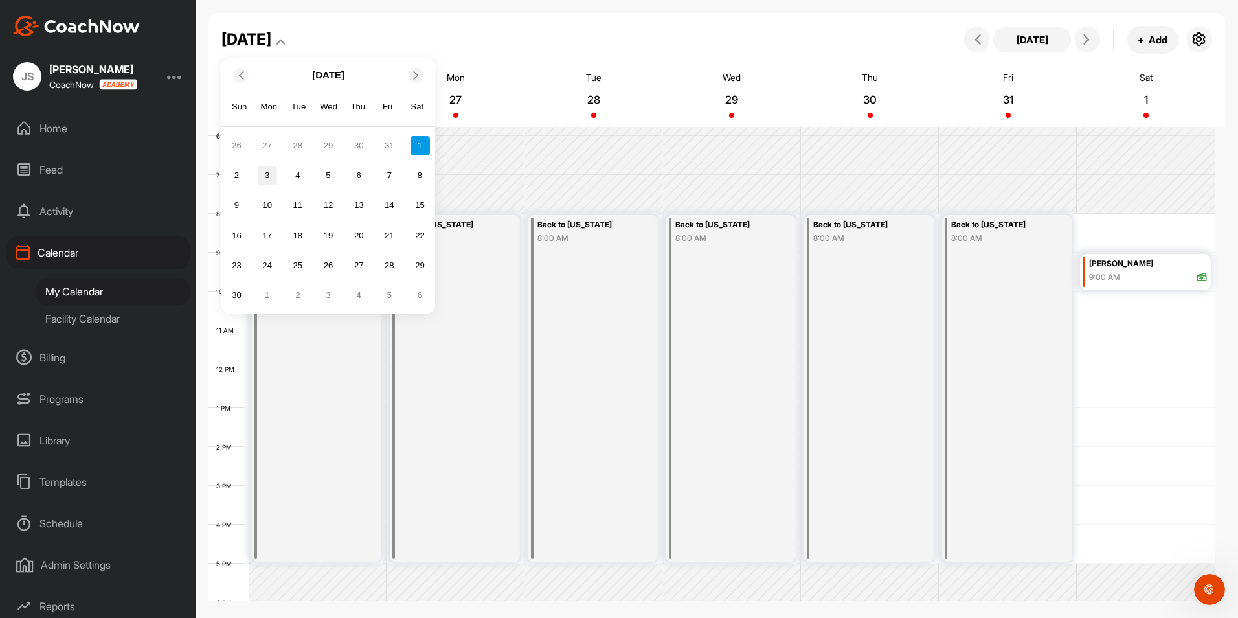
click at [266, 181] on div "3" at bounding box center [267, 175] width 19 height 19
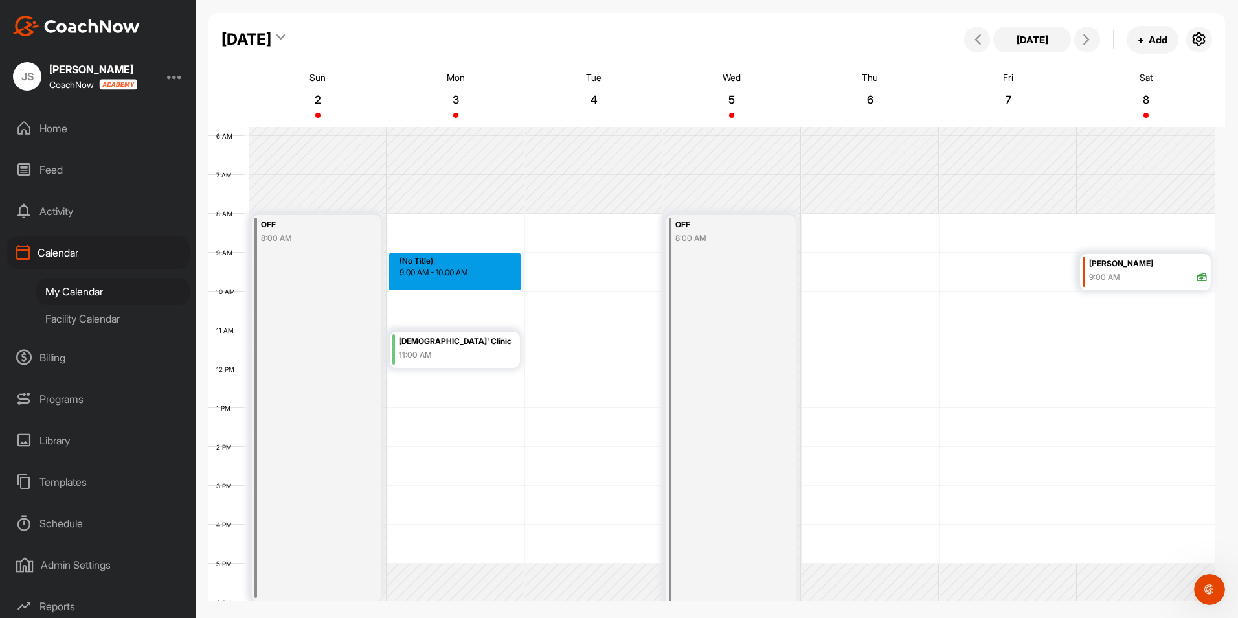
click at [438, 261] on div "12 AM 1 AM 2 AM 3 AM 4 AM 5 AM 6 AM 7 AM 8 AM 9 AM 10 AM 11 AM 12 PM 1 PM 2 PM …" at bounding box center [711, 369] width 1007 height 932
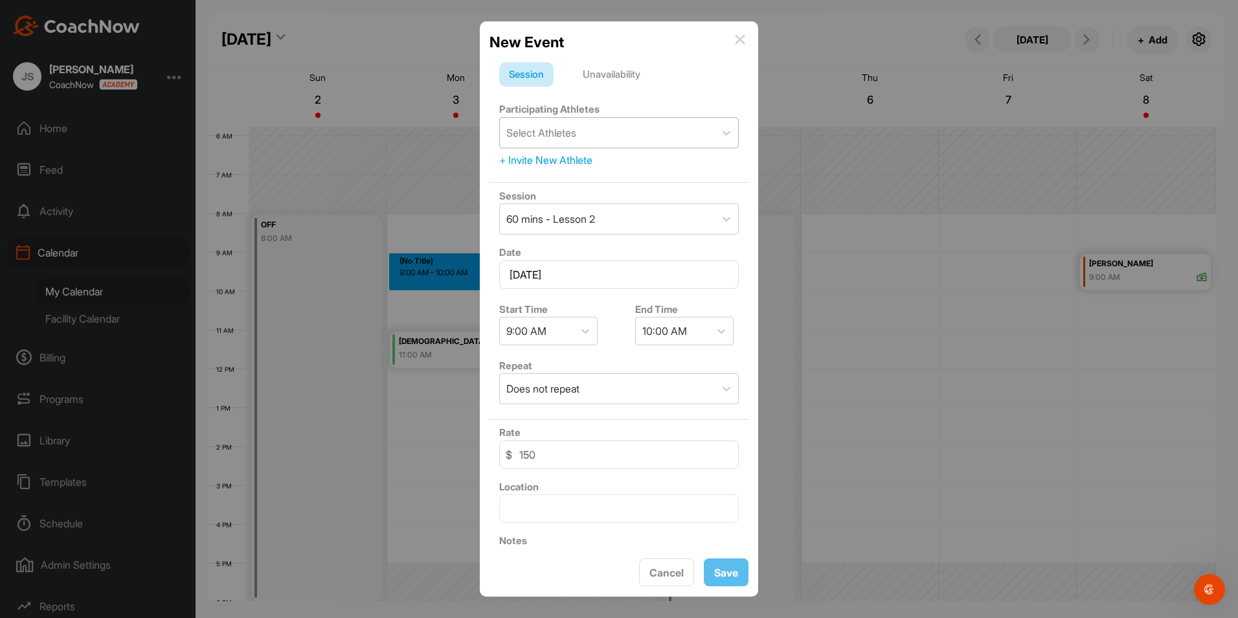
click at [548, 137] on div "Select Athletes" at bounding box center [541, 133] width 70 height 16
type input "[MEDICAL_DATA]"
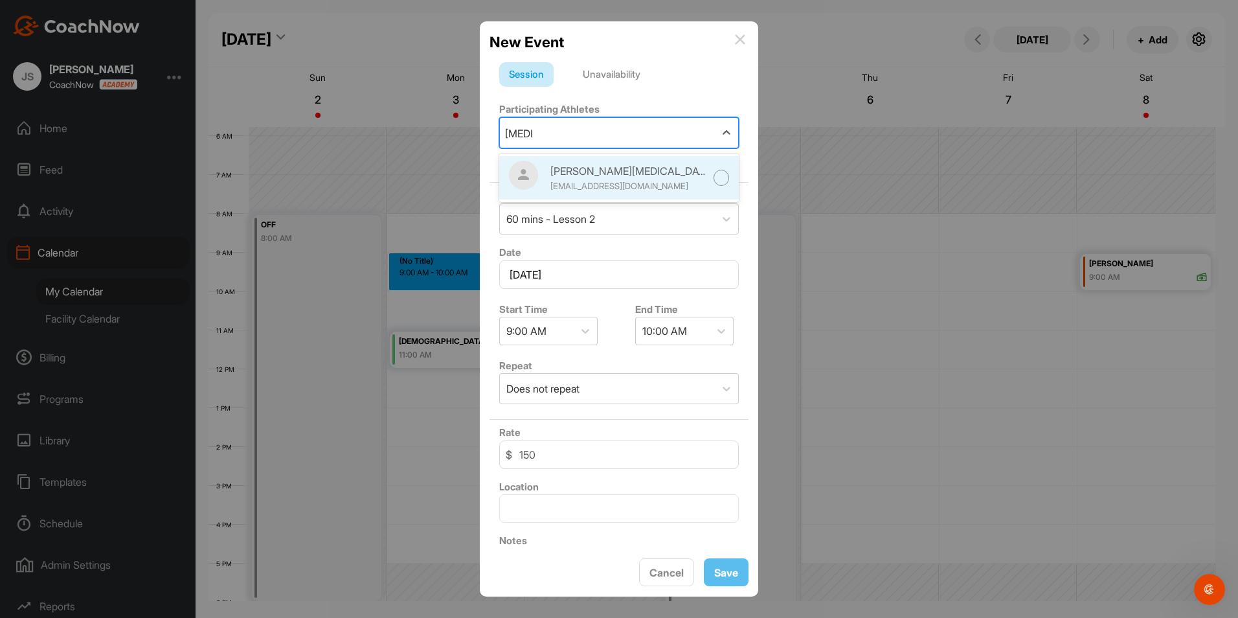
click at [564, 172] on div "[PERSON_NAME][MEDICAL_DATA]" at bounding box center [627, 171] width 155 height 16
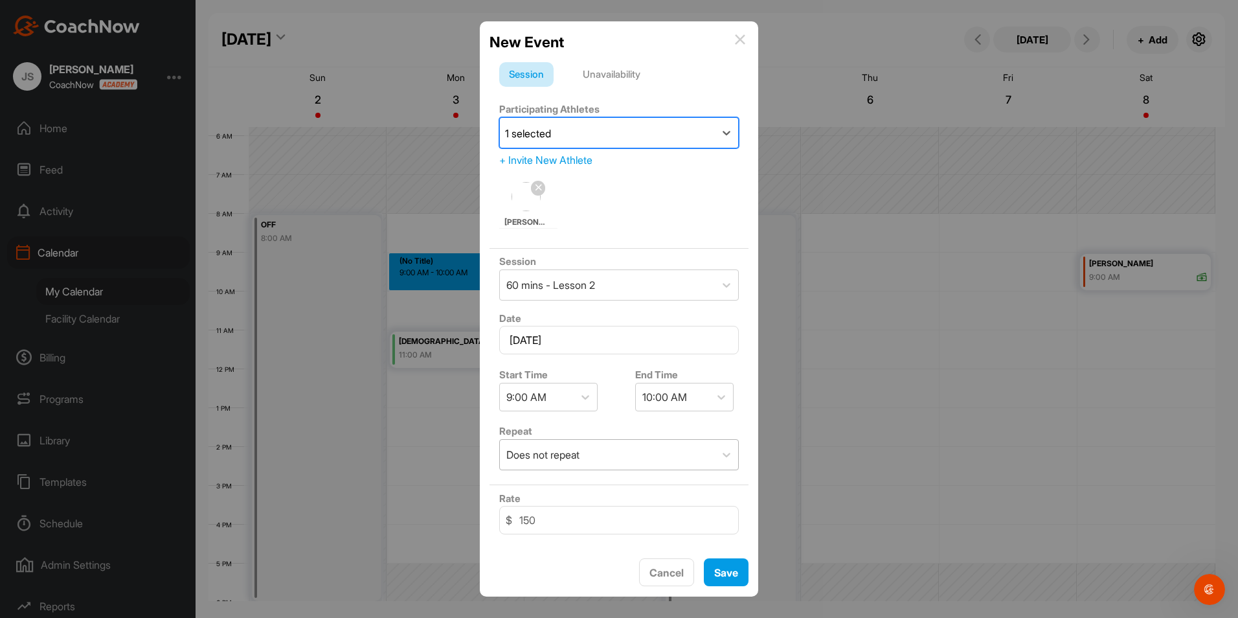
click at [631, 448] on div "Does not repeat" at bounding box center [607, 455] width 215 height 30
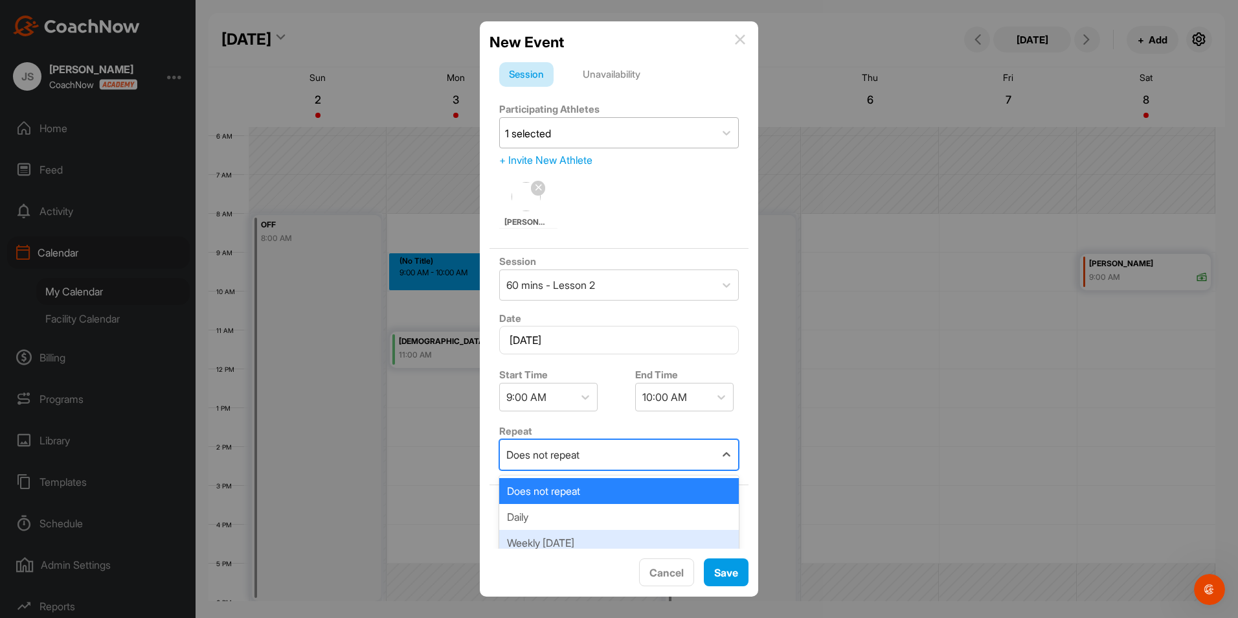
click at [602, 539] on div "Weekly [DATE]" at bounding box center [619, 543] width 240 height 26
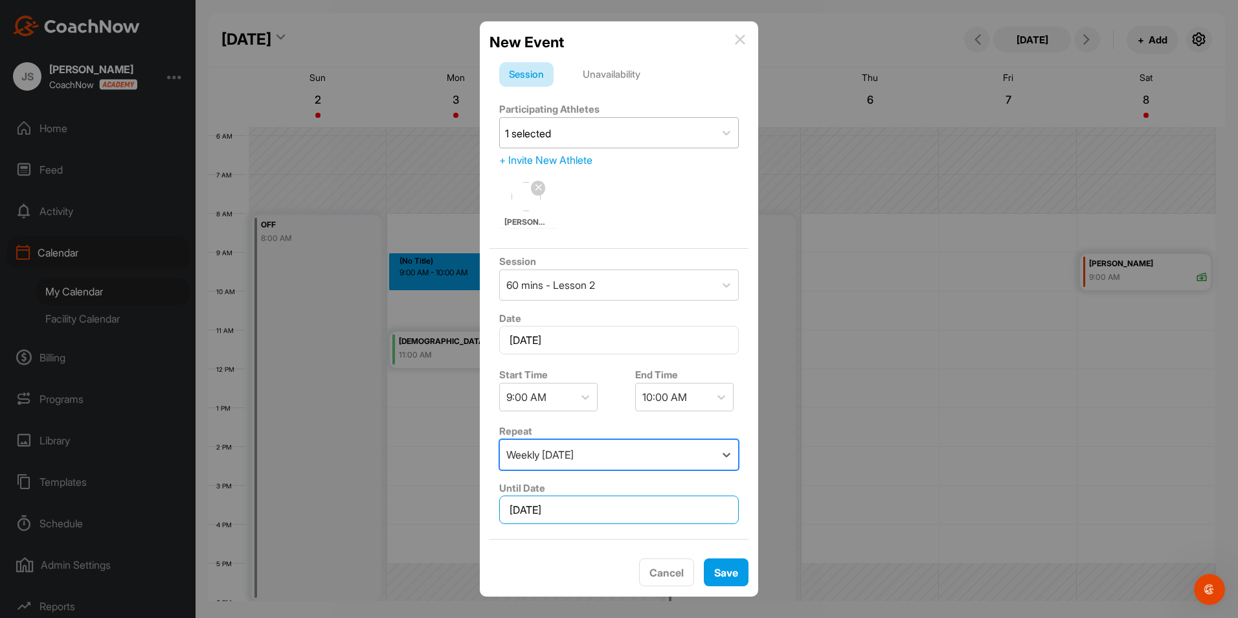
click at [616, 509] on input "[DATE]" at bounding box center [619, 509] width 240 height 28
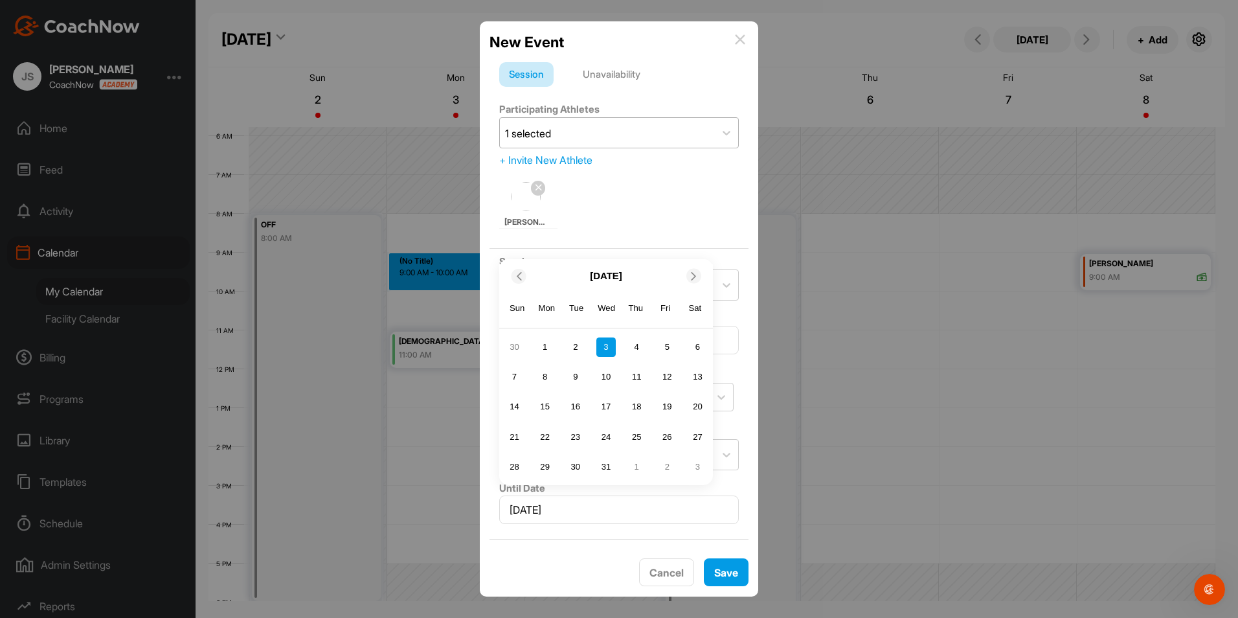
click at [691, 278] on icon at bounding box center [694, 276] width 8 height 8
click at [691, 278] on div "60 mins - Lesson 2" at bounding box center [607, 285] width 215 height 30
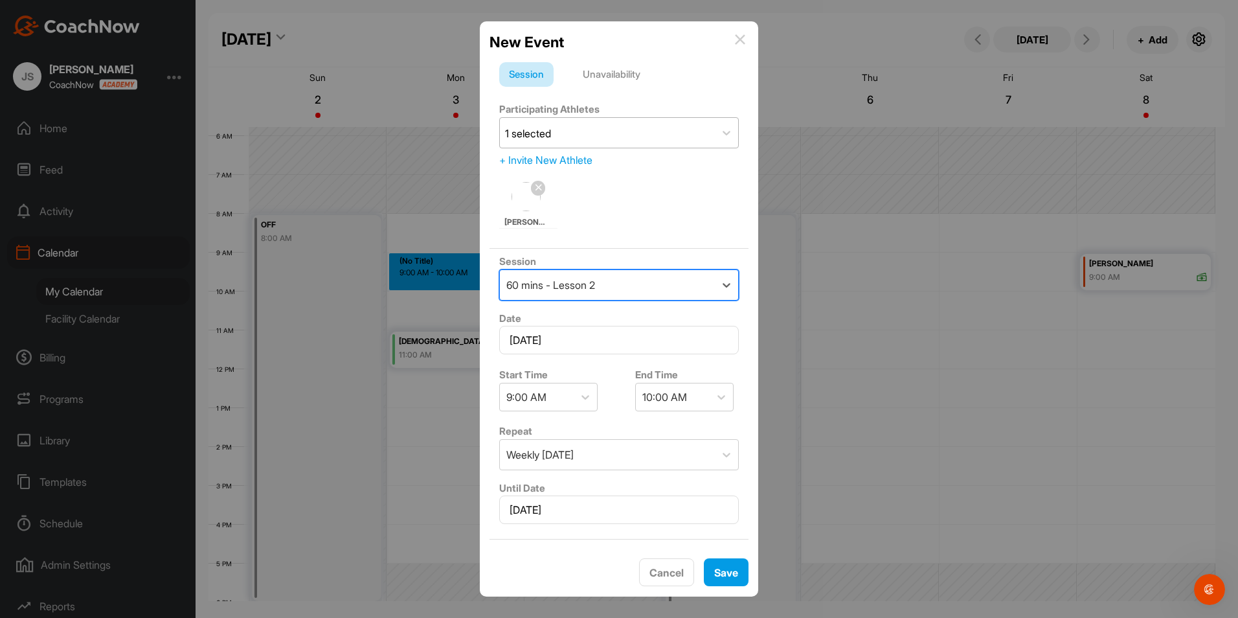
click at [691, 278] on div "60 mins - Lesson 2" at bounding box center [607, 285] width 215 height 30
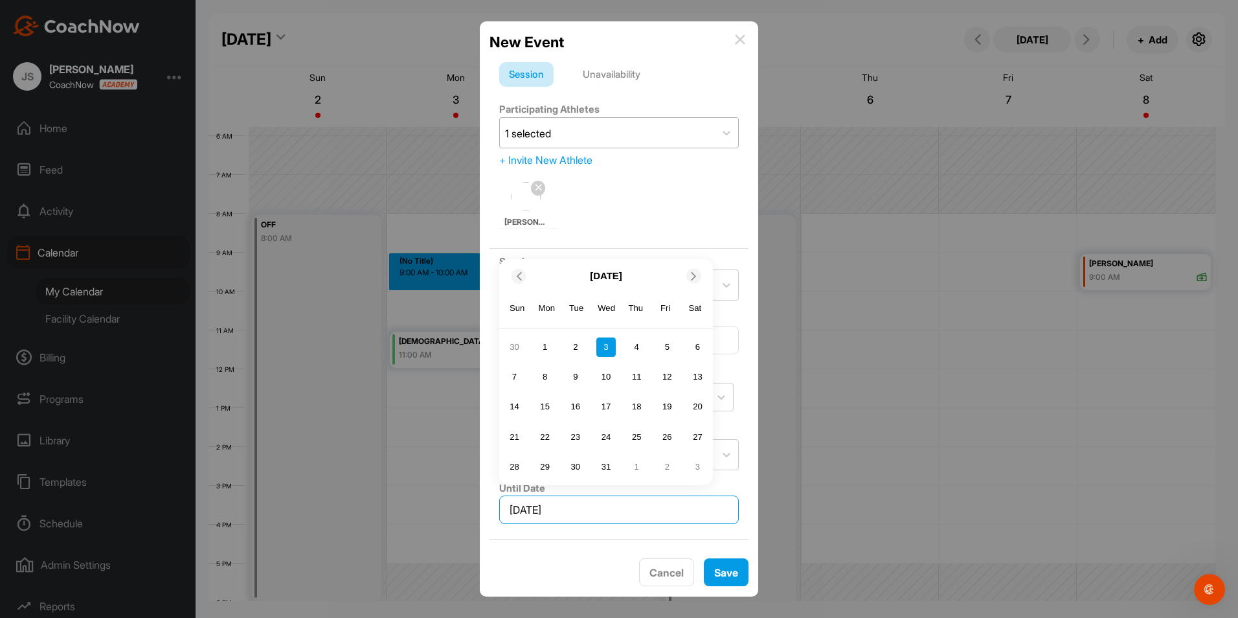
click at [657, 513] on input "[DATE]" at bounding box center [619, 509] width 240 height 28
click at [699, 276] on span at bounding box center [694, 276] width 13 height 8
click at [693, 303] on icon at bounding box center [694, 306] width 8 height 8
click at [693, 276] on icon at bounding box center [694, 276] width 8 height 8
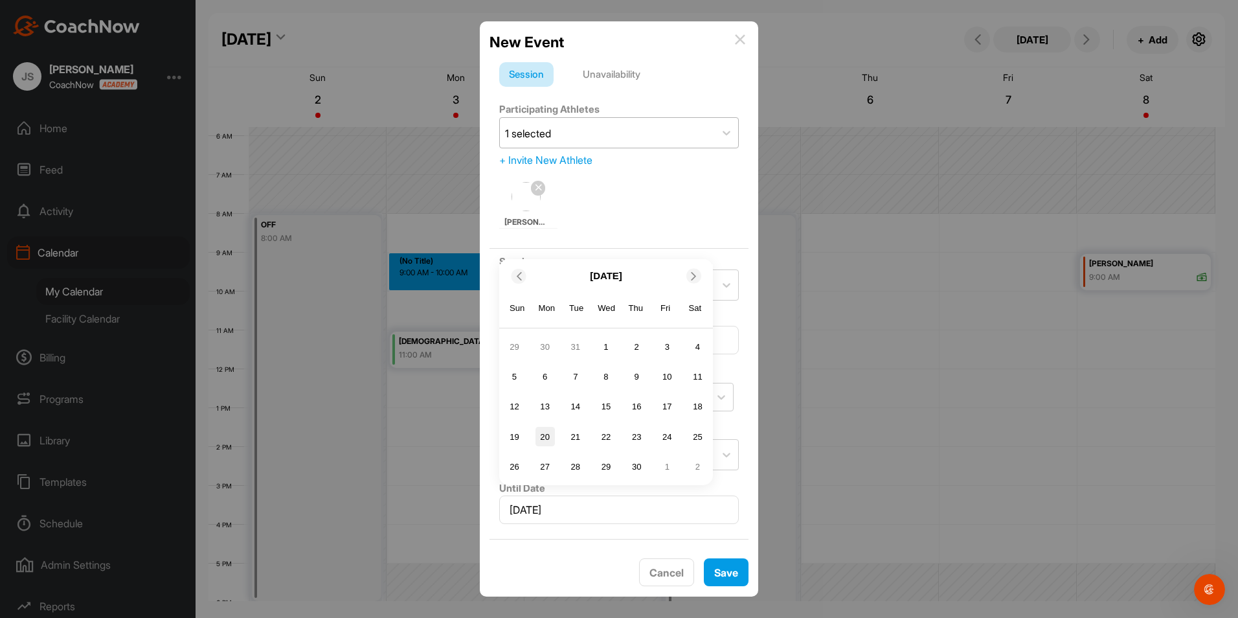
click at [541, 440] on div "20" at bounding box center [544, 436] width 19 height 19
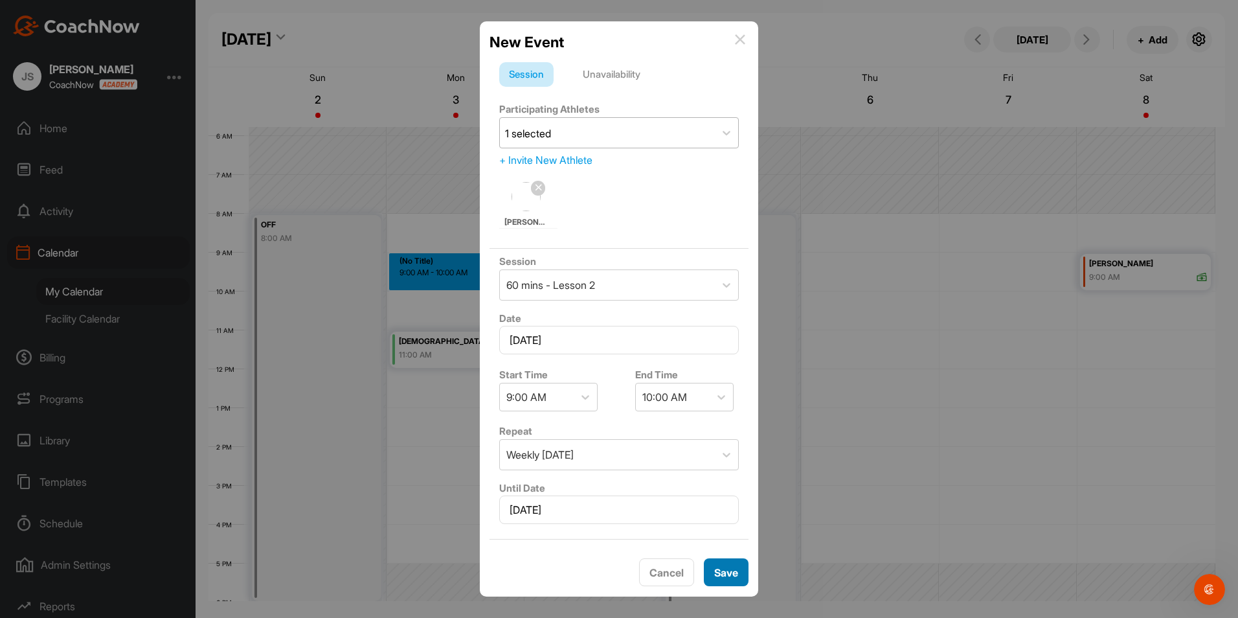
click at [734, 565] on div "Save" at bounding box center [726, 573] width 24 height 16
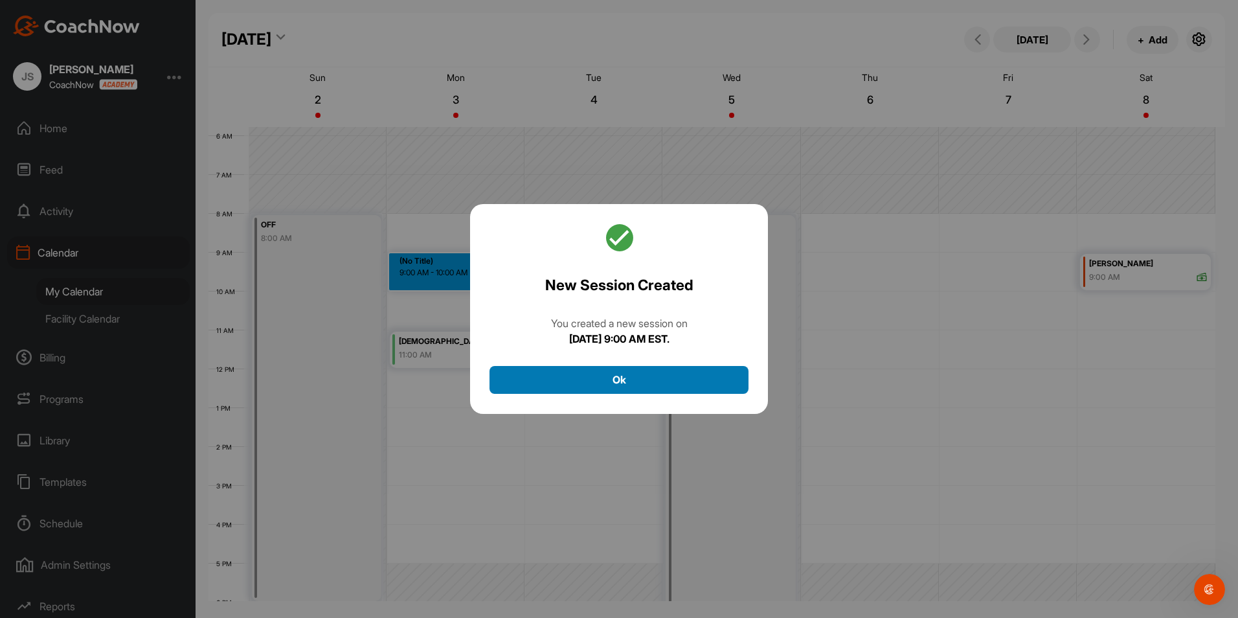
click at [694, 381] on button "Ok" at bounding box center [618, 380] width 259 height 28
